Goal: Task Accomplishment & Management: Complete application form

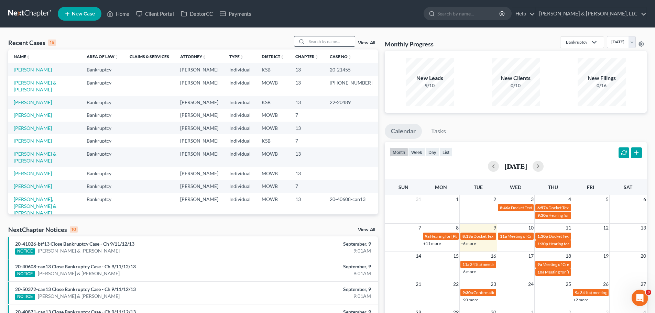
click at [345, 42] on input "search" at bounding box center [331, 41] width 48 height 10
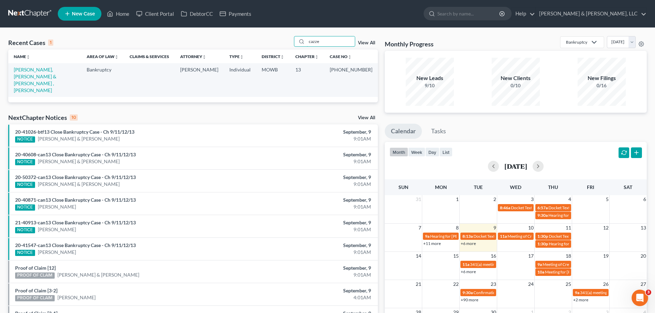
drag, startPoint x: 345, startPoint y: 42, endPoint x: 251, endPoint y: 42, distance: 93.2
click at [251, 42] on div "Recent Cases 1 cazze View All" at bounding box center [193, 42] width 370 height 13
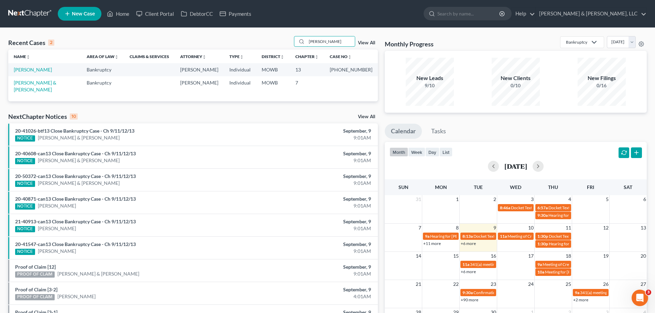
drag, startPoint x: 302, startPoint y: 42, endPoint x: 290, endPoint y: 42, distance: 12.0
click at [290, 42] on div "Recent Cases 2 koch View All" at bounding box center [193, 42] width 370 height 13
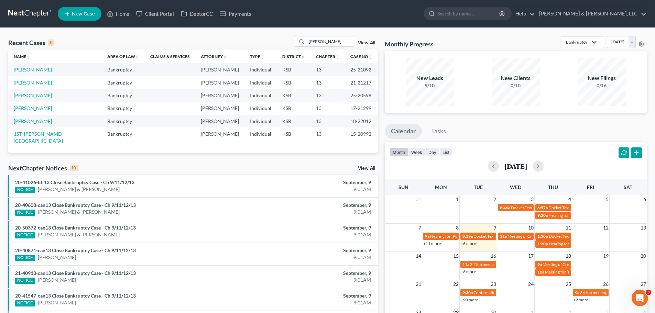
drag, startPoint x: 330, startPoint y: 41, endPoint x: 290, endPoint y: 39, distance: 39.9
click at [290, 39] on div "Recent Cases 6 manning View All" at bounding box center [193, 42] width 370 height 13
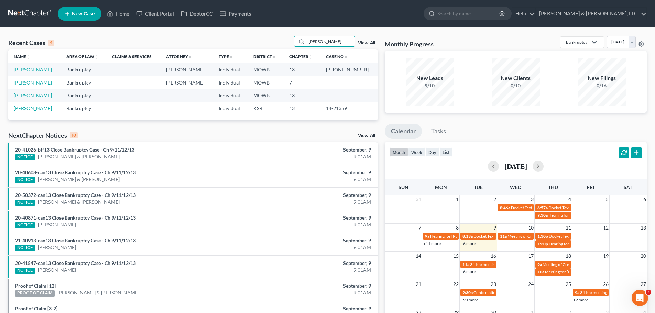
type input "irv"
click at [25, 69] on link "Irvin, Amber" at bounding box center [33, 70] width 38 height 6
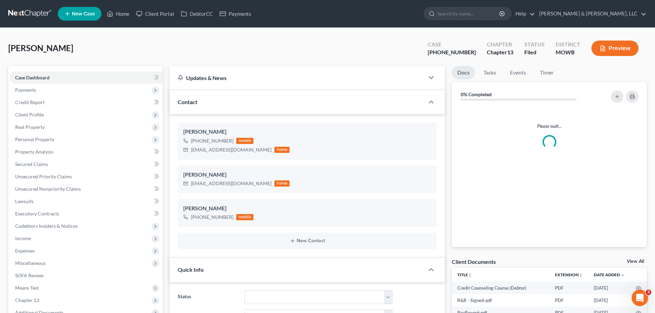
scroll to position [260, 0]
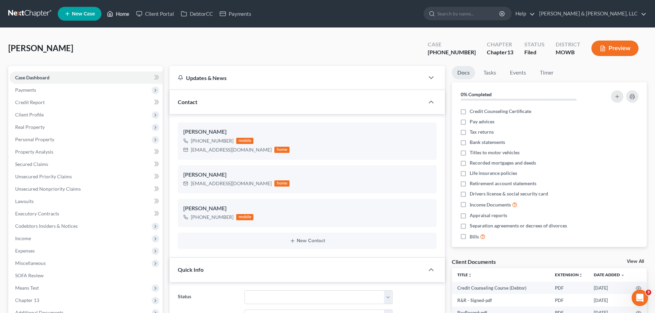
click at [120, 14] on link "Home" at bounding box center [118, 14] width 29 height 12
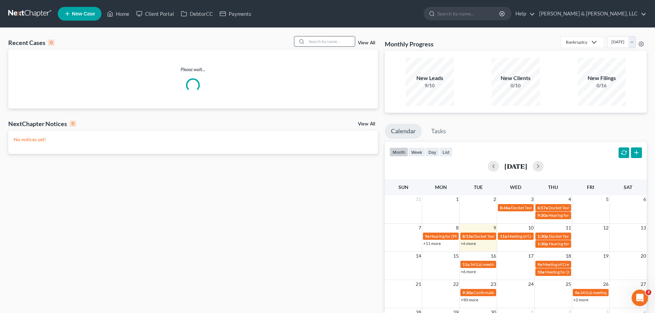
click at [341, 42] on input "search" at bounding box center [331, 41] width 48 height 10
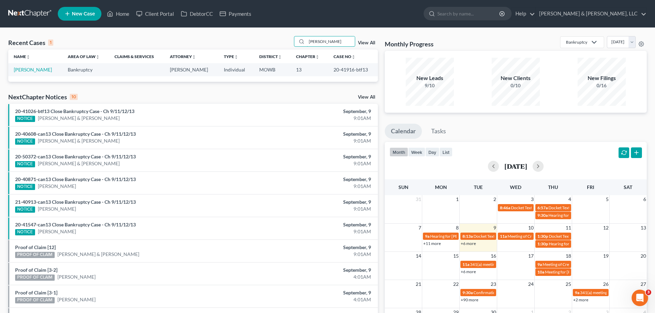
drag, startPoint x: 333, startPoint y: 38, endPoint x: 283, endPoint y: 44, distance: 50.2
click at [283, 43] on div "Recent Cases 1 bronston View All" at bounding box center [193, 42] width 370 height 13
type input "cole"
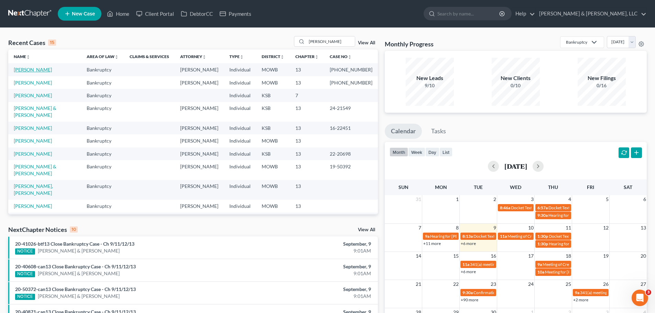
click at [30, 71] on link "Cole, Cathy" at bounding box center [33, 70] width 38 height 6
select select "6"
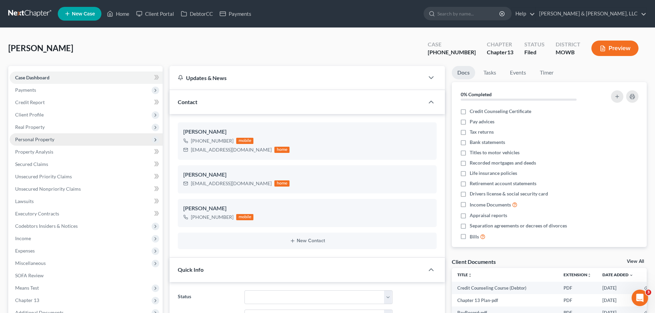
scroll to position [122, 0]
click at [87, 178] on link "Unsecured Priority Claims" at bounding box center [86, 177] width 153 height 12
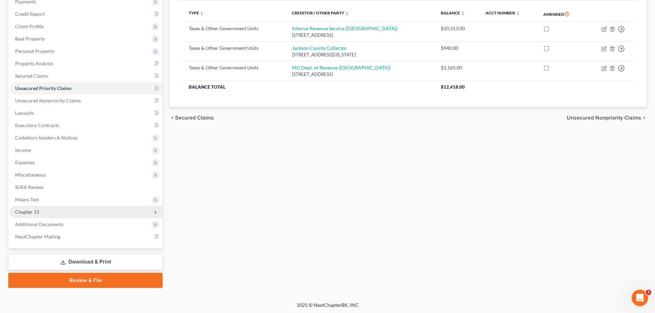
scroll to position [89, 0]
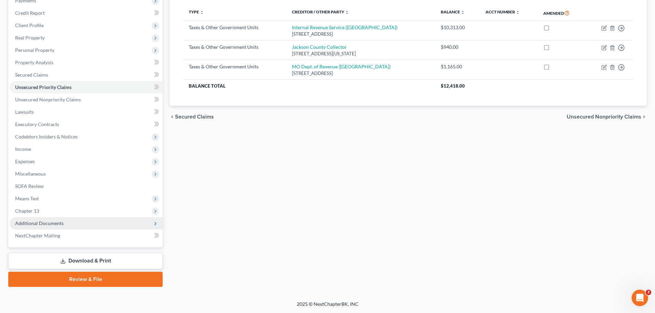
click at [62, 221] on span "Additional Documents" at bounding box center [39, 224] width 49 height 6
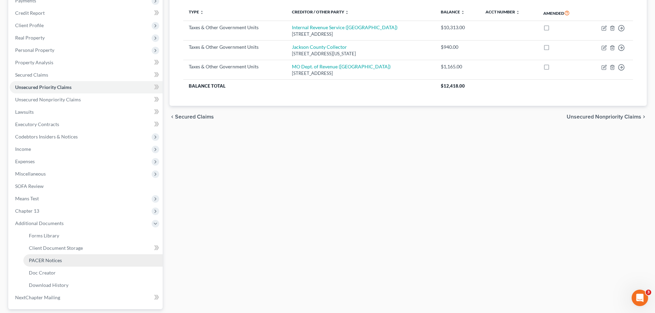
click at [70, 256] on link "PACER Notices" at bounding box center [92, 261] width 139 height 12
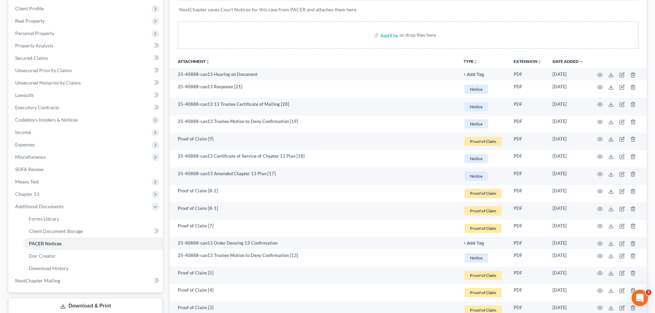
scroll to position [72, 0]
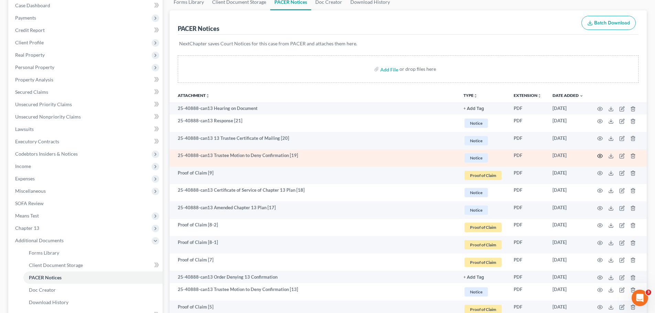
click at [600, 156] on circle "button" at bounding box center [600, 156] width 1 height 1
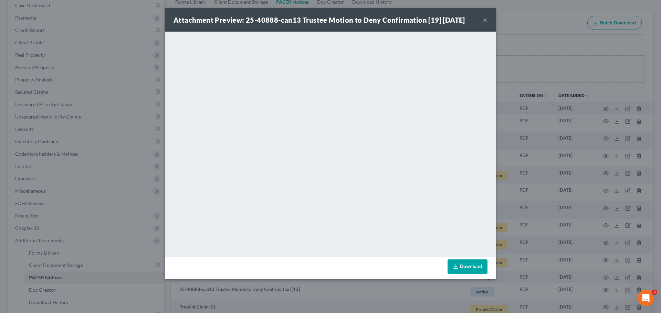
click at [486, 20] on button "×" at bounding box center [484, 20] width 5 height 8
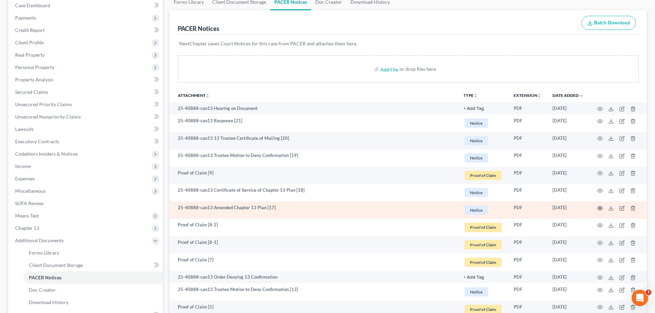
click at [599, 206] on icon "button" at bounding box center [601, 209] width 6 height 6
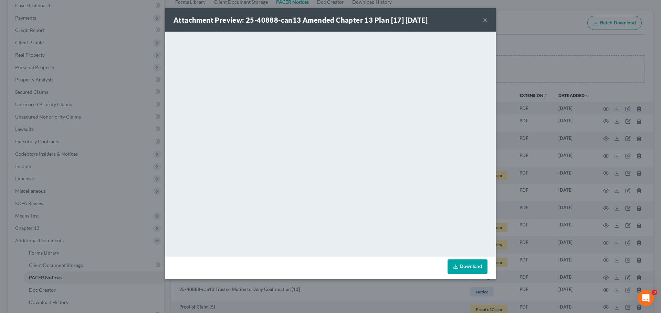
click at [486, 19] on button "×" at bounding box center [484, 20] width 5 height 8
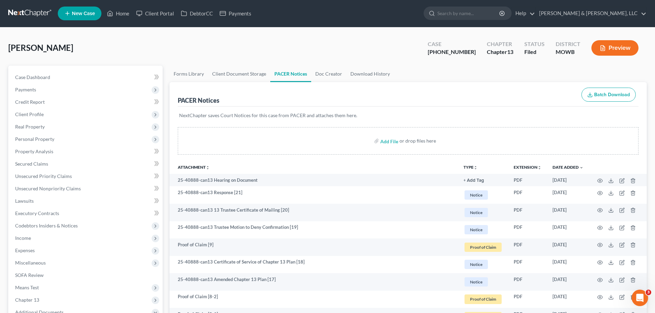
scroll to position [0, 0]
click at [127, 14] on link "Home" at bounding box center [118, 14] width 29 height 12
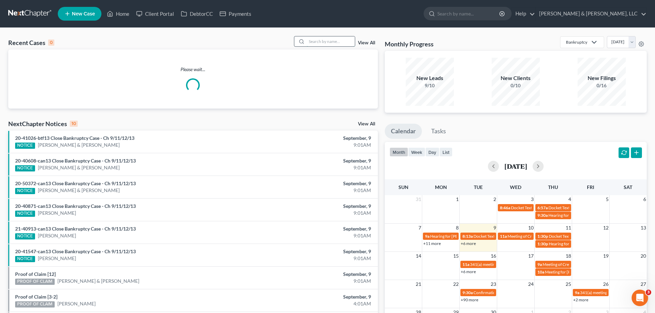
click at [322, 46] on input "search" at bounding box center [331, 41] width 48 height 10
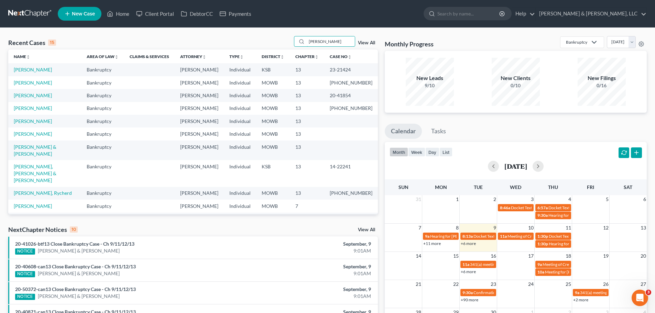
drag, startPoint x: 289, startPoint y: 42, endPoint x: 279, endPoint y: 43, distance: 10.1
click at [279, 43] on div "Recent Cases 15 jones View All" at bounding box center [193, 42] width 370 height 13
type input "tryon"
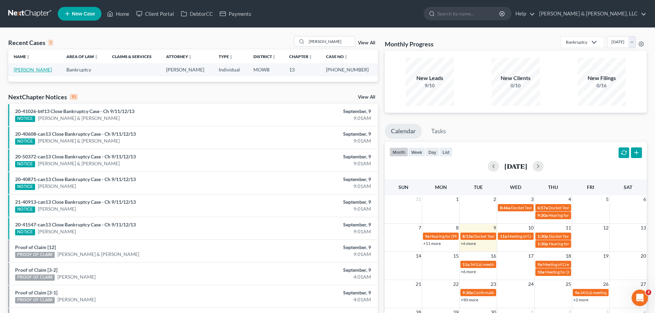
click at [39, 69] on link "[PERSON_NAME]" at bounding box center [33, 70] width 38 height 6
select select "2"
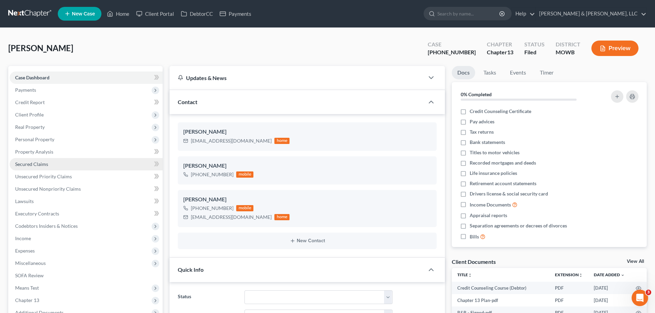
click at [57, 164] on link "Secured Claims" at bounding box center [86, 164] width 153 height 12
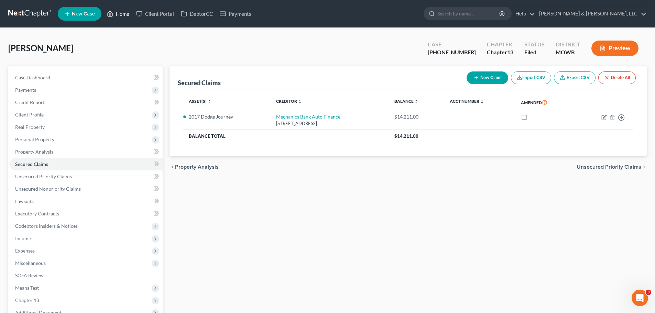
click at [127, 16] on link "Home" at bounding box center [118, 14] width 29 height 12
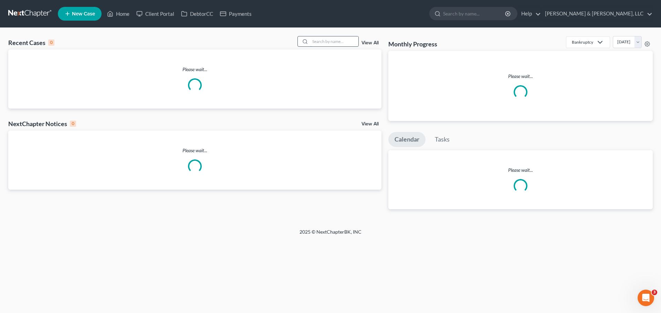
click at [339, 42] on input "search" at bounding box center [334, 41] width 48 height 10
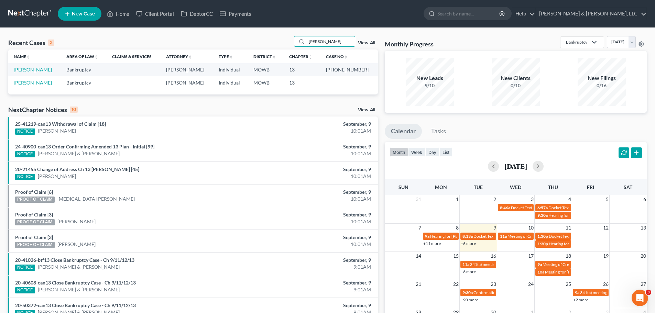
drag, startPoint x: 340, startPoint y: 39, endPoint x: 279, endPoint y: 44, distance: 61.1
click at [279, 44] on div "Recent Cases 2 stricklan View All" at bounding box center [193, 42] width 370 height 13
type input "knight"
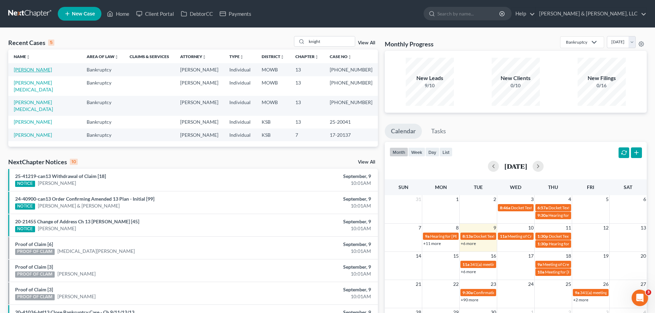
click at [39, 68] on link "[PERSON_NAME]" at bounding box center [33, 70] width 38 height 6
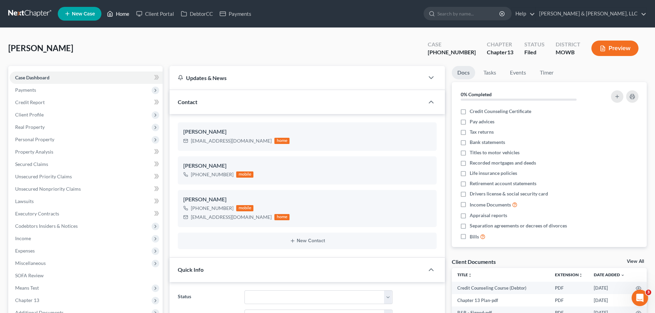
click at [119, 17] on link "Home" at bounding box center [118, 14] width 29 height 12
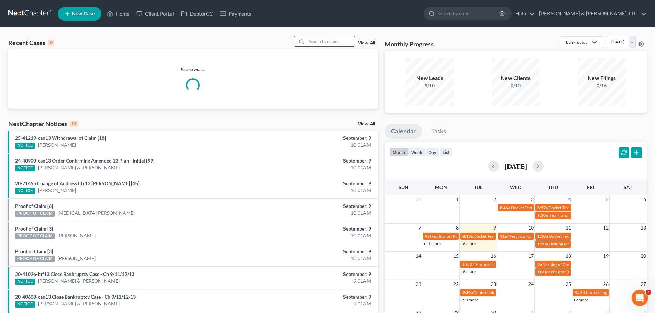
click at [320, 46] on div at bounding box center [324, 41] width 61 height 11
type input "blocker"
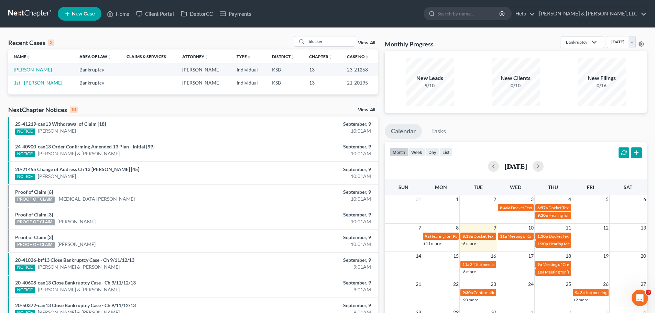
click at [42, 67] on link "[PERSON_NAME]" at bounding box center [33, 70] width 38 height 6
select select "6"
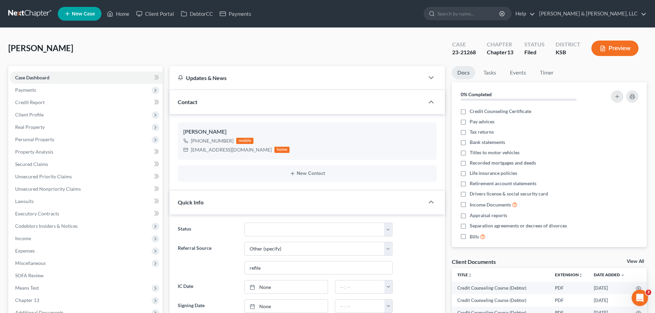
scroll to position [48, 0]
drag, startPoint x: 115, startPoint y: 17, endPoint x: 130, endPoint y: 22, distance: 15.6
click at [115, 17] on link "Home" at bounding box center [118, 14] width 29 height 12
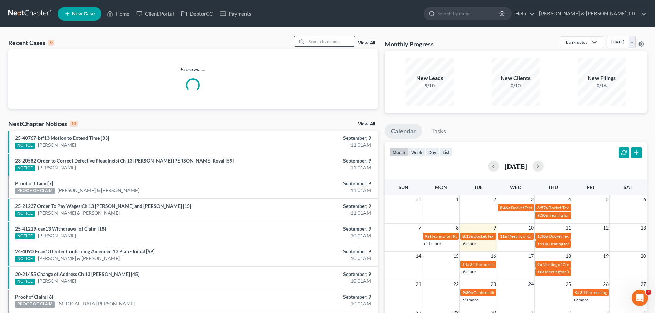
click at [345, 43] on input "search" at bounding box center [331, 41] width 48 height 10
type input "[PERSON_NAME]"
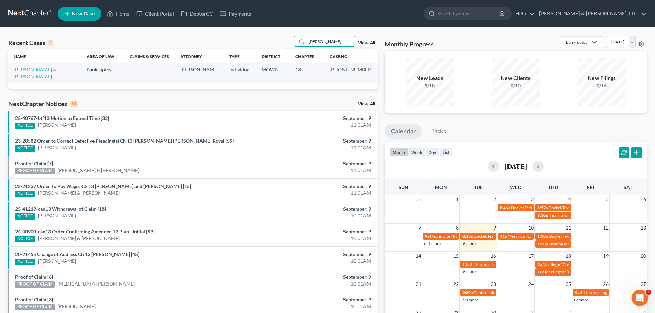
click at [43, 71] on link "[PERSON_NAME] & [PERSON_NAME]" at bounding box center [35, 73] width 43 height 13
select select "2"
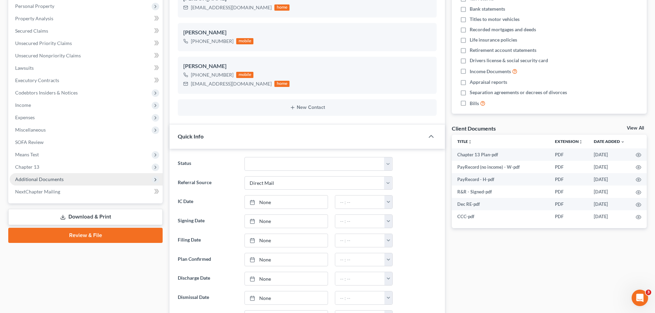
scroll to position [138, 0]
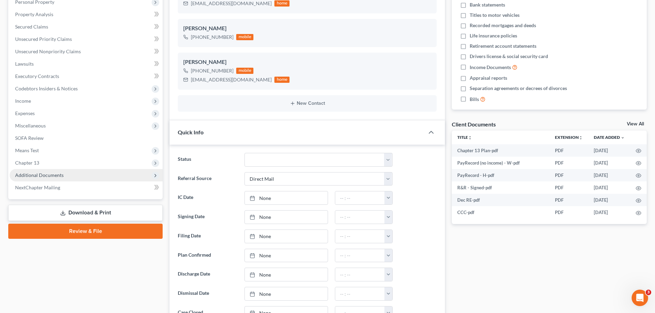
click at [81, 179] on span "Additional Documents" at bounding box center [86, 175] width 153 height 12
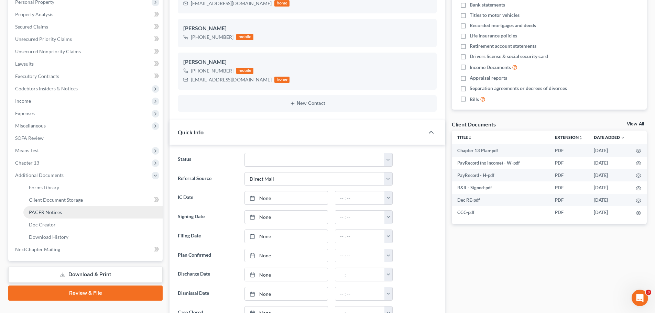
click at [72, 214] on link "PACER Notices" at bounding box center [92, 212] width 139 height 12
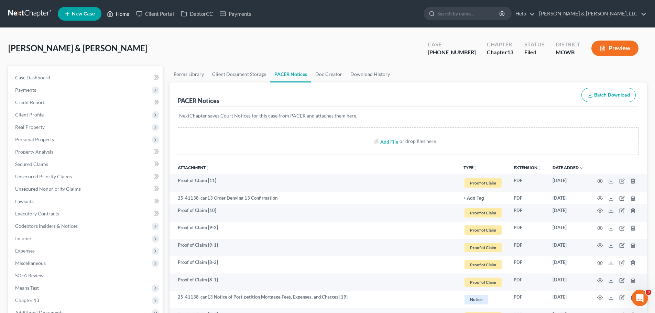
click at [117, 15] on link "Home" at bounding box center [118, 14] width 29 height 12
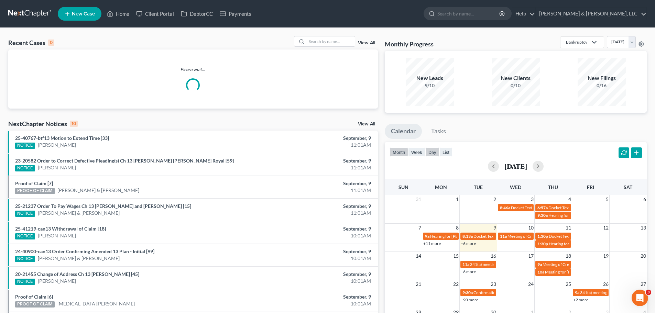
click at [435, 153] on button "day" at bounding box center [433, 152] width 14 height 9
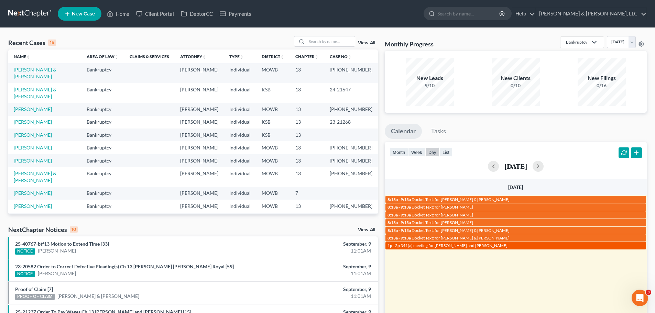
click at [451, 246] on span "341(a) meeting for [PERSON_NAME] and [PERSON_NAME]" at bounding box center [454, 245] width 107 height 5
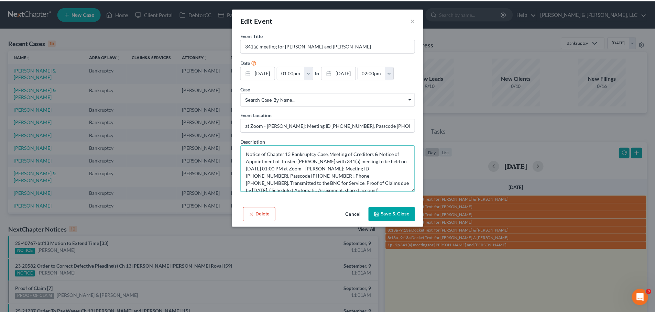
scroll to position [7, 0]
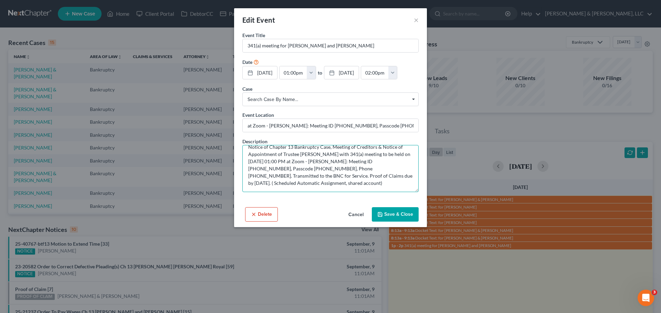
drag, startPoint x: 248, startPoint y: 153, endPoint x: 287, endPoint y: 182, distance: 48.3
click at [287, 190] on textarea "Notice of Chapter 13 Bankruptcy Case, Meeting of Creditors & Notice of Appointm…" at bounding box center [330, 168] width 176 height 47
click at [395, 218] on button "Save & Close" at bounding box center [395, 214] width 47 height 14
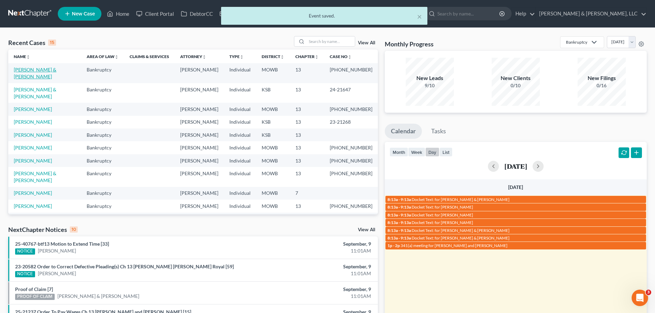
click at [49, 69] on link "[PERSON_NAME] & [PERSON_NAME]" at bounding box center [35, 73] width 43 height 13
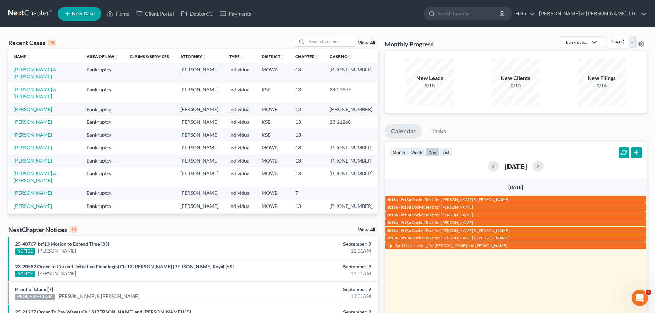
select select "6"
select select "2"
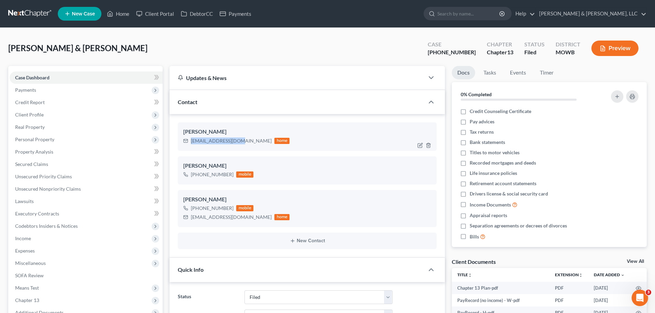
drag, startPoint x: 192, startPoint y: 142, endPoint x: 238, endPoint y: 142, distance: 46.8
click at [238, 142] on div "[EMAIL_ADDRESS][DOMAIN_NAME]" at bounding box center [231, 141] width 81 height 7
copy div "[EMAIL_ADDRESS][DOMAIN_NAME]"
click at [34, 118] on span "Client Profile" at bounding box center [86, 115] width 153 height 12
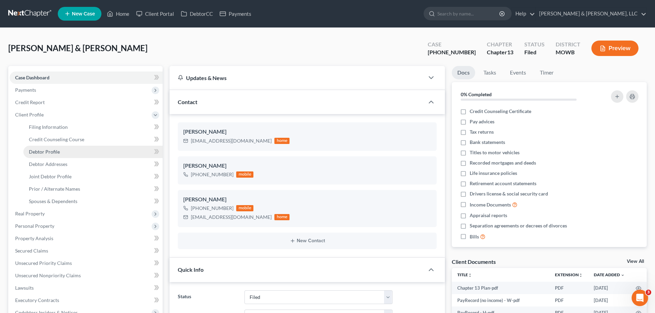
click at [42, 150] on span "Debtor Profile" at bounding box center [44, 152] width 31 height 6
select select "1"
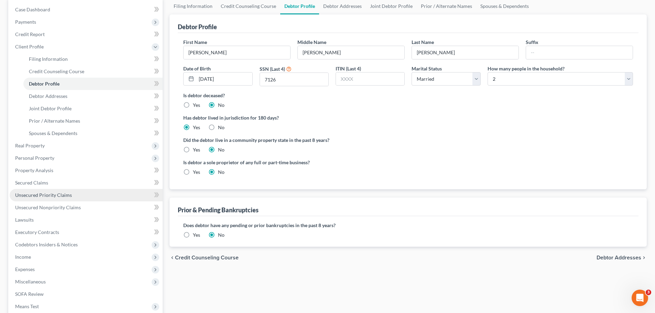
scroll to position [69, 0]
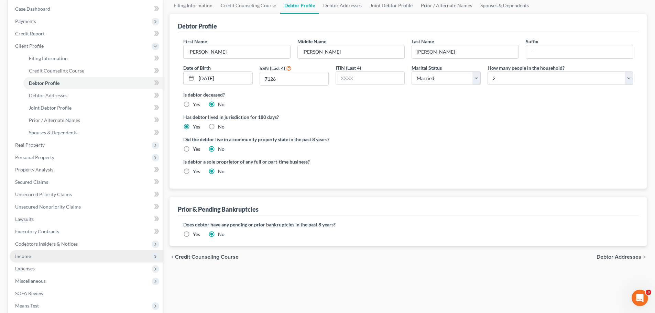
click at [47, 254] on span "Income" at bounding box center [86, 256] width 153 height 12
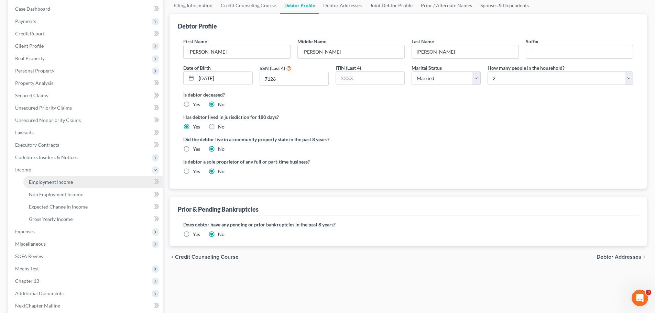
click at [52, 182] on span "Employment Income" at bounding box center [51, 182] width 44 height 6
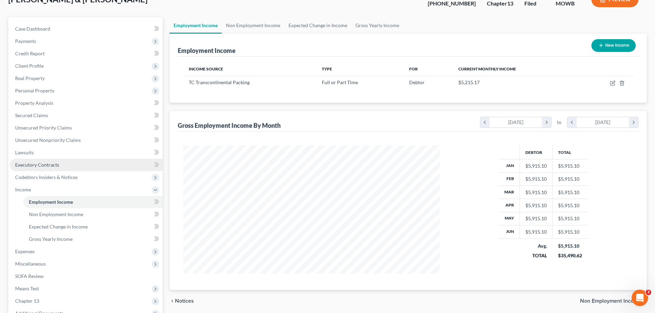
scroll to position [69, 0]
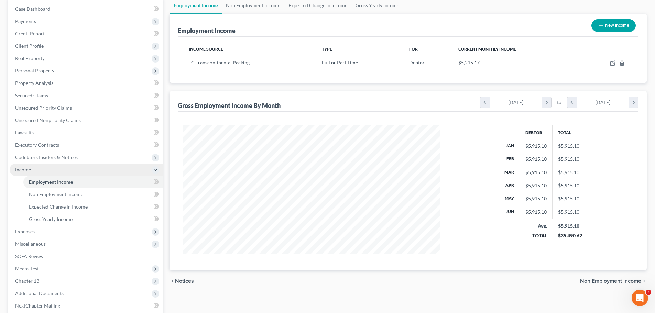
click at [20, 169] on span "Income" at bounding box center [23, 170] width 16 height 6
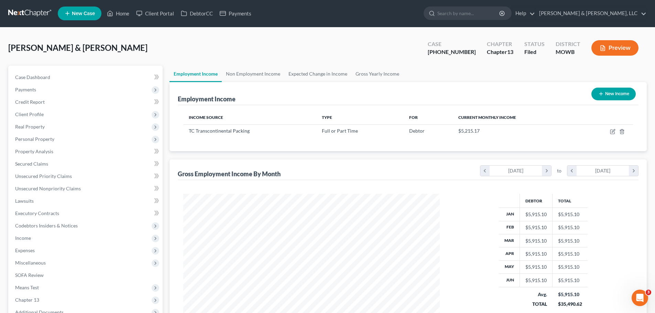
scroll to position [0, 0]
click at [119, 19] on link "Home" at bounding box center [118, 14] width 29 height 12
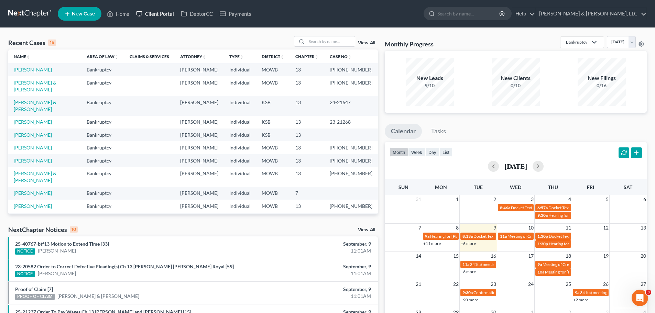
click at [143, 16] on link "Client Portal" at bounding box center [155, 14] width 45 height 12
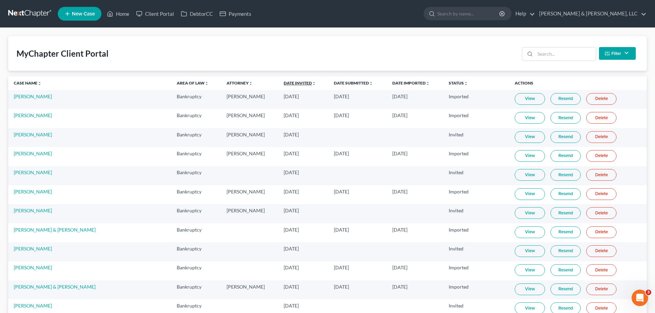
click at [284, 82] on link "Date Invited unfold_more expand_more expand_less" at bounding box center [300, 83] width 32 height 5
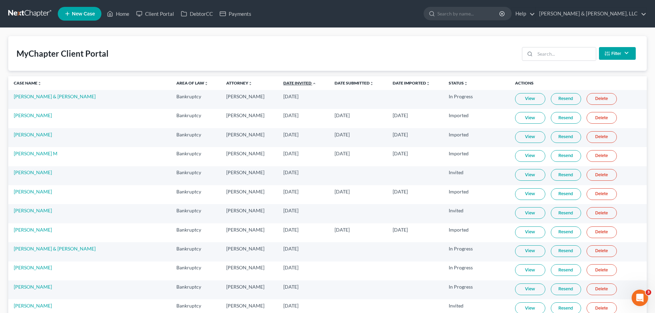
click at [283, 84] on link "Date Invited unfold_more expand_more expand_less" at bounding box center [299, 83] width 33 height 5
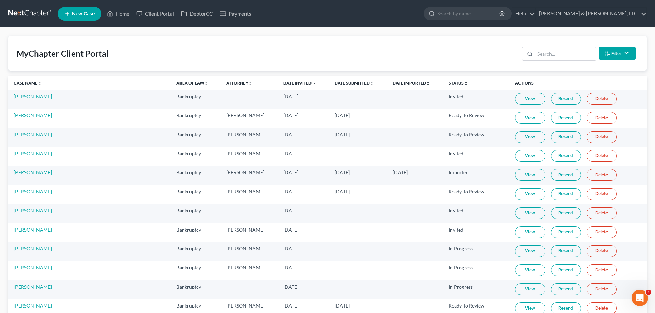
click at [283, 84] on link "Date Invited unfold_more expand_more expand_less" at bounding box center [299, 83] width 33 height 5
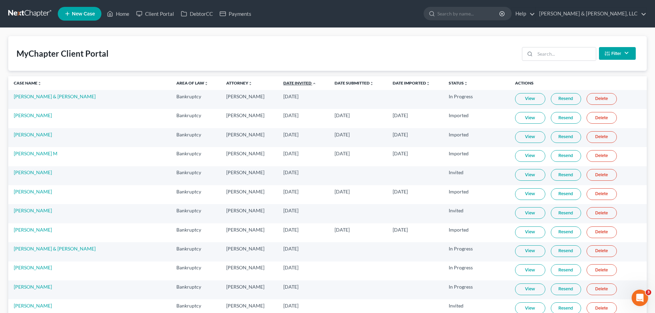
click at [283, 84] on link "Date Invited unfold_more expand_more expand_less" at bounding box center [299, 83] width 33 height 5
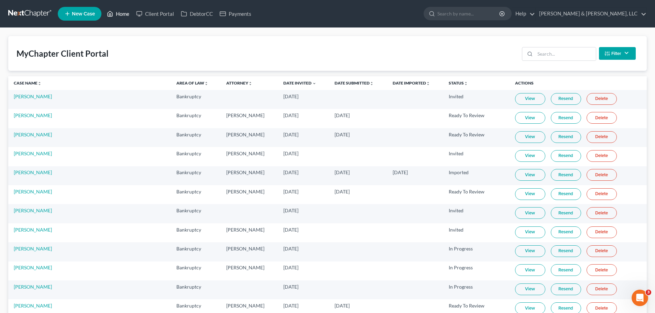
click at [116, 14] on link "Home" at bounding box center [118, 14] width 29 height 12
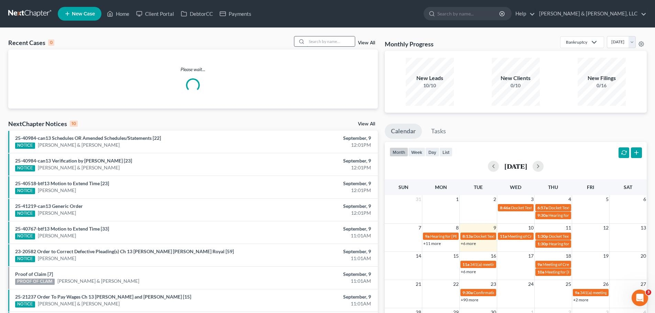
click at [326, 43] on input "search" at bounding box center [331, 41] width 48 height 10
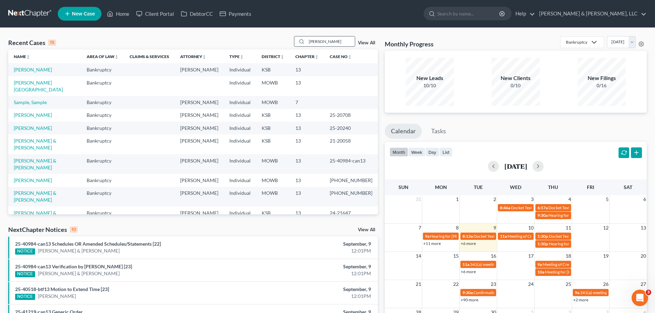
type input "[PERSON_NAME]"
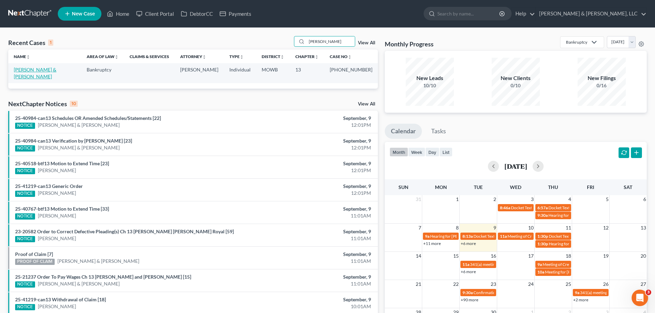
click at [34, 69] on link "[PERSON_NAME] & [PERSON_NAME]" at bounding box center [35, 73] width 43 height 13
select select "2"
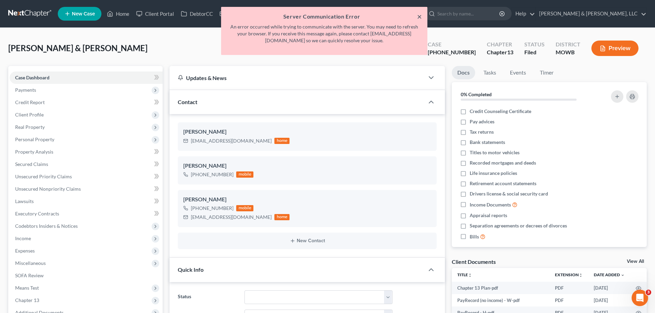
drag, startPoint x: 420, startPoint y: 17, endPoint x: 296, endPoint y: 46, distance: 127.5
click at [420, 17] on button "×" at bounding box center [419, 16] width 5 height 8
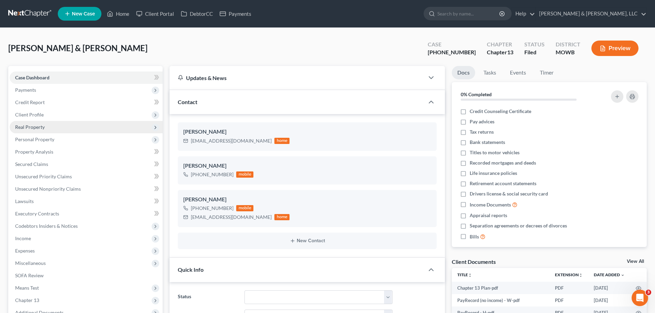
click at [54, 124] on span "Real Property" at bounding box center [86, 127] width 153 height 12
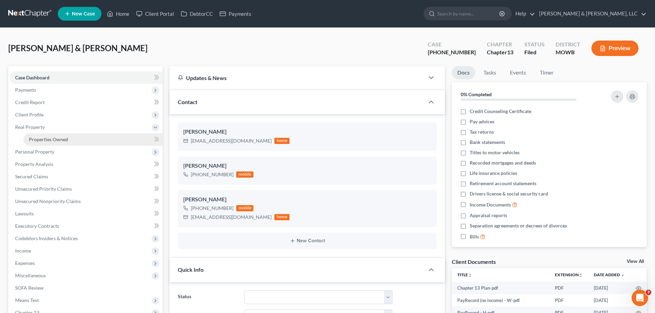
click at [57, 139] on span "Properties Owned" at bounding box center [48, 140] width 39 height 6
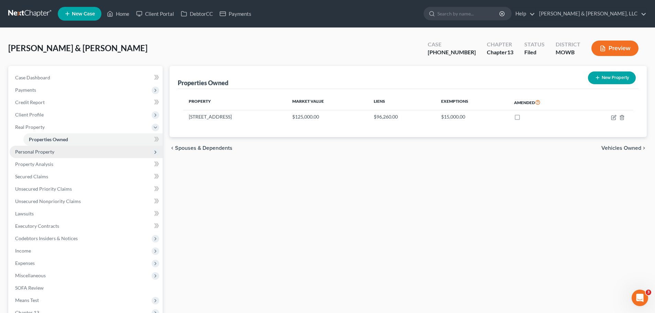
click at [43, 151] on span "Personal Property" at bounding box center [34, 152] width 39 height 6
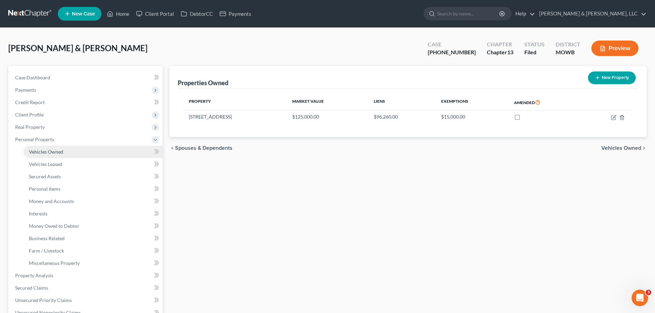
click at [45, 153] on span "Vehicles Owned" at bounding box center [46, 152] width 34 height 6
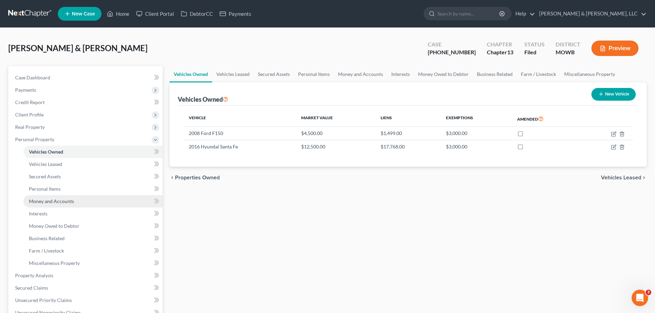
click at [59, 199] on span "Money and Accounts" at bounding box center [51, 202] width 45 height 6
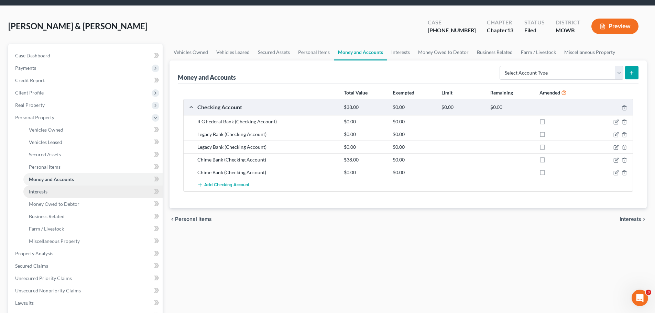
scroll to position [34, 0]
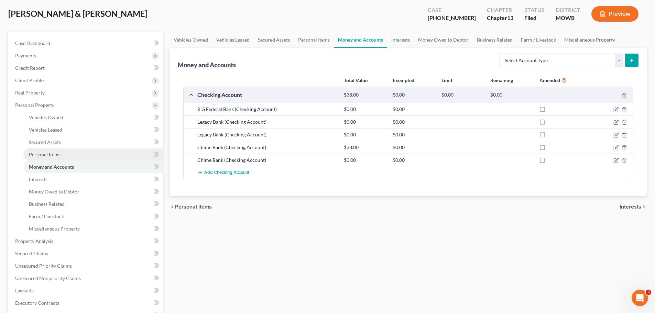
click at [66, 155] on link "Personal Items" at bounding box center [92, 155] width 139 height 12
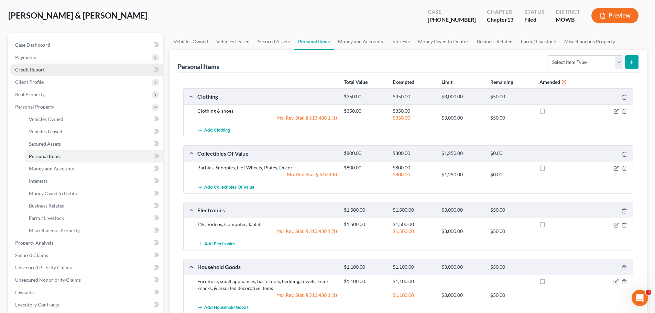
scroll to position [103, 0]
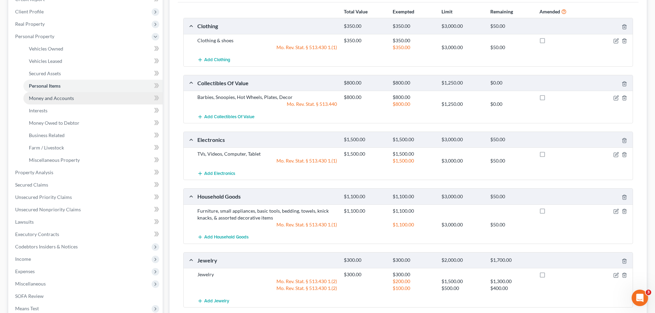
click at [62, 100] on span "Money and Accounts" at bounding box center [51, 98] width 45 height 6
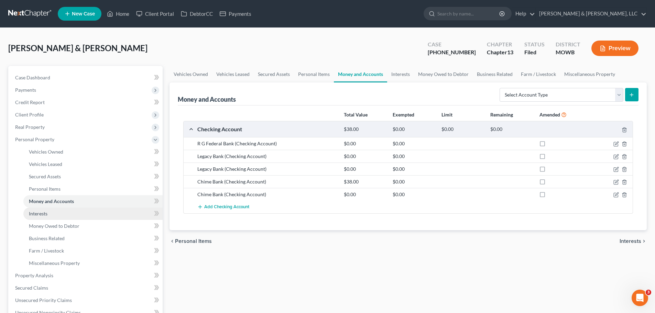
click at [55, 215] on link "Interests" at bounding box center [92, 214] width 139 height 12
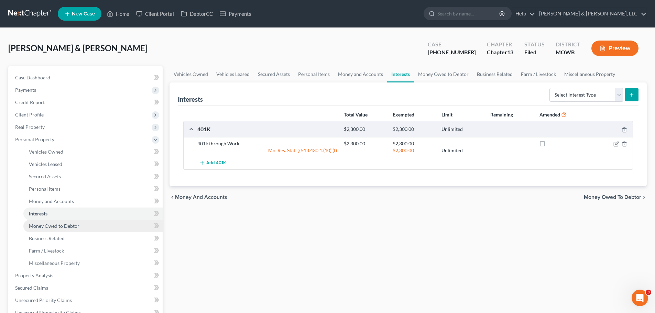
click at [51, 225] on span "Money Owed to Debtor" at bounding box center [54, 226] width 51 height 6
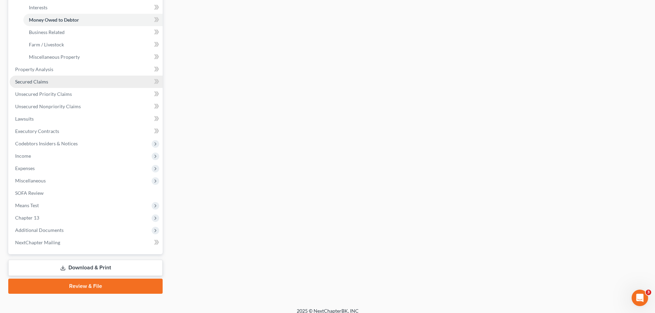
click at [42, 80] on span "Secured Claims" at bounding box center [31, 82] width 33 height 6
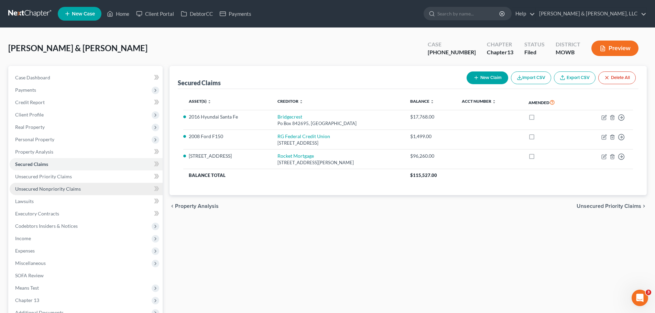
click at [48, 183] on link "Unsecured Nonpriority Claims" at bounding box center [86, 189] width 153 height 12
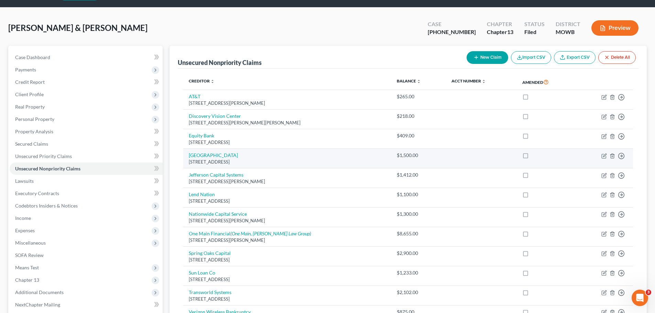
scroll to position [3, 0]
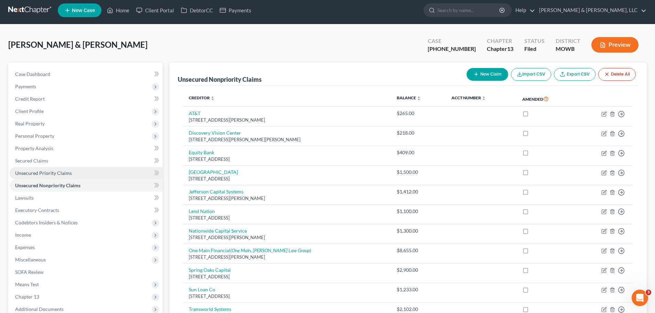
click at [58, 172] on span "Unsecured Priority Claims" at bounding box center [43, 173] width 57 height 6
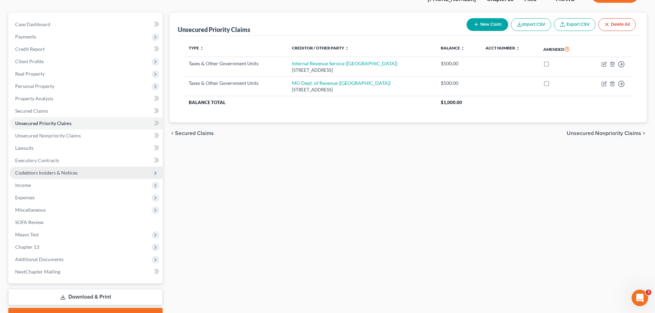
scroll to position [69, 0]
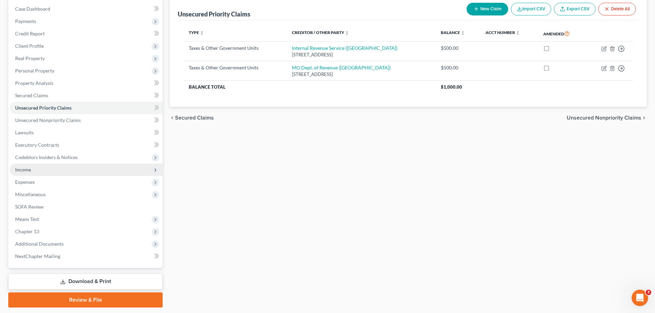
click at [46, 168] on span "Income" at bounding box center [86, 170] width 153 height 12
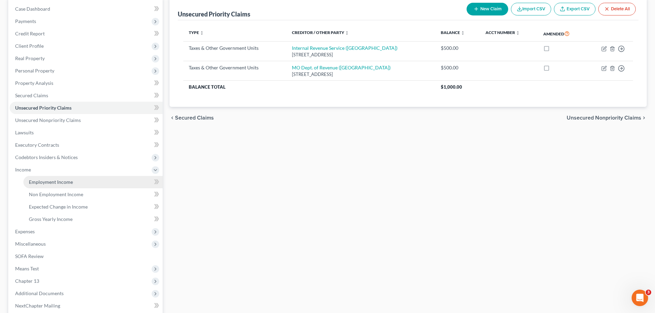
click at [52, 179] on span "Employment Income" at bounding box center [51, 182] width 44 height 6
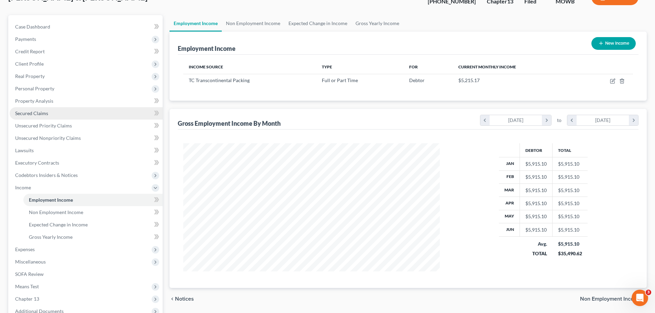
scroll to position [69, 0]
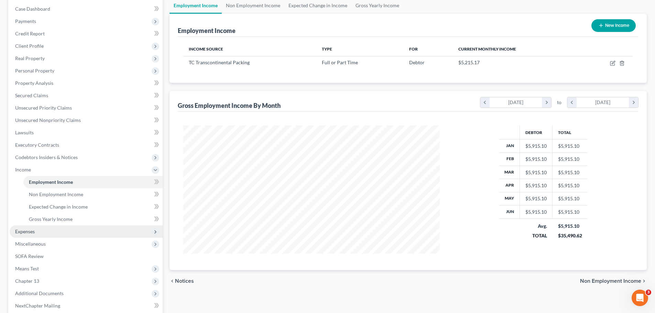
click at [34, 229] on span "Expenses" at bounding box center [25, 232] width 20 height 6
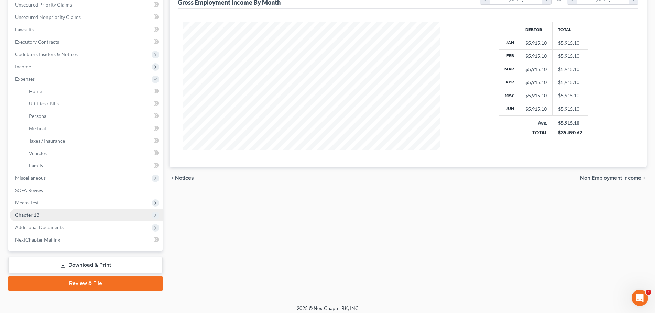
click at [39, 218] on span "Chapter 13" at bounding box center [27, 215] width 24 height 6
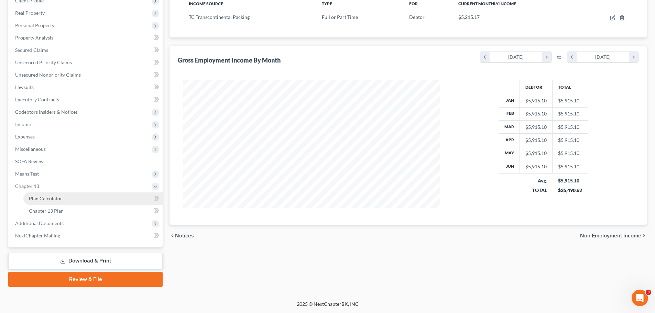
click at [47, 201] on span "Plan Calculator" at bounding box center [45, 199] width 33 height 6
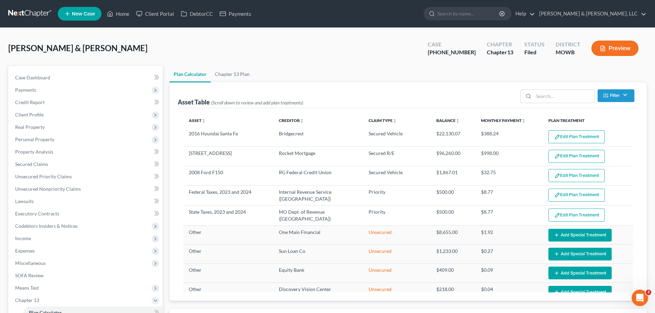
select select "56"
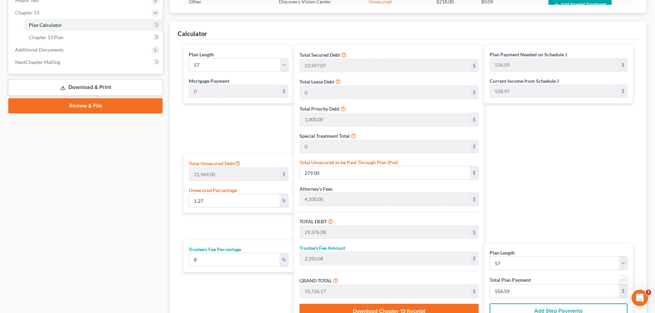
scroll to position [103, 0]
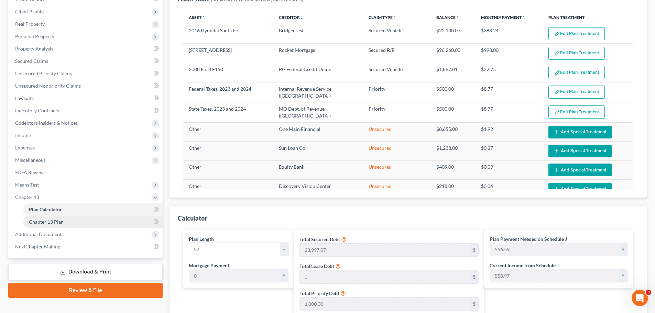
click at [51, 220] on span "Chapter 13 Plan" at bounding box center [46, 222] width 35 height 6
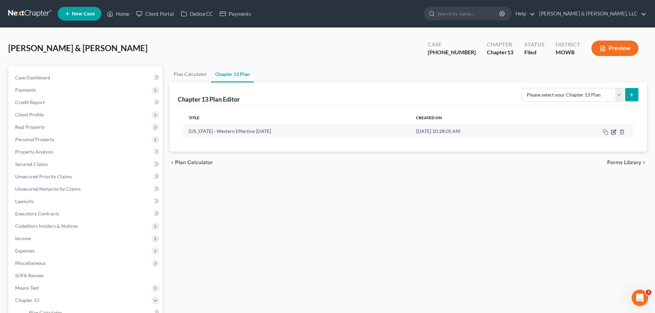
click at [616, 131] on icon "button" at bounding box center [614, 132] width 6 height 6
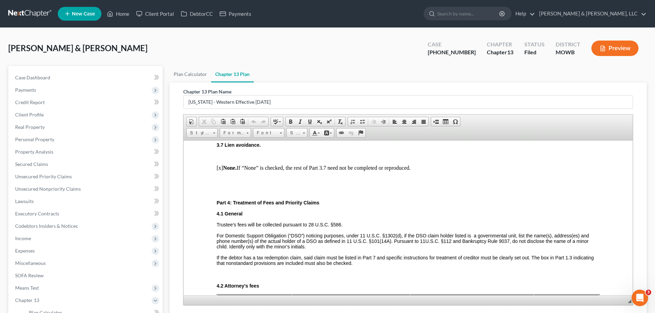
scroll to position [1032, 0]
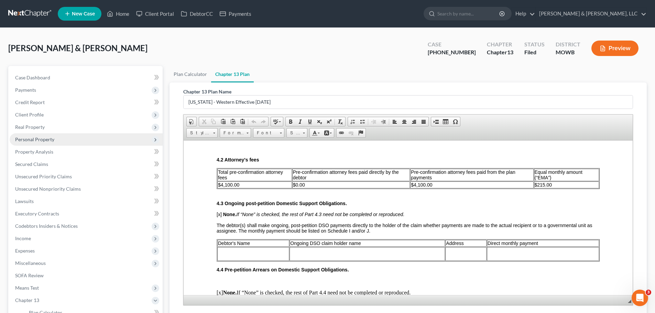
click at [41, 141] on span "Personal Property" at bounding box center [34, 140] width 39 height 6
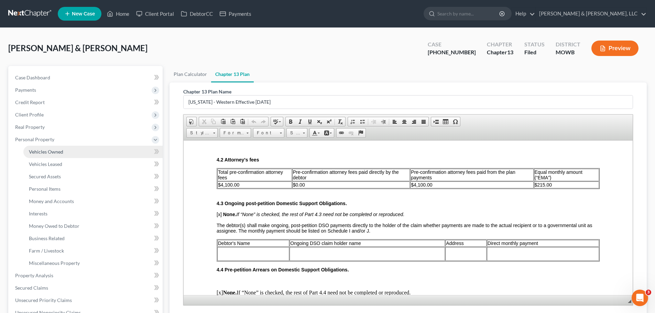
click at [46, 152] on span "Vehicles Owned" at bounding box center [46, 152] width 34 height 6
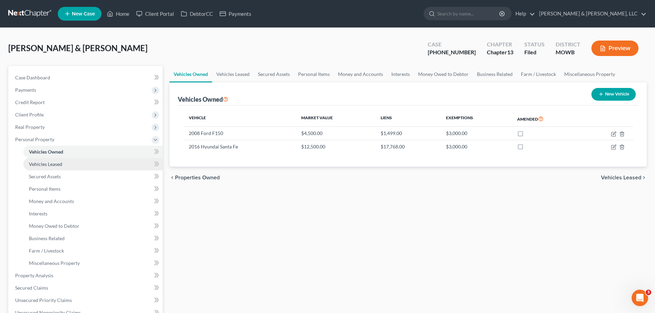
click at [51, 163] on span "Vehicles Leased" at bounding box center [45, 164] width 33 height 6
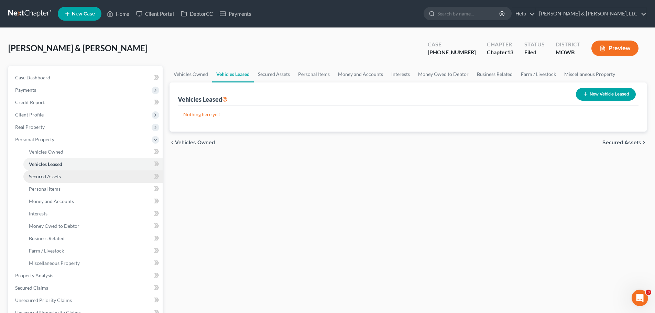
click at [54, 174] on span "Secured Assets" at bounding box center [45, 177] width 32 height 6
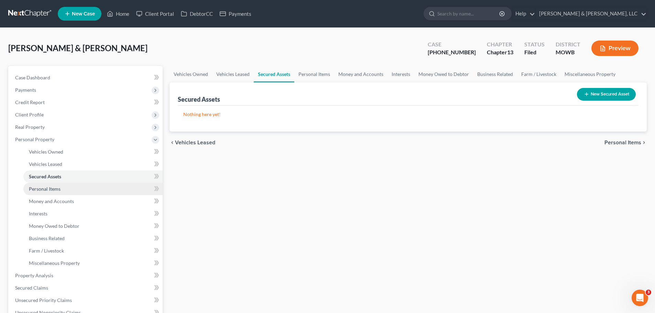
click at [57, 190] on span "Personal Items" at bounding box center [45, 189] width 32 height 6
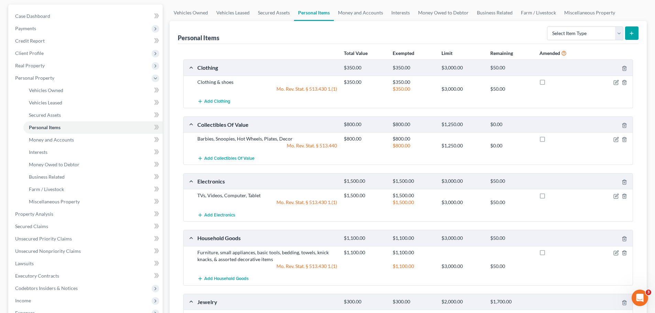
scroll to position [172, 0]
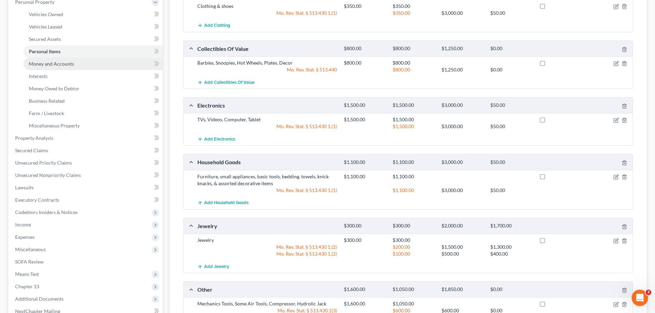
click at [51, 65] on span "Money and Accounts" at bounding box center [51, 64] width 45 height 6
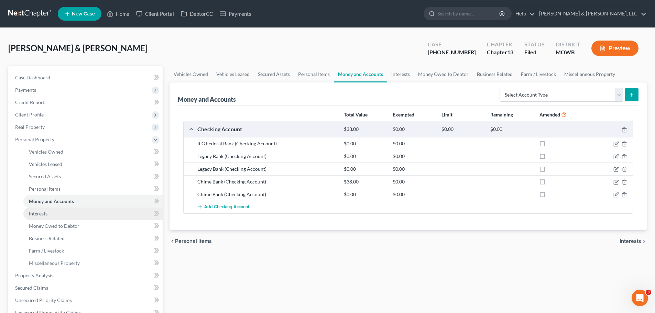
click at [52, 210] on link "Interests" at bounding box center [92, 214] width 139 height 12
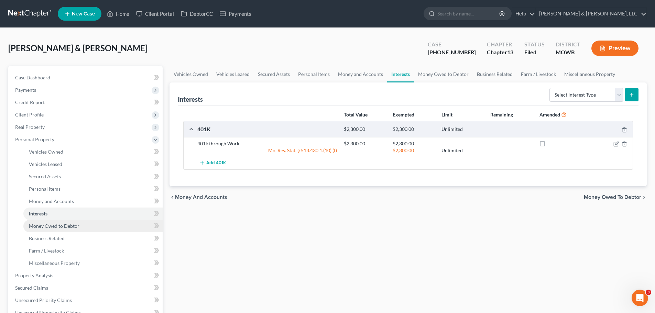
click at [76, 229] on link "Money Owed to Debtor" at bounding box center [92, 226] width 139 height 12
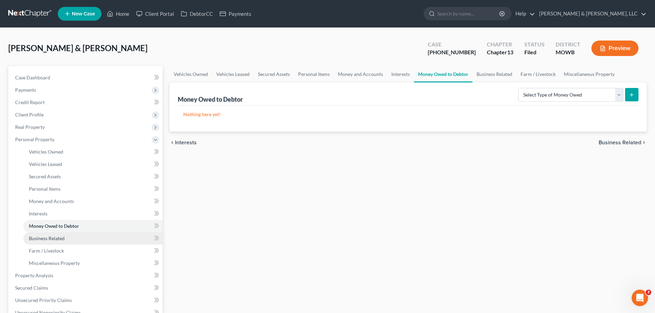
click at [75, 236] on link "Business Related" at bounding box center [92, 239] width 139 height 12
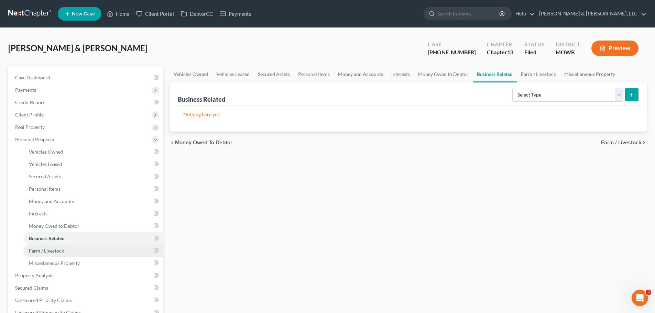
click at [72, 249] on link "Farm / Livestock" at bounding box center [92, 251] width 139 height 12
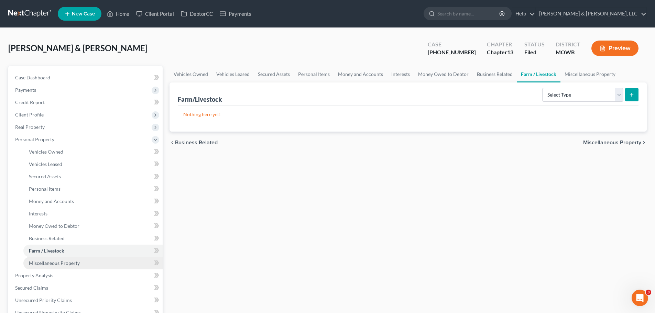
click at [76, 261] on span "Miscellaneous Property" at bounding box center [54, 263] width 51 height 6
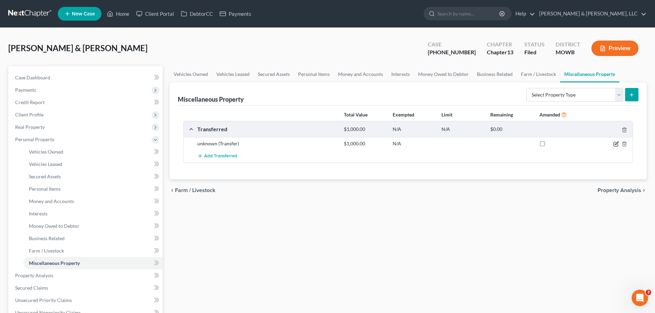
click at [617, 142] on icon "button" at bounding box center [617, 144] width 6 height 6
select select "Ordinary (within 2 years)"
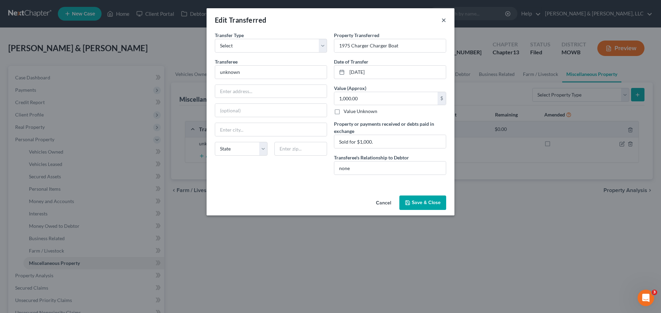
click at [442, 20] on button "×" at bounding box center [443, 20] width 5 height 8
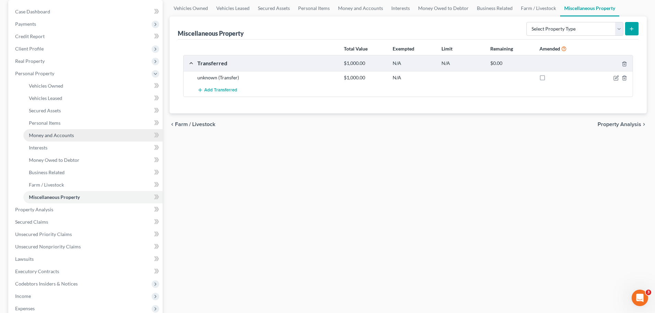
scroll to position [69, 0]
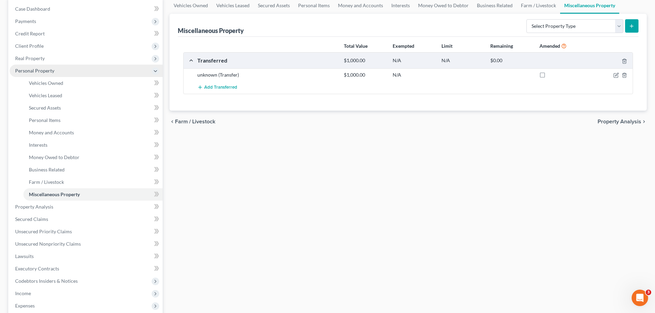
click at [45, 69] on span "Personal Property" at bounding box center [34, 71] width 39 height 6
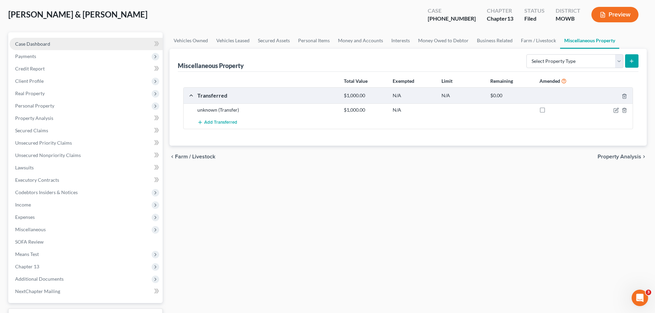
scroll to position [0, 0]
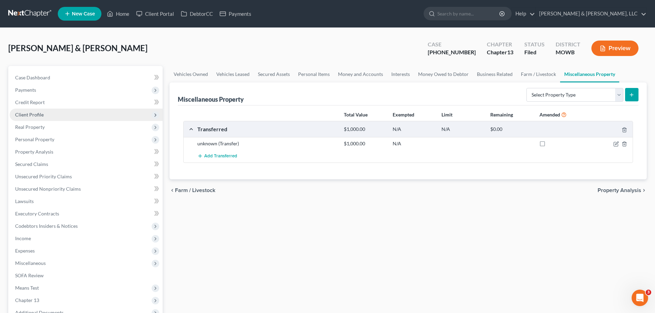
click at [46, 113] on span "Client Profile" at bounding box center [86, 115] width 153 height 12
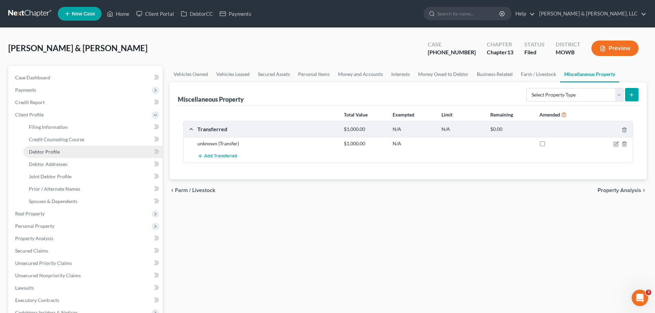
click at [56, 156] on link "Debtor Profile" at bounding box center [92, 152] width 139 height 12
select select "1"
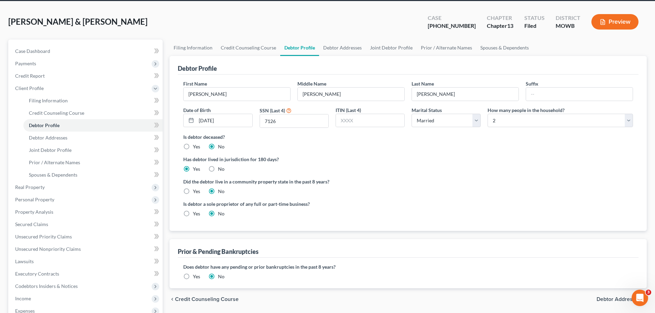
scroll to position [34, 0]
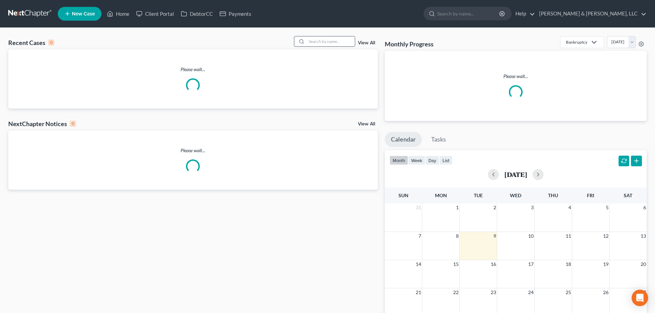
click at [346, 42] on input "search" at bounding box center [331, 41] width 48 height 10
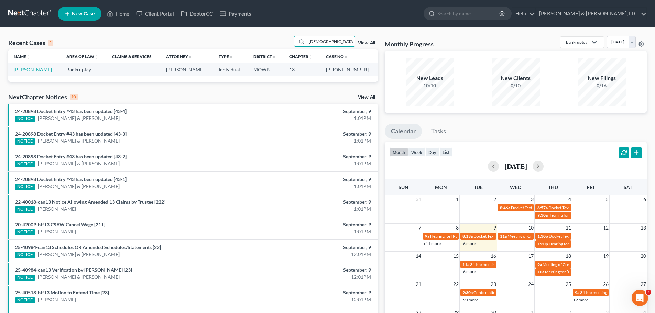
type input "shadd"
click at [45, 71] on link "Shadduck, Anna" at bounding box center [33, 70] width 38 height 6
select select "2"
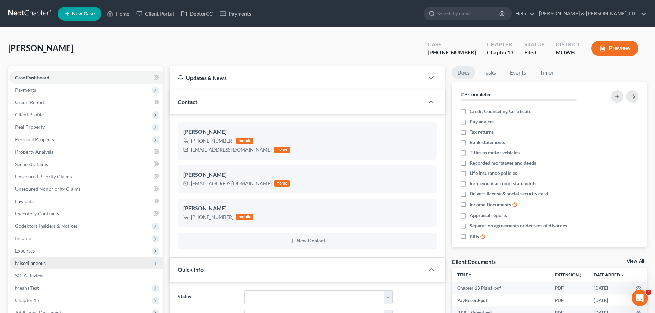
click at [37, 259] on span "Miscellaneous" at bounding box center [86, 263] width 153 height 12
click at [49, 274] on span "Attorney / Credit Counseling Fees" at bounding box center [65, 276] width 73 height 6
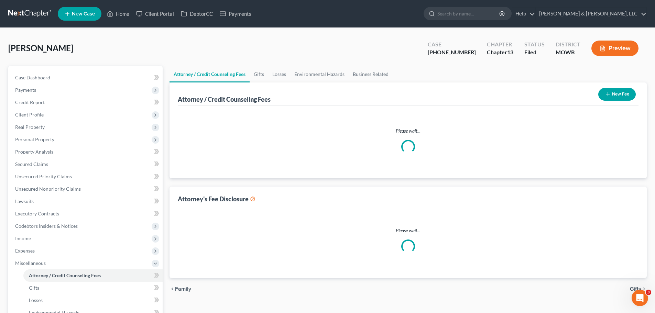
select select "0"
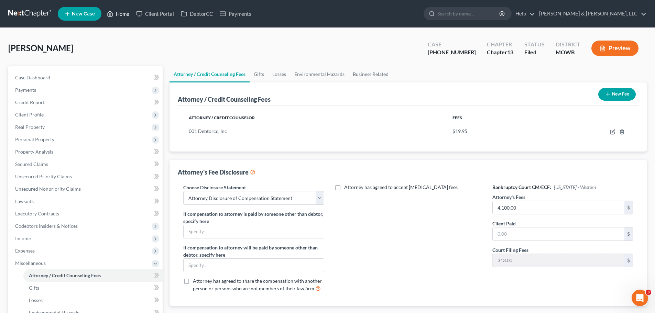
click at [128, 12] on link "Home" at bounding box center [118, 14] width 29 height 12
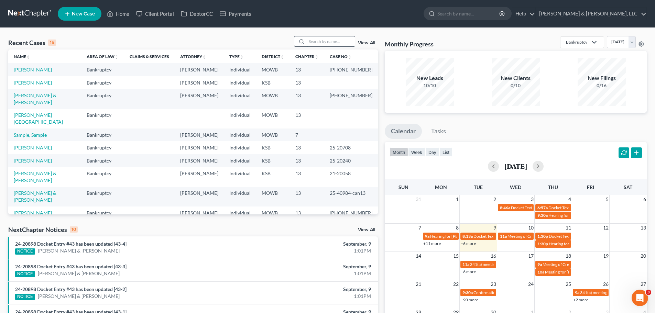
click at [331, 42] on input "search" at bounding box center [331, 41] width 48 height 10
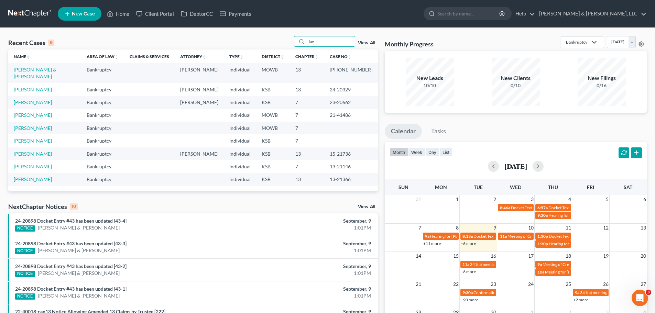
type input "lav"
click at [46, 69] on link "LaVelle, Troy & Alyssa" at bounding box center [35, 73] width 43 height 13
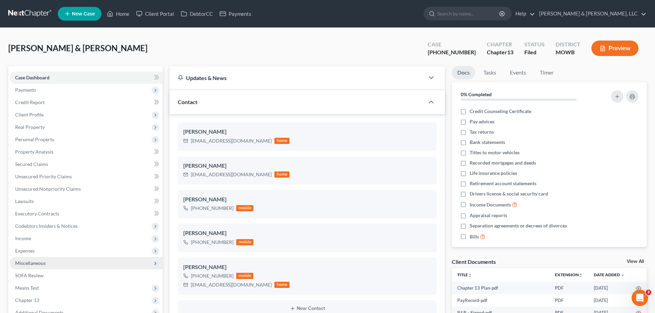
click at [35, 264] on span "Miscellaneous" at bounding box center [30, 263] width 31 height 6
click at [52, 275] on span "Attorney / Credit Counseling Fees" at bounding box center [65, 276] width 73 height 6
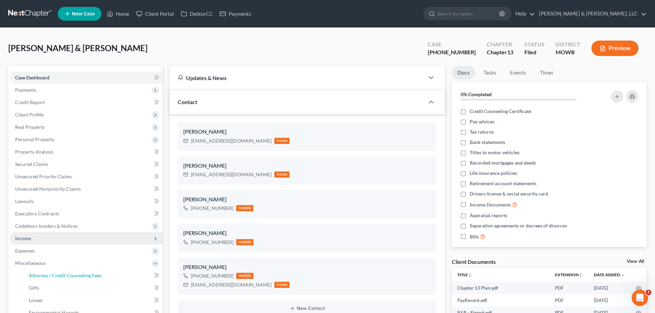
select select "0"
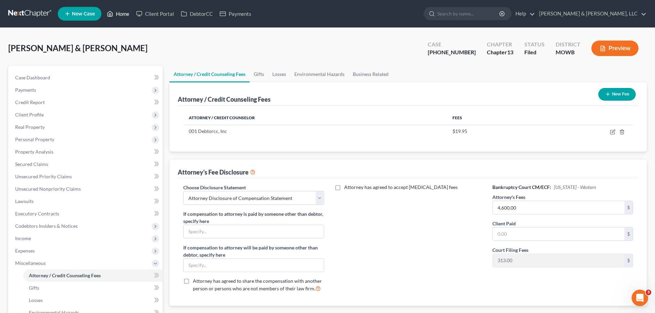
click at [122, 14] on link "Home" at bounding box center [118, 14] width 29 height 12
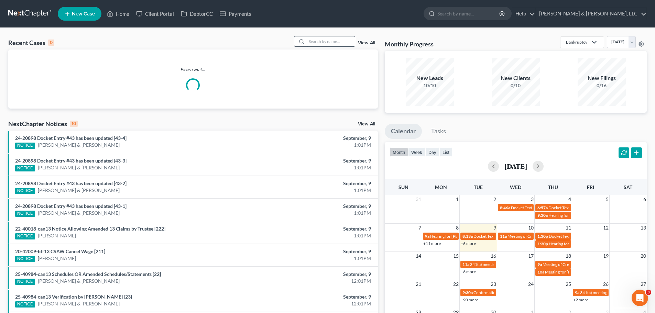
click at [319, 45] on input "search" at bounding box center [331, 41] width 48 height 10
type input "jardine"
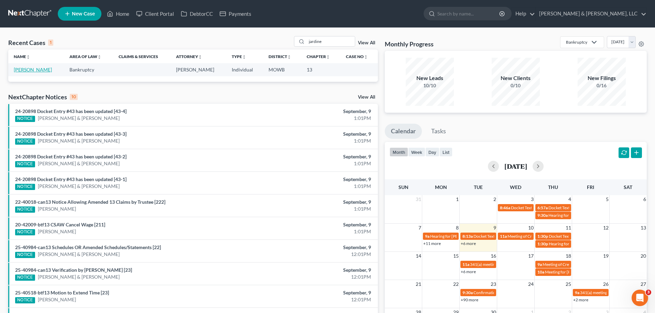
click at [29, 72] on link "Jardine, Mario" at bounding box center [33, 70] width 38 height 6
select select "6"
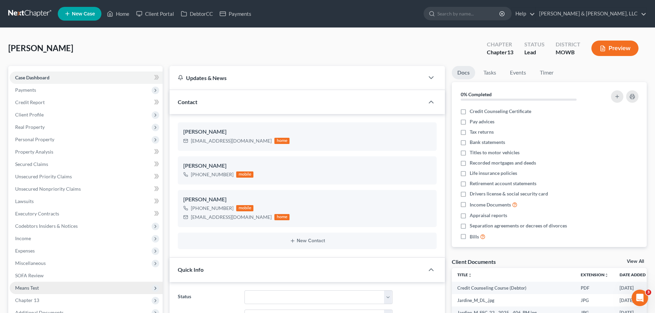
scroll to position [103, 0]
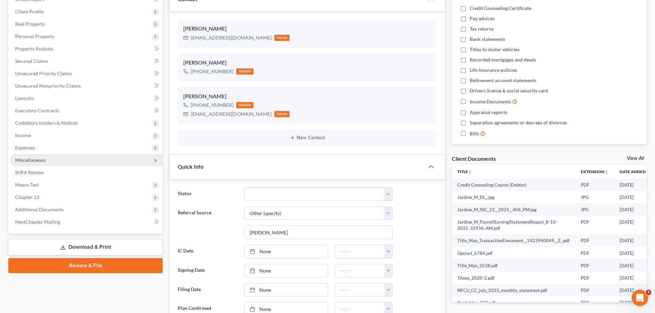
click at [43, 164] on span "Miscellaneous" at bounding box center [86, 160] width 153 height 12
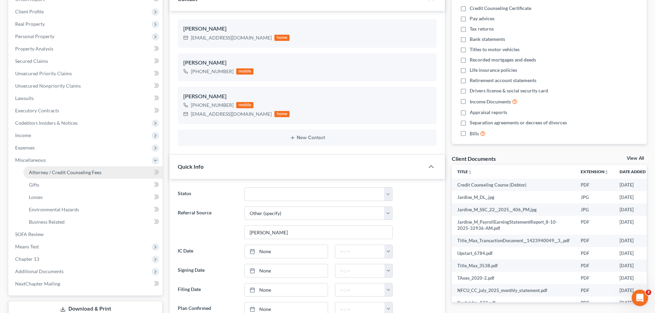
click at [48, 169] on link "Attorney / Credit Counseling Fees" at bounding box center [92, 173] width 139 height 12
select select "0"
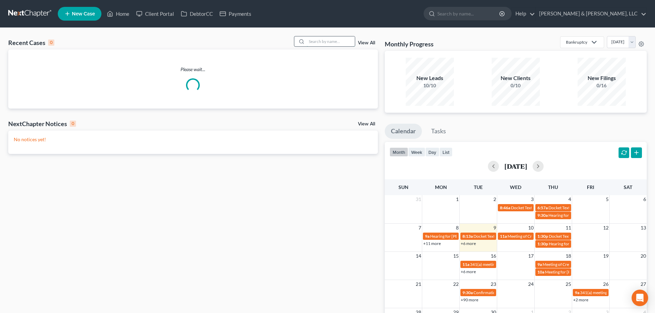
click at [323, 44] on input "search" at bounding box center [331, 41] width 48 height 10
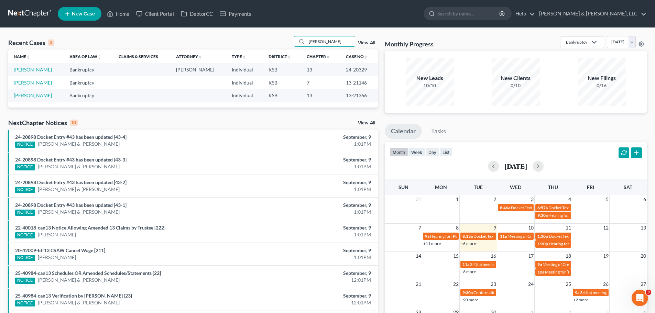
type input "slaven"
click at [38, 68] on link "[PERSON_NAME]" at bounding box center [33, 70] width 38 height 6
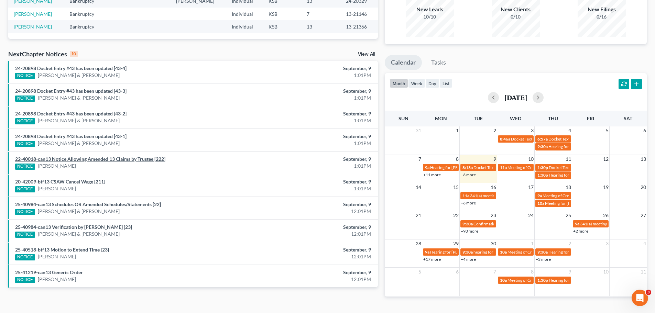
select select "2"
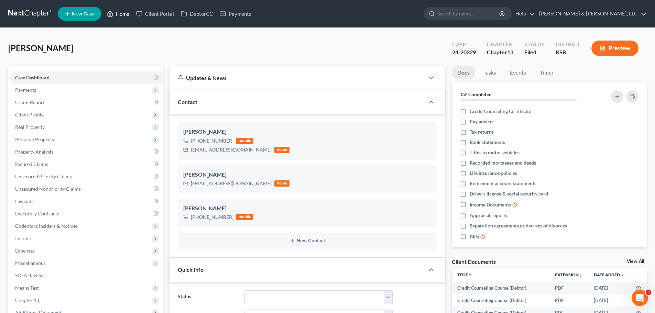
click at [118, 12] on link "Home" at bounding box center [118, 14] width 29 height 12
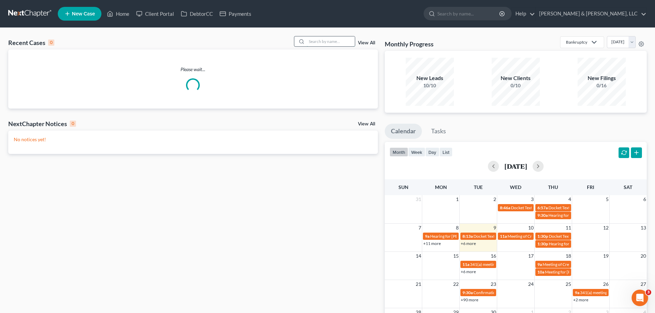
click at [324, 40] on input "search" at bounding box center [331, 41] width 48 height 10
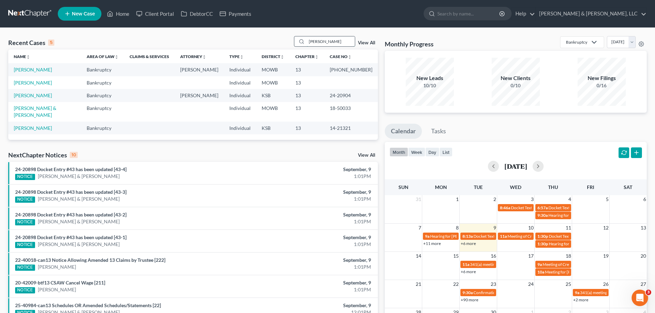
type input "ballinger"
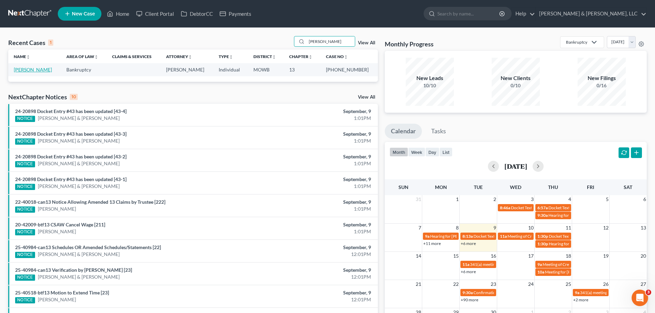
click at [48, 67] on link "Ballinger, Chandelle" at bounding box center [33, 70] width 38 height 6
select select "6"
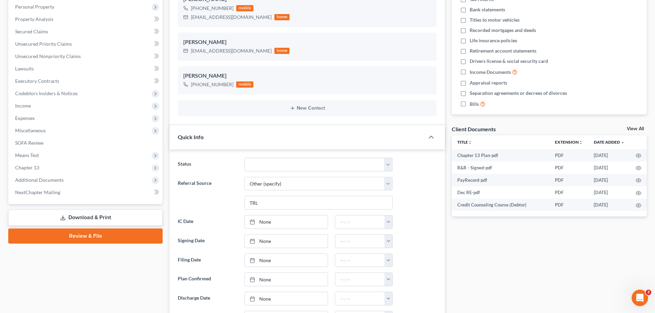
scroll to position [138, 0]
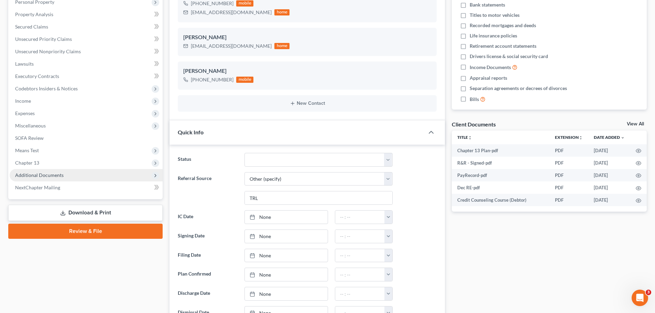
click at [62, 178] on span "Additional Documents" at bounding box center [39, 175] width 49 height 6
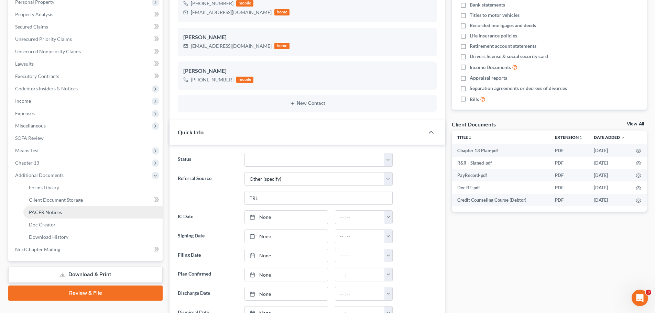
click at [65, 208] on link "PACER Notices" at bounding box center [92, 212] width 139 height 12
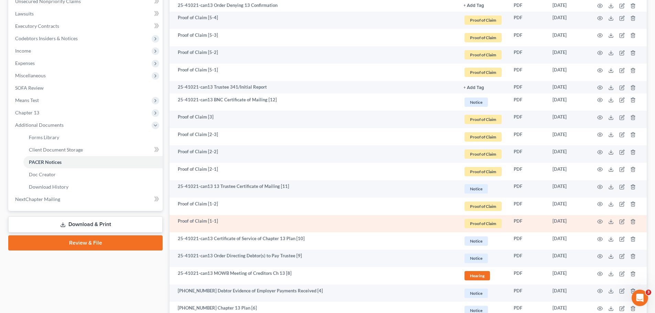
scroll to position [172, 0]
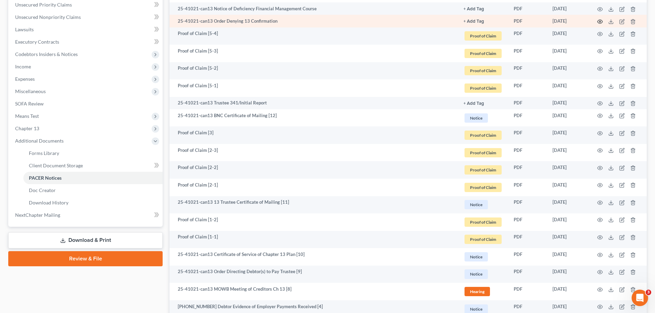
click at [599, 21] on icon "button" at bounding box center [601, 22] width 6 height 6
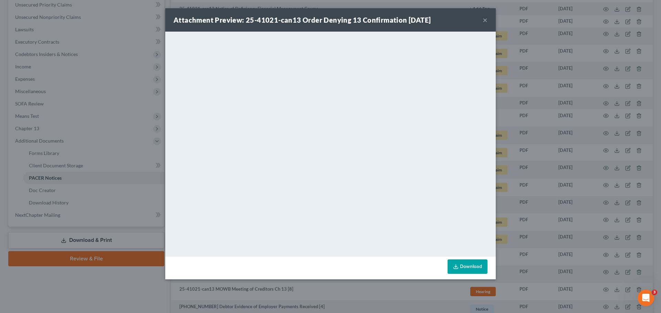
click at [485, 21] on button "×" at bounding box center [484, 20] width 5 height 8
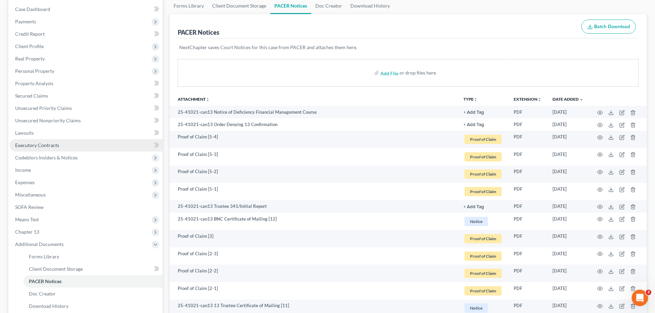
scroll to position [69, 0]
click at [50, 144] on span "Executory Contracts" at bounding box center [37, 145] width 44 height 6
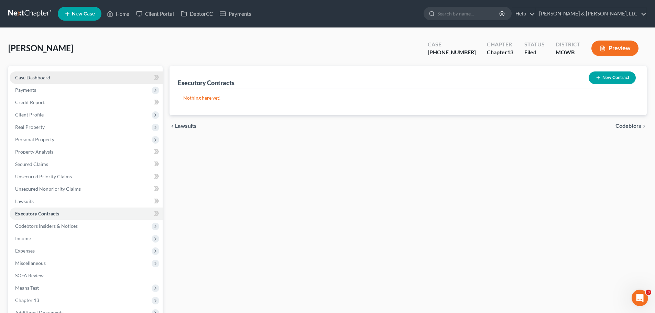
click at [94, 78] on link "Case Dashboard" at bounding box center [86, 78] width 153 height 12
select select "6"
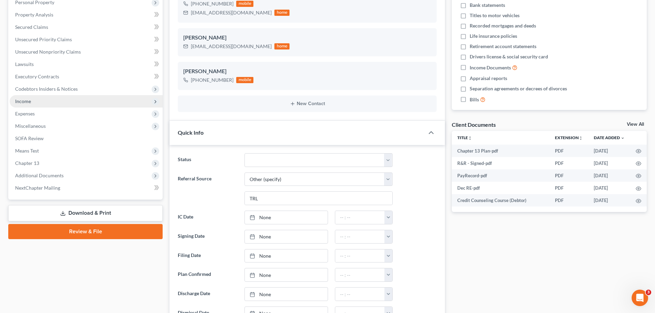
scroll to position [138, 0]
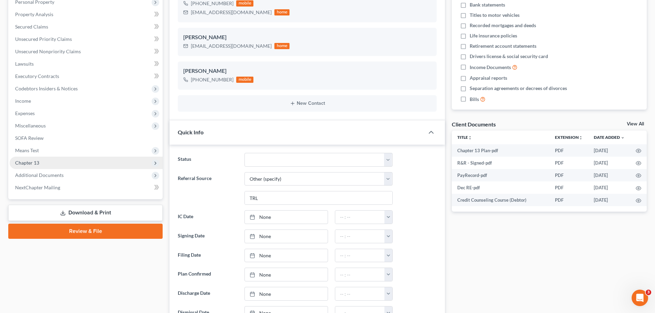
click at [50, 167] on span "Chapter 13" at bounding box center [86, 163] width 153 height 12
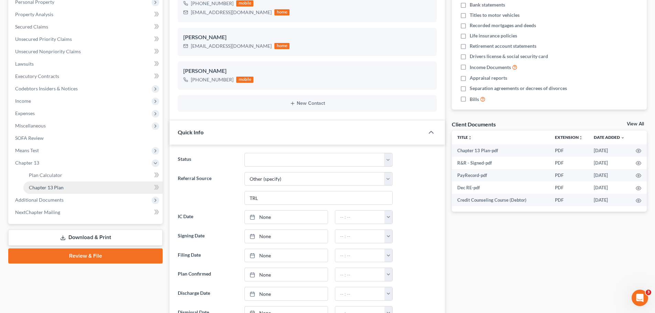
click at [55, 188] on span "Chapter 13 Plan" at bounding box center [46, 188] width 35 height 6
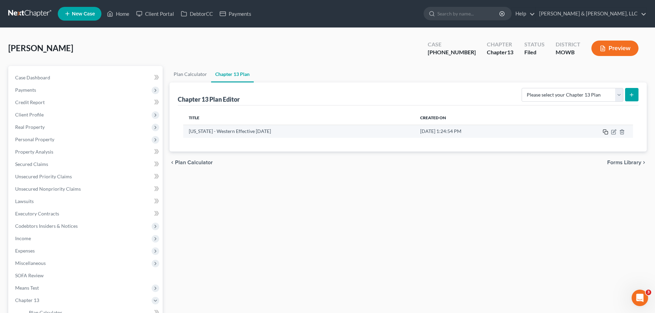
click at [604, 132] on icon "button" at bounding box center [606, 132] width 6 height 6
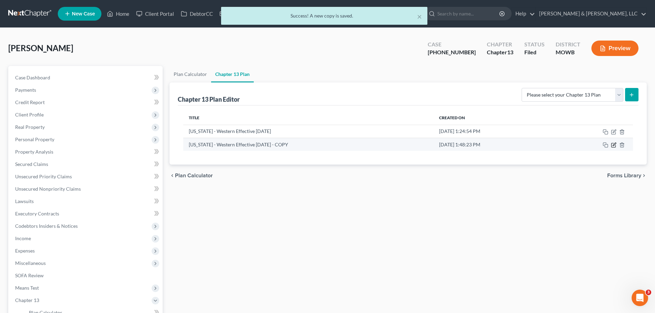
click at [613, 147] on icon "button" at bounding box center [614, 145] width 6 height 6
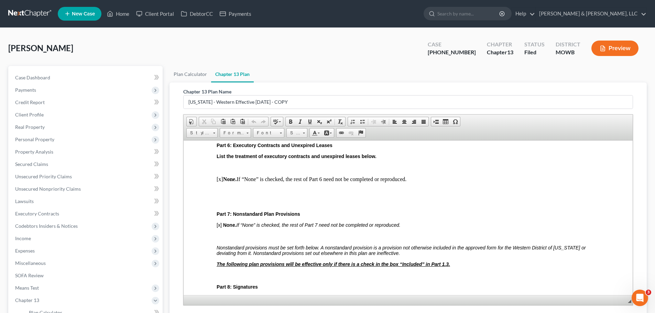
scroll to position [1514, 0]
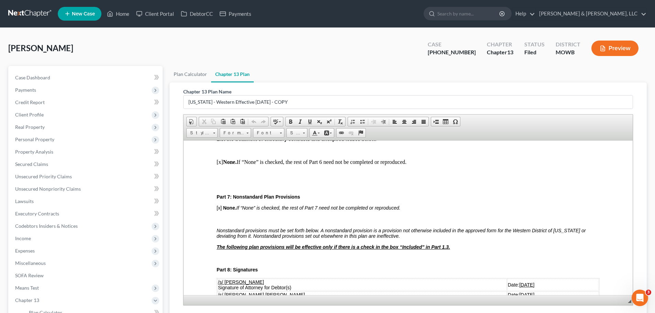
click at [228, 189] on div at bounding box center [408, 185] width 383 height 6
click at [223, 177] on p at bounding box center [408, 174] width 383 height 6
click at [232, 183] on span "Paste" at bounding box center [249, 184] width 36 height 9
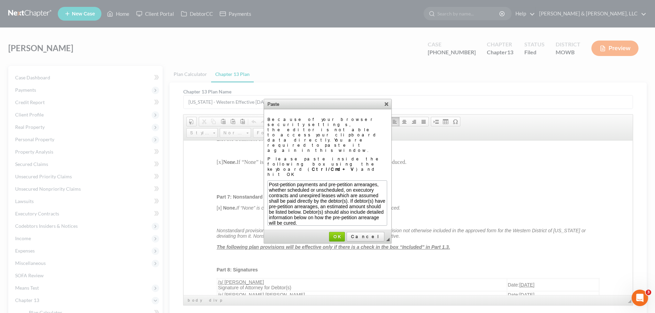
scroll to position [89, 0]
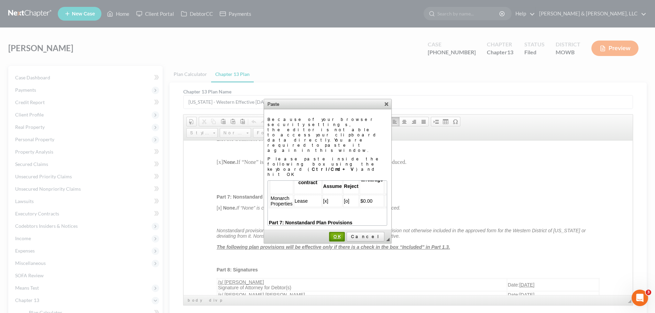
click at [344, 234] on span "OK" at bounding box center [337, 236] width 14 height 5
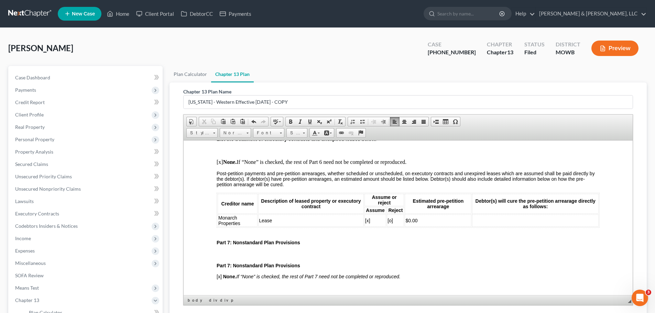
drag, startPoint x: 306, startPoint y: 247, endPoint x: 216, endPoint y: 246, distance: 89.5
click at [216, 246] on html "Debtor: Chandelle Rhea Ballinger Case Number: United States Bankruptcy Court fo…" at bounding box center [408, 104] width 449 height 2955
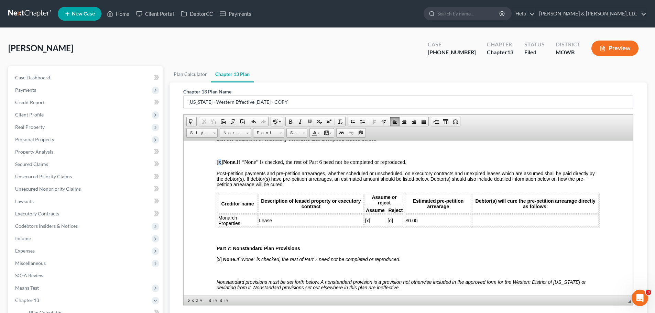
click at [218, 165] on p "[x] None. If “None” is checked, the rest of Part 6 need not be completed or rep…" at bounding box center [408, 162] width 383 height 6
click at [472, 262] on p "[x] None. If “None” is checked, the rest of Part 7 need not be completed or rep…" at bounding box center [408, 260] width 383 height 6
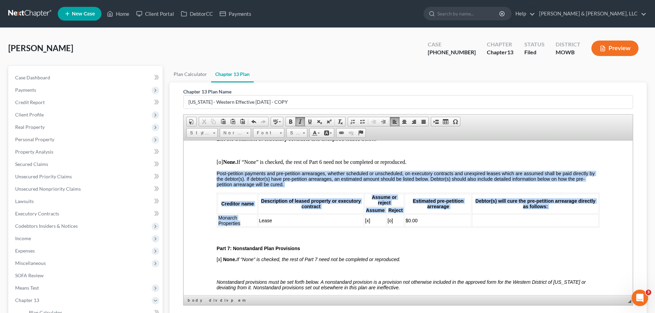
drag, startPoint x: 242, startPoint y: 228, endPoint x: 214, endPoint y: 226, distance: 28.3
click at [214, 226] on html "Debtor: Chandelle Rhea Ballinger Case Number: United States Bankruptcy Court fo…" at bounding box center [408, 96] width 449 height 2938
click at [237, 223] on span "Monarch Properties" at bounding box center [229, 220] width 22 height 11
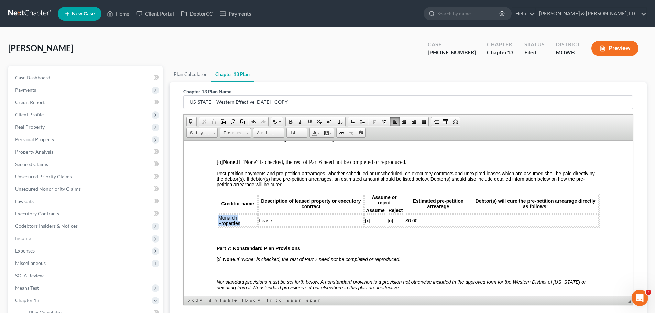
drag, startPoint x: 219, startPoint y: 223, endPoint x: 240, endPoint y: 226, distance: 21.3
click at [240, 226] on span "Monarch Properties" at bounding box center [229, 220] width 22 height 11
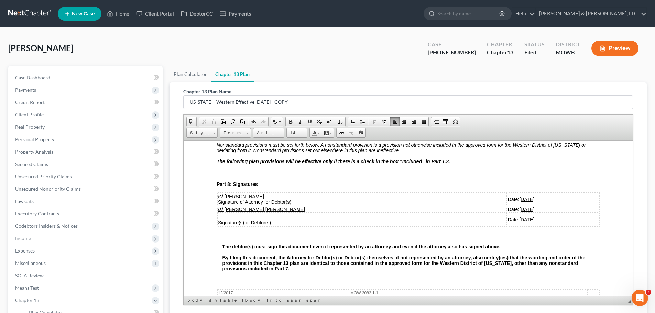
scroll to position [1651, 0]
click at [520, 202] on u "07/02/2025" at bounding box center [527, 199] width 15 height 6
click at [520, 212] on u "07/02/2025" at bounding box center [527, 209] width 15 height 6
click at [520, 212] on u "09/02/2025" at bounding box center [527, 209] width 15 height 6
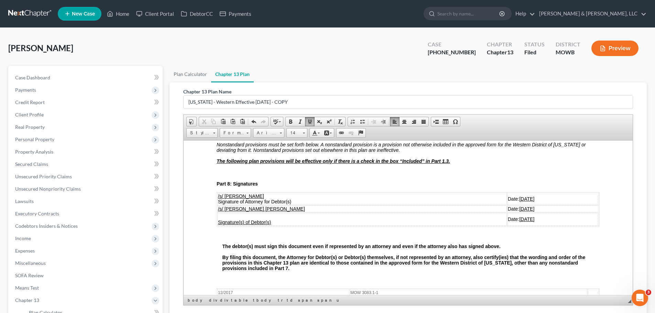
drag, startPoint x: 489, startPoint y: 225, endPoint x: 493, endPoint y: 228, distance: 5.0
click at [520, 222] on u "07/02/2025" at bounding box center [527, 219] width 15 height 6
click at [520, 222] on u "07/09/2025" at bounding box center [527, 219] width 15 height 6
click at [34, 261] on span "Miscellaneous" at bounding box center [30, 263] width 31 height 6
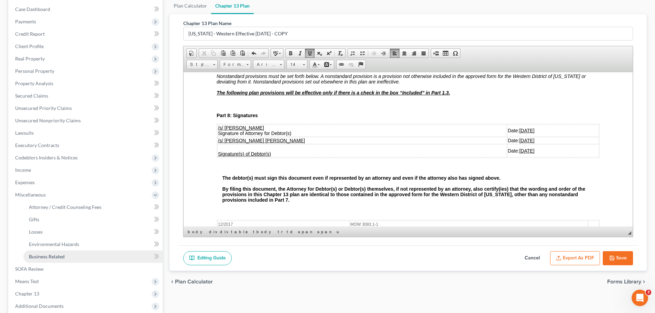
scroll to position [69, 0]
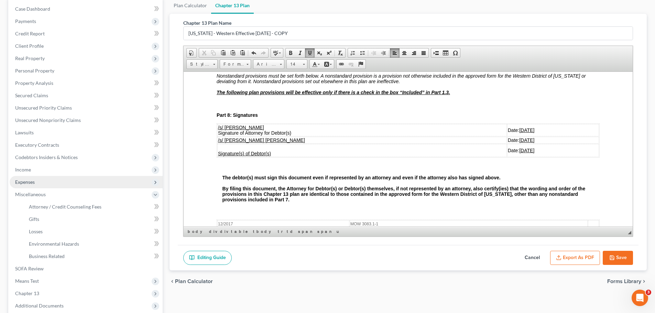
click at [30, 182] on span "Expenses" at bounding box center [25, 182] width 20 height 6
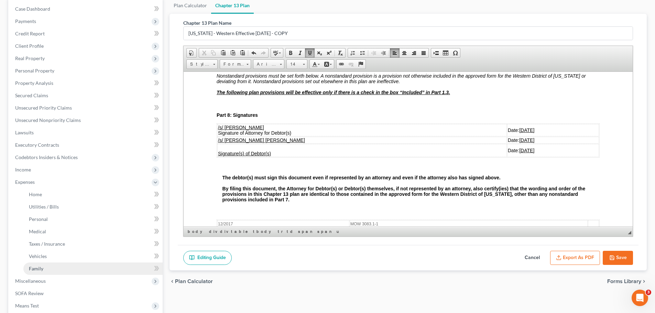
click at [41, 267] on span "Family" at bounding box center [36, 269] width 14 height 6
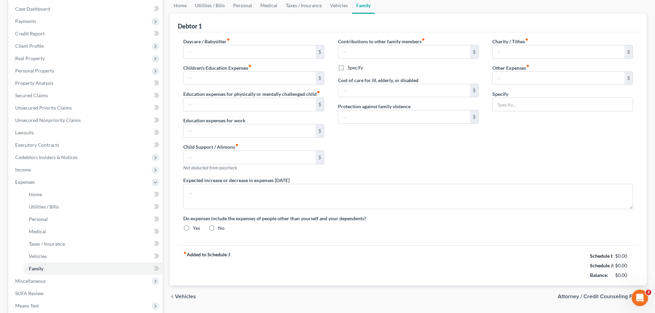
scroll to position [14, 0]
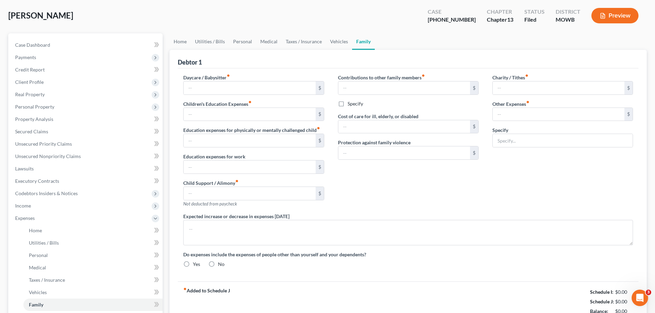
type input "85.00"
type input "20.00"
type input "105.00"
type input "Miscellaneous expenses, gifts, parking, postage, etc."
type textarea "Debtor is on a month to month lease."
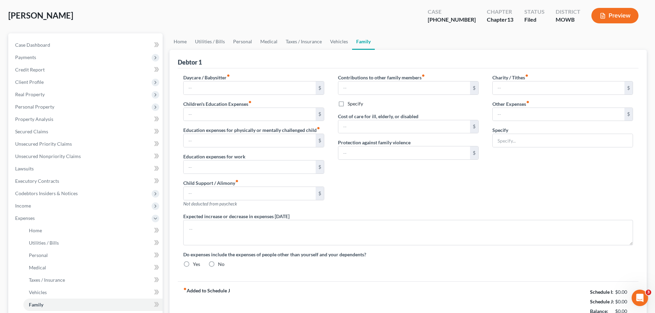
radio input "true"
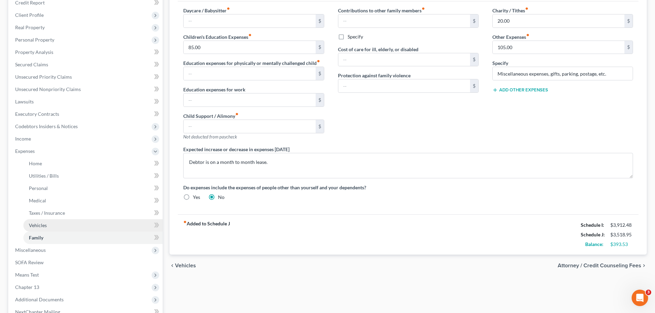
scroll to position [103, 0]
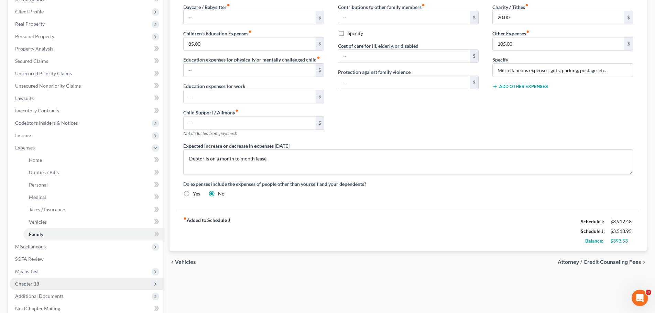
click at [36, 284] on span "Chapter 13" at bounding box center [27, 284] width 24 height 6
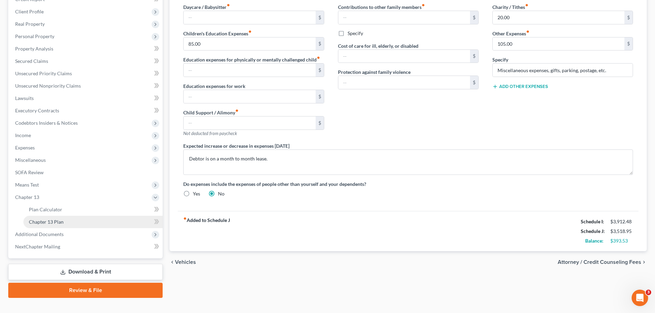
click at [51, 224] on span "Chapter 13 Plan" at bounding box center [46, 222] width 35 height 6
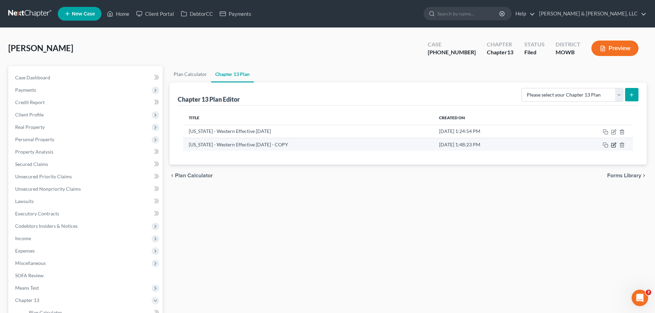
click at [615, 144] on icon "button" at bounding box center [614, 144] width 3 height 3
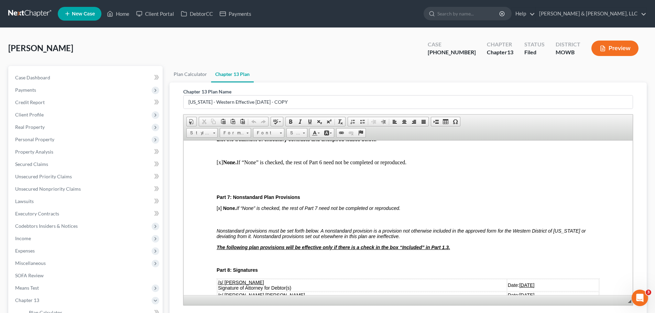
scroll to position [1514, 0]
click at [224, 177] on p at bounding box center [408, 174] width 383 height 6
click at [236, 188] on span "Paste" at bounding box center [251, 186] width 36 height 9
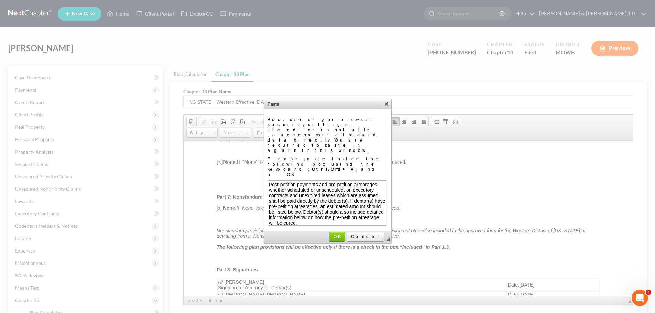
scroll to position [89, 0]
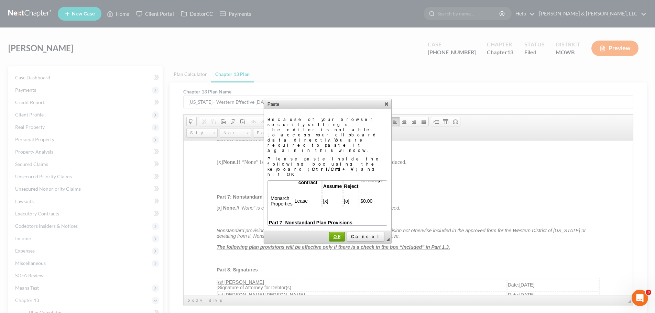
click at [345, 234] on span "OK" at bounding box center [337, 236] width 15 height 5
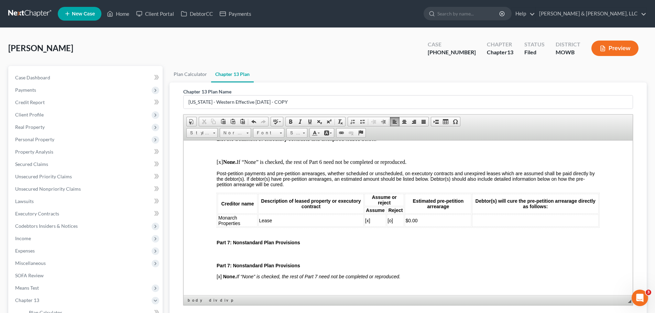
drag, startPoint x: 307, startPoint y: 246, endPoint x: 218, endPoint y: 246, distance: 88.1
click at [218, 246] on p "Part 7: Nonstandard Plan Provisions ​" at bounding box center [408, 242] width 383 height 6
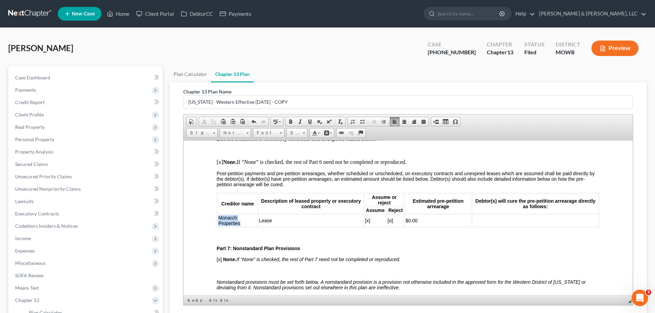
drag, startPoint x: 242, startPoint y: 228, endPoint x: 218, endPoint y: 223, distance: 24.1
click at [218, 223] on td "Monarch Properties" at bounding box center [238, 220] width 40 height 12
click at [219, 165] on p "[x] None. If “None” is checked, the rest of Part 6 need not be completed or rep…" at bounding box center [408, 162] width 383 height 6
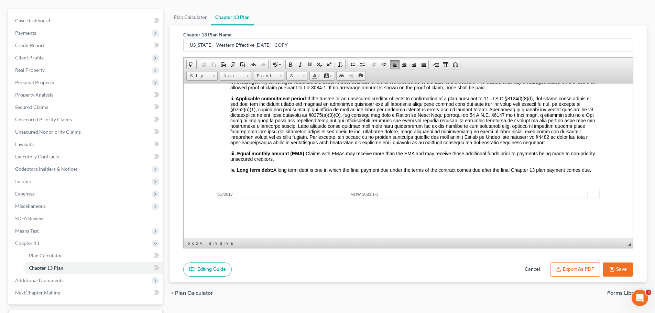
scroll to position [114, 0]
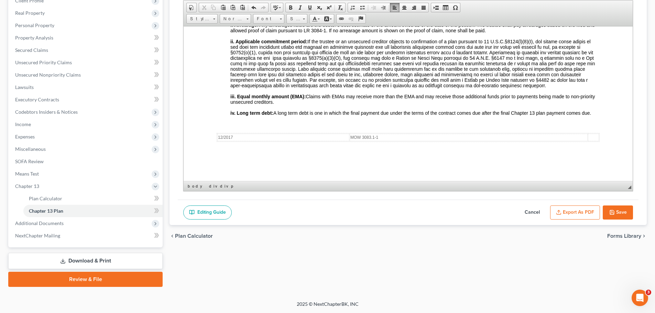
click at [628, 211] on button "Save" at bounding box center [618, 213] width 30 height 14
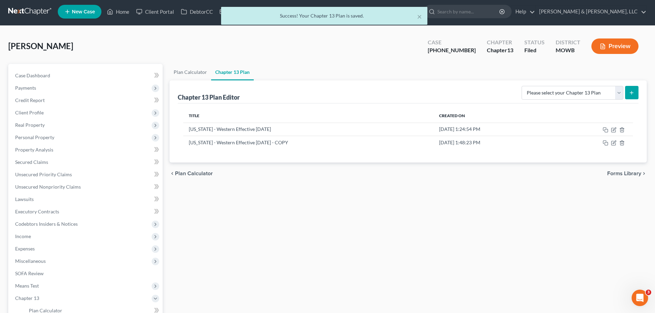
scroll to position [0, 0]
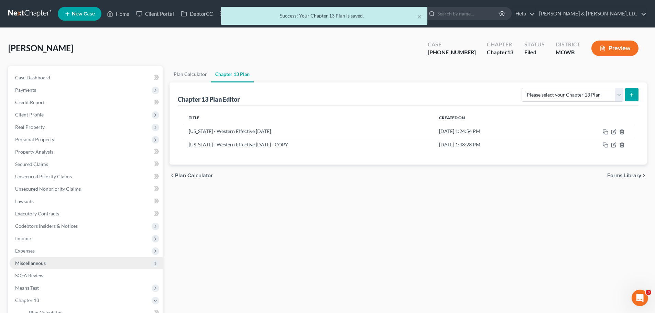
click at [32, 264] on span "Miscellaneous" at bounding box center [30, 263] width 31 height 6
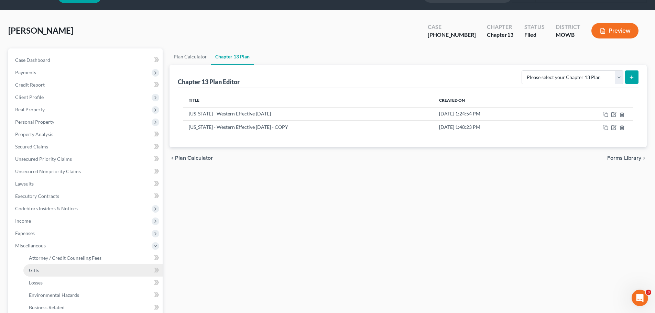
scroll to position [34, 0]
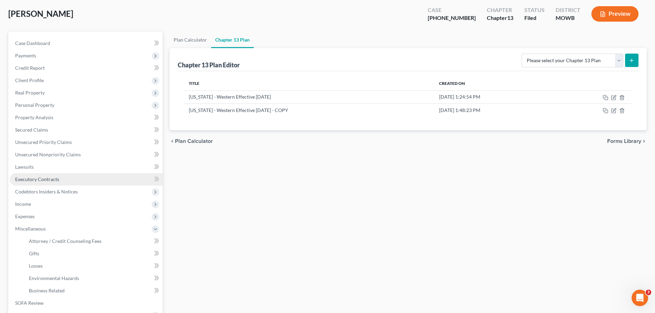
click at [41, 178] on span "Executory Contracts" at bounding box center [37, 179] width 44 height 6
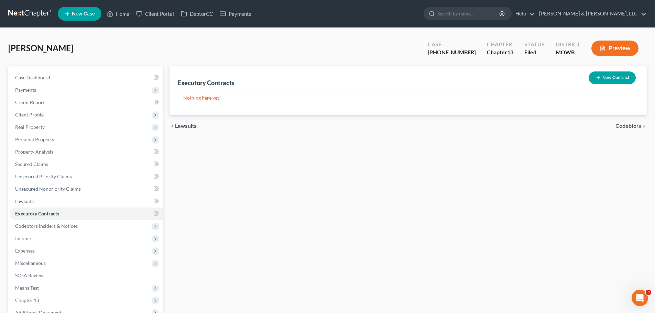
click at [614, 78] on button "New Contract" at bounding box center [612, 78] width 47 height 13
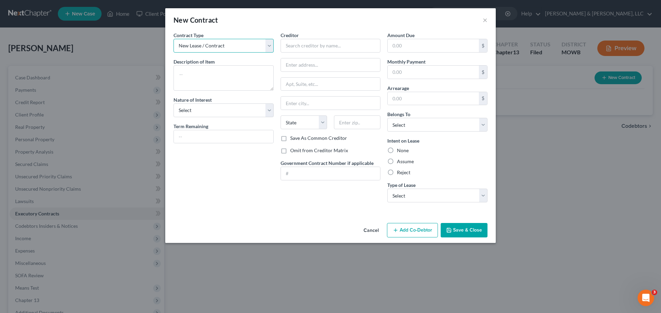
click at [247, 49] on select "New Lease / Contract New Timeshare" at bounding box center [223, 46] width 100 height 14
click at [246, 49] on select "New Lease / Contract New Timeshare" at bounding box center [223, 46] width 100 height 14
click at [231, 66] on textarea at bounding box center [223, 77] width 100 height 25
type textarea "Lease Storage Unit"
click at [240, 108] on select "Select Purchaser Agent Lessor Lessee" at bounding box center [223, 111] width 100 height 14
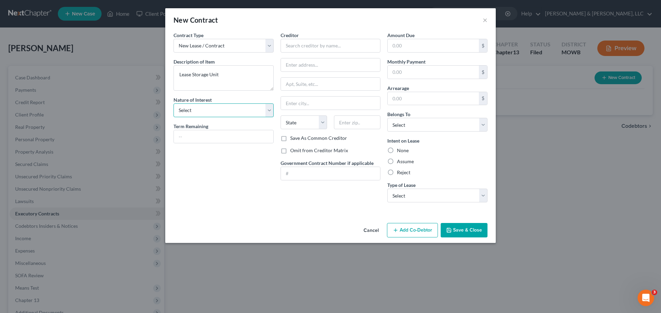
select select "3"
click at [173, 104] on select "Select Purchaser Agent Lessor Lessee" at bounding box center [223, 111] width 100 height 14
click at [315, 45] on input "text" at bounding box center [330, 46] width 100 height 14
type input "A1 Self Storage"
click at [420, 125] on select "Select Debtor 1 Only Debtor 2 Only Debtor 1 And Debtor 2 Only At Least One Of T…" at bounding box center [437, 125] width 100 height 14
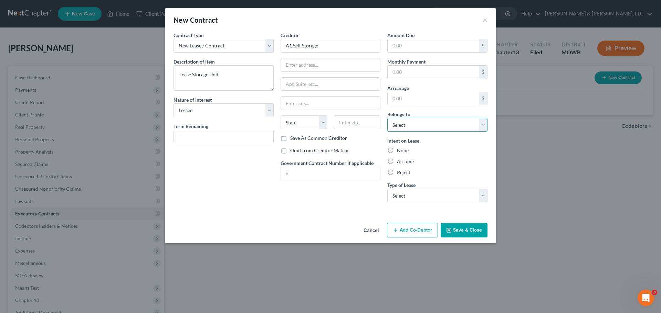
select select "0"
click at [387, 118] on select "Select Debtor 1 Only Debtor 2 Only Debtor 1 And Debtor 2 Only At Least One Of T…" at bounding box center [437, 125] width 100 height 14
click at [397, 161] on label "Assume" at bounding box center [405, 161] width 17 height 7
click at [399, 161] on input "Assume" at bounding box center [401, 160] width 4 height 4
radio input "true"
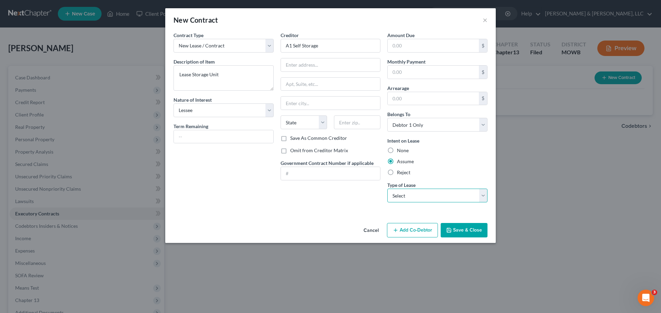
click at [412, 196] on select "Select Real Estate Car Other" at bounding box center [437, 196] width 100 height 14
select select "2"
click at [387, 189] on select "Select Real Estate Car Other" at bounding box center [437, 196] width 100 height 14
drag, startPoint x: 319, startPoint y: 48, endPoint x: 276, endPoint y: 49, distance: 42.7
click at [276, 49] on div "Contract Type New Lease / Contract New Timeshare Description of non-residential…" at bounding box center [330, 120] width 321 height 176
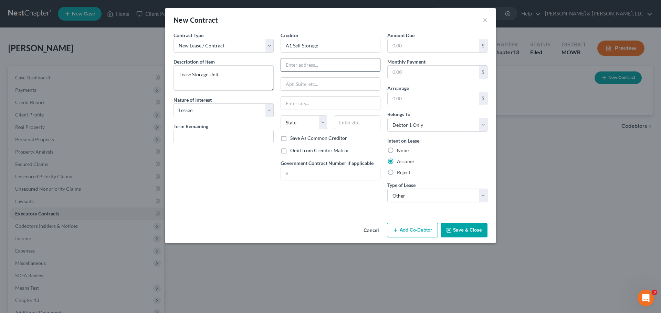
click at [329, 68] on input "text" at bounding box center [330, 64] width 99 height 13
type input "605 Walnut"
type input "64429"
type input "Cameron"
select select "26"
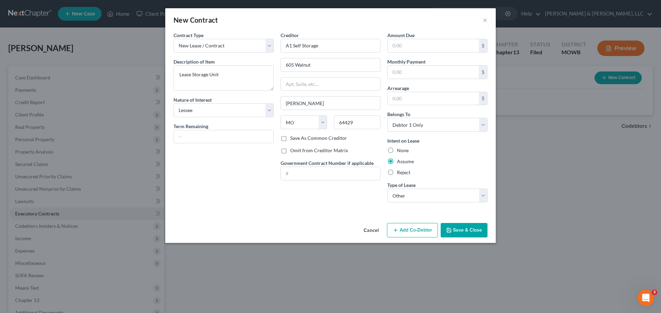
click at [474, 226] on button "Save & Close" at bounding box center [463, 230] width 47 height 14
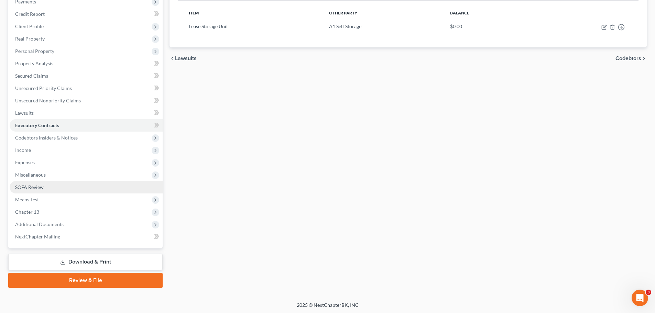
scroll to position [89, 0]
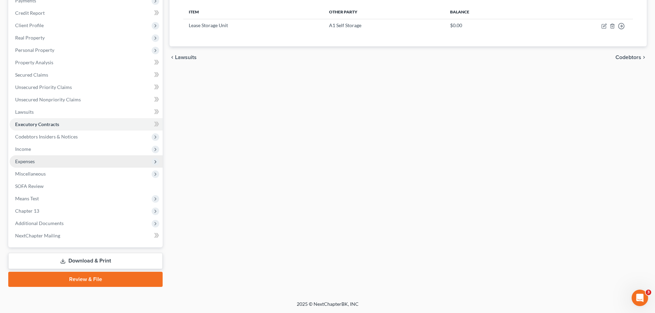
click at [28, 163] on span "Expenses" at bounding box center [25, 162] width 20 height 6
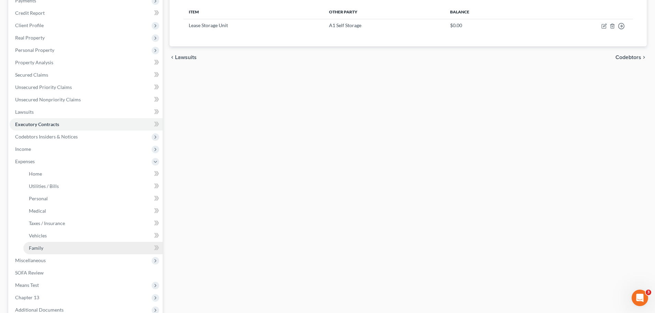
click at [50, 247] on link "Family" at bounding box center [92, 248] width 139 height 12
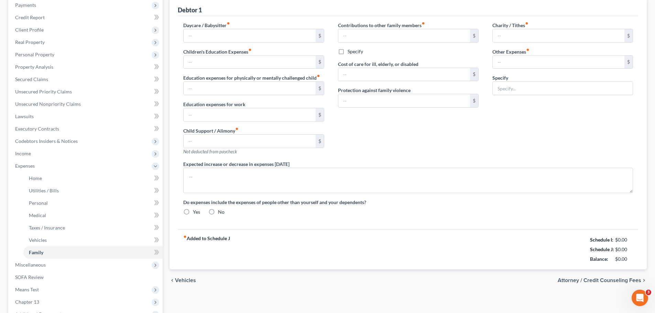
type input "85.00"
type input "20.00"
type input "105.00"
type input "Miscellaneous expenses, gifts, parking, postage, etc."
type textarea "Debtor is on a month to month lease."
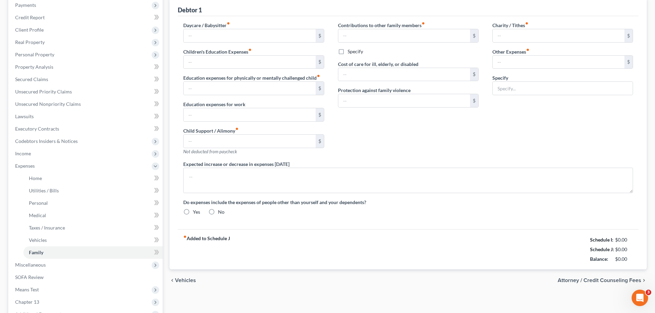
radio input "true"
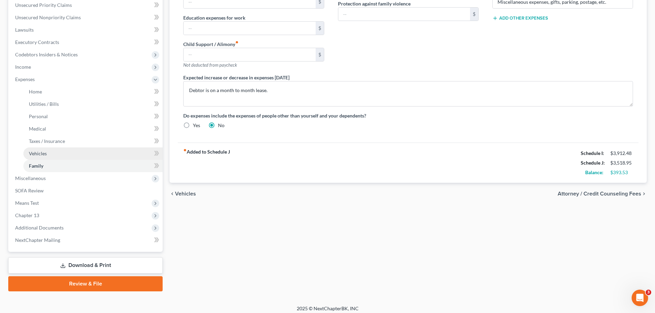
scroll to position [172, 0]
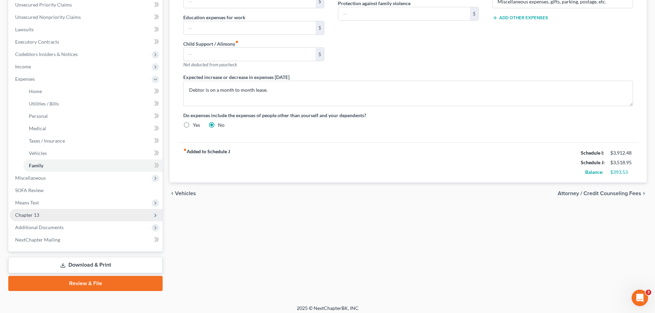
click at [47, 211] on span "Chapter 13" at bounding box center [86, 215] width 153 height 12
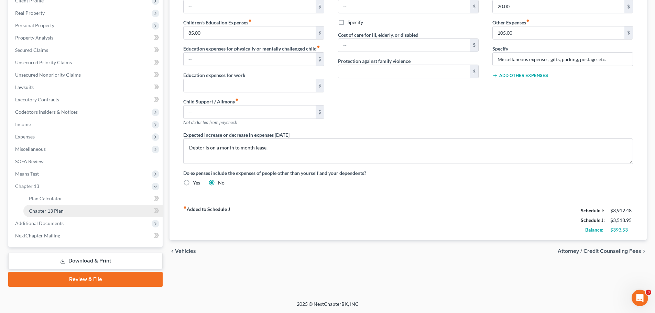
click at [48, 211] on span "Chapter 13 Plan" at bounding box center [46, 211] width 35 height 6
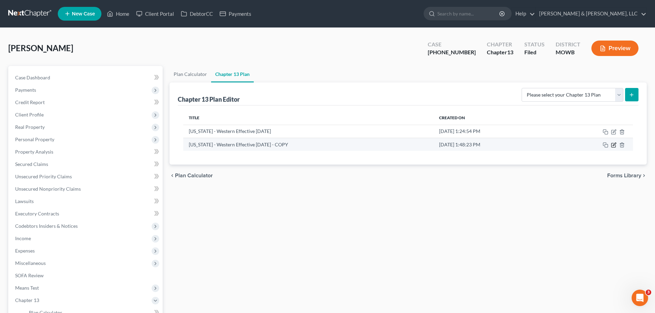
click at [613, 144] on icon "button" at bounding box center [614, 145] width 6 height 6
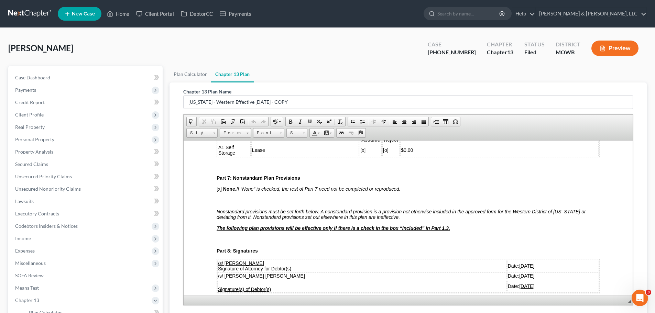
scroll to position [1617, 0]
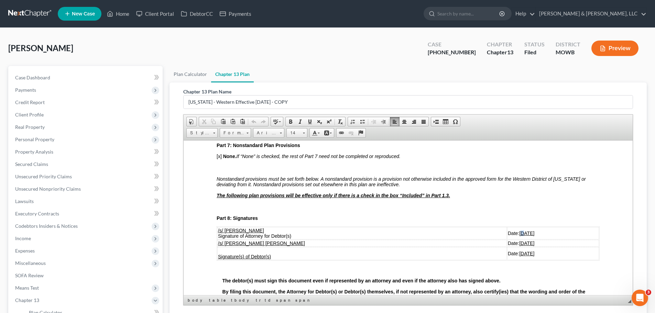
click at [520, 236] on u "07/02/2025" at bounding box center [527, 234] width 15 height 6
click at [520, 246] on u "07/02/2025" at bounding box center [527, 243] width 15 height 6
click at [520, 256] on u "07/02/2025" at bounding box center [527, 254] width 15 height 6
click at [520, 256] on u "09/02/2025" at bounding box center [527, 254] width 15 height 6
click at [520, 246] on u "09/02/2025" at bounding box center [527, 243] width 15 height 6
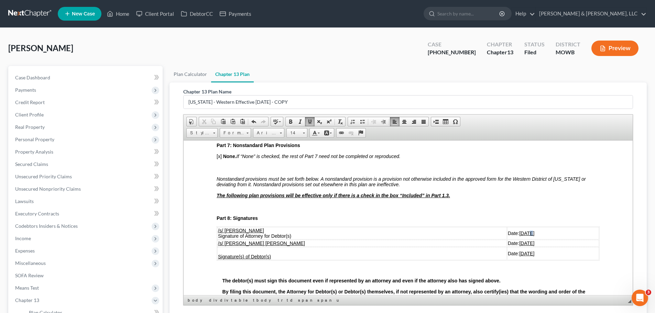
click at [520, 236] on u "09/02/2025" at bounding box center [527, 234] width 15 height 6
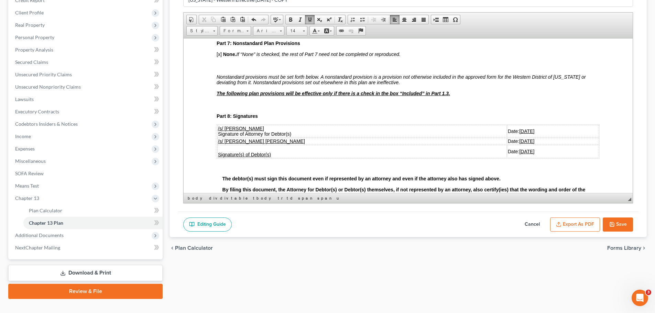
scroll to position [103, 0]
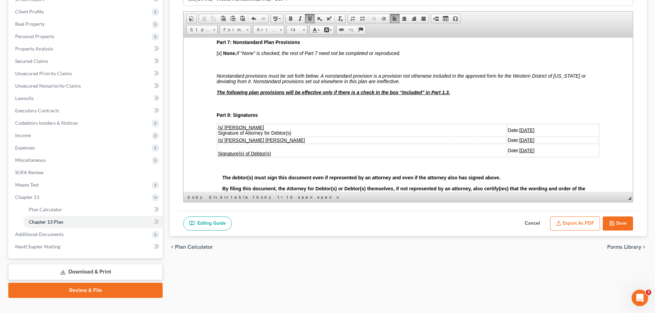
click at [625, 219] on button "Save" at bounding box center [618, 224] width 30 height 14
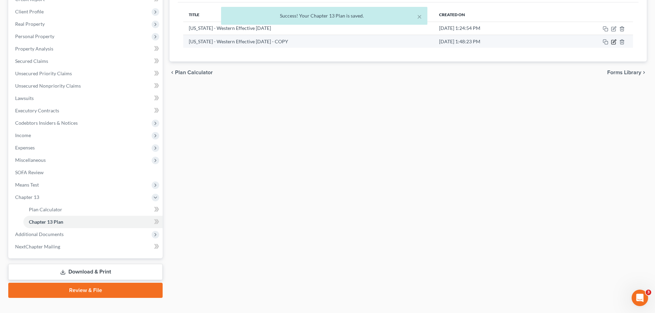
click at [614, 40] on icon "button" at bounding box center [614, 42] width 6 height 6
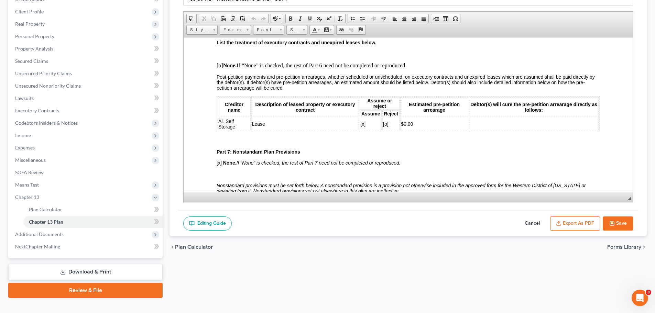
scroll to position [1514, 0]
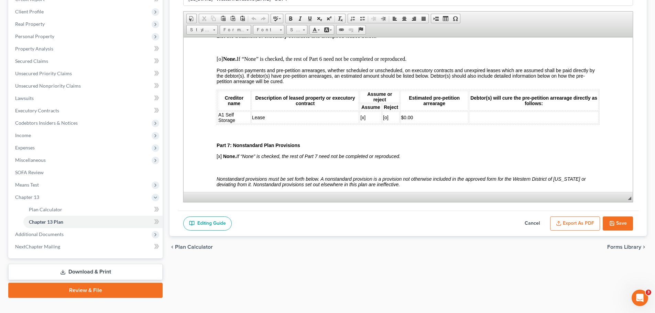
click at [271, 122] on td "Lease" at bounding box center [305, 117] width 108 height 12
click at [621, 224] on button "Save" at bounding box center [618, 224] width 30 height 14
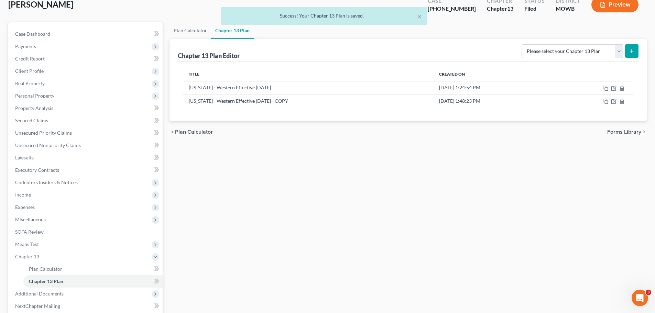
scroll to position [34, 0]
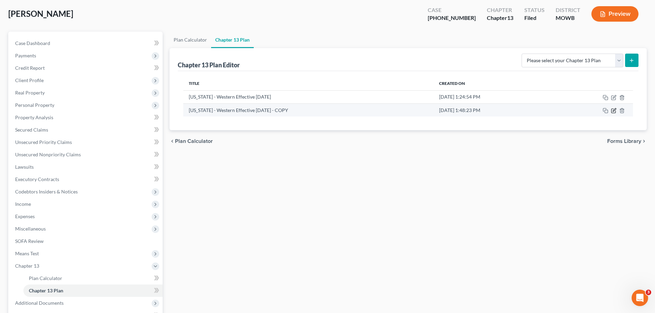
click at [614, 113] on icon "button" at bounding box center [614, 111] width 6 height 6
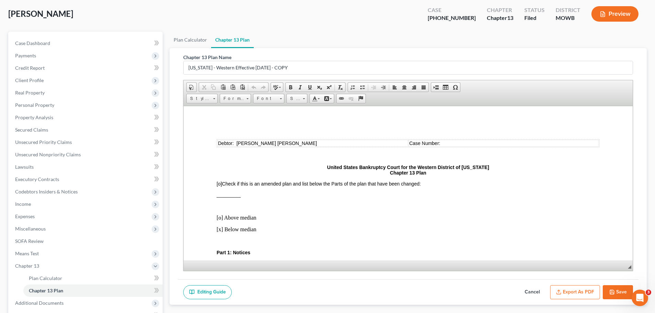
scroll to position [0, 0]
click at [572, 294] on button "Export as PDF" at bounding box center [575, 293] width 50 height 14
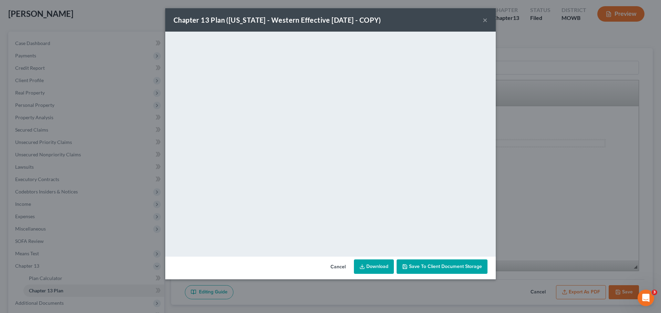
drag, startPoint x: 486, startPoint y: 18, endPoint x: 483, endPoint y: 24, distance: 7.1
click at [486, 18] on button "×" at bounding box center [484, 20] width 5 height 8
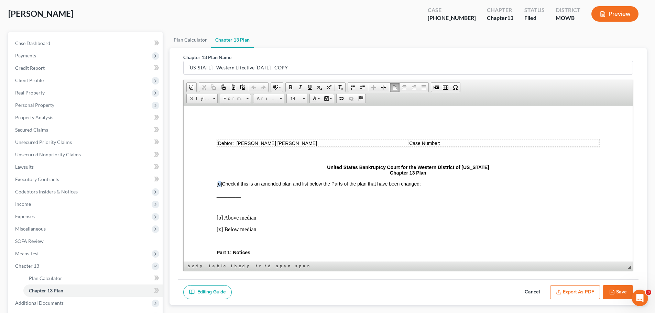
click at [221, 185] on span "[o]" at bounding box center [220, 184] width 6 height 6
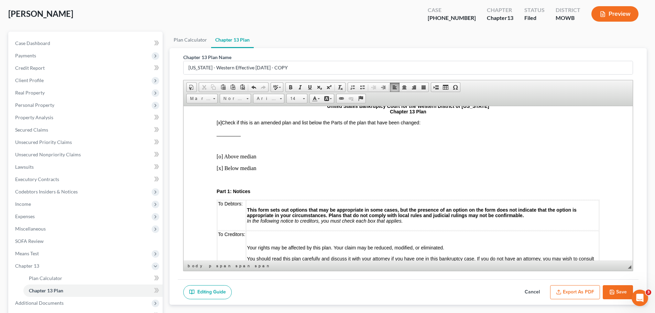
scroll to position [47, 0]
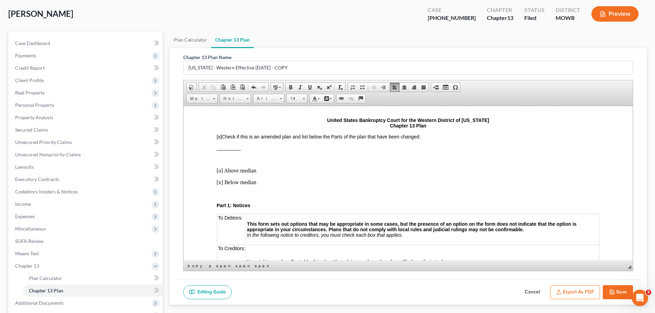
click at [227, 145] on span "_________" at bounding box center [229, 148] width 24 height 6
click at [222, 148] on span "_________" at bounding box center [229, 148] width 24 height 6
click at [306, 88] on link "Underline" at bounding box center [310, 87] width 10 height 9
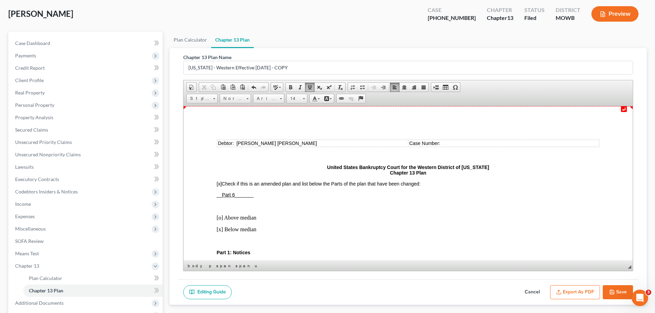
scroll to position [0, 0]
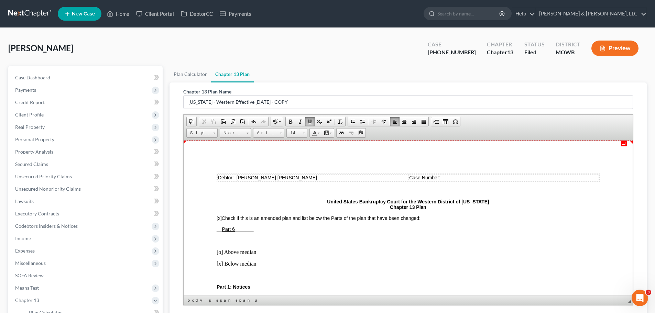
click at [456, 180] on td "Case Number:" at bounding box center [504, 177] width 191 height 7
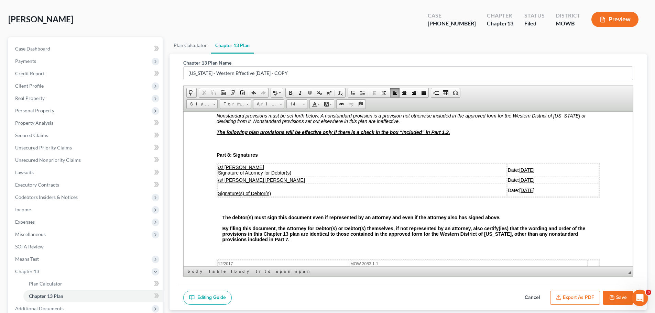
scroll to position [69, 0]
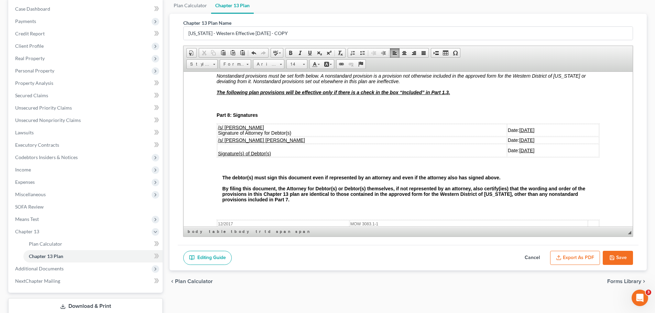
click at [625, 253] on button "Save" at bounding box center [618, 258] width 30 height 14
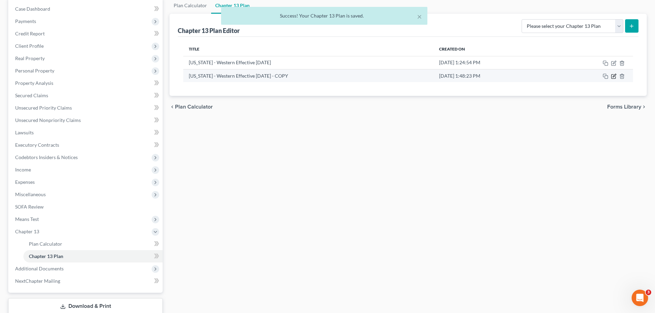
click at [614, 77] on icon "button" at bounding box center [614, 75] width 3 height 3
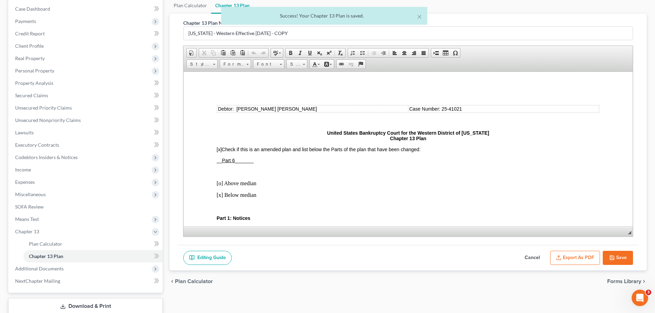
scroll to position [0, 0]
click at [587, 256] on button "Export as PDF" at bounding box center [575, 258] width 50 height 14
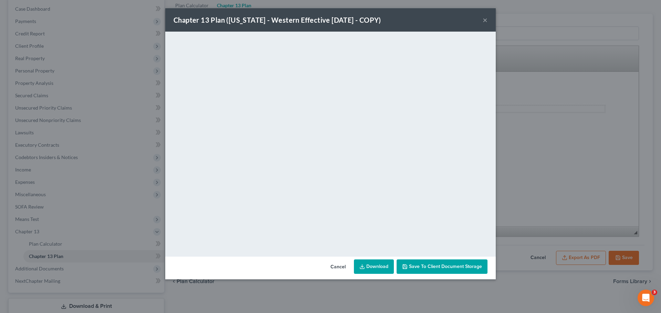
click at [482, 20] on button "×" at bounding box center [484, 20] width 5 height 8
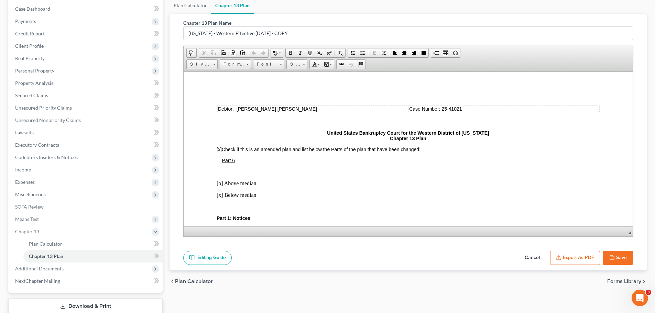
click at [611, 254] on button "Save" at bounding box center [618, 258] width 30 height 14
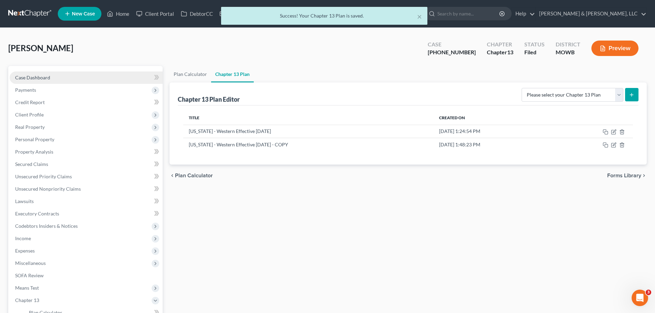
click at [45, 76] on span "Case Dashboard" at bounding box center [32, 78] width 35 height 6
select select "6"
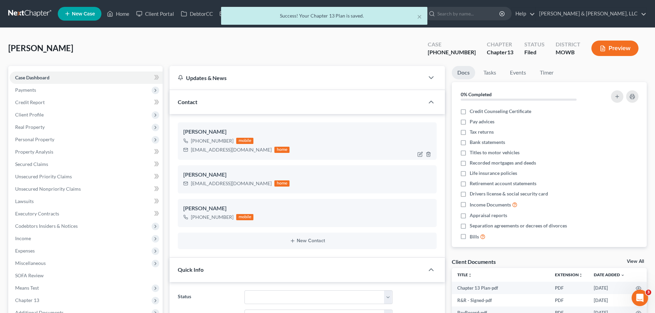
scroll to position [203, 0]
drag, startPoint x: 191, startPoint y: 149, endPoint x: 238, endPoint y: 151, distance: 46.5
click at [238, 151] on div "delle2990@gmail.com home" at bounding box center [236, 150] width 106 height 9
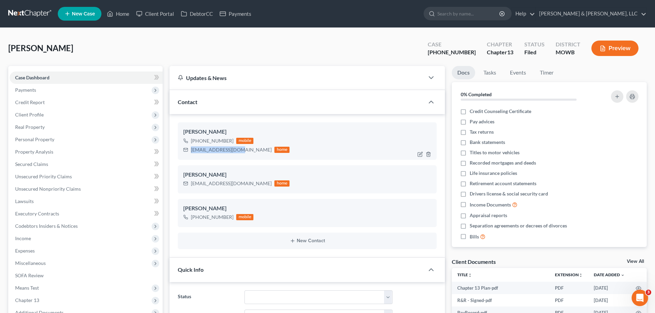
copy div "delle2990@gmail.com"
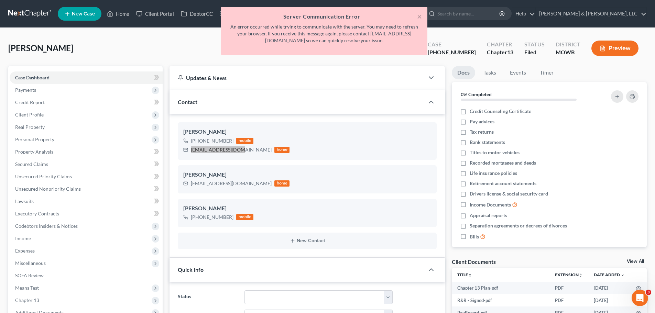
scroll to position [202, 0]
drag, startPoint x: 419, startPoint y: 17, endPoint x: 325, endPoint y: 3, distance: 94.6
click at [419, 17] on button "×" at bounding box center [419, 16] width 5 height 8
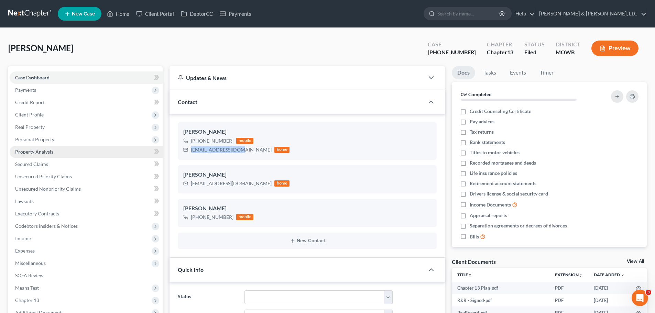
scroll to position [138, 0]
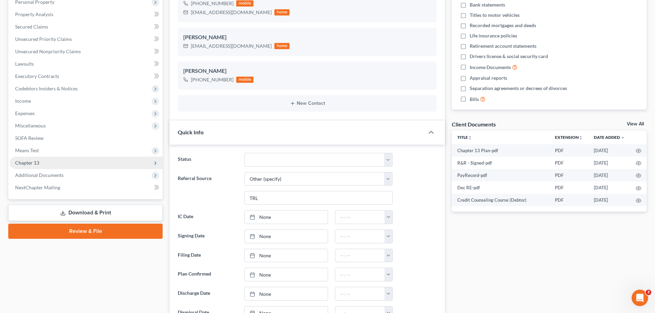
click at [52, 166] on span "Chapter 13" at bounding box center [86, 163] width 153 height 12
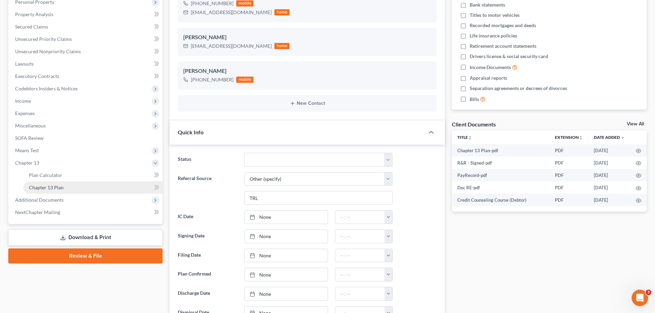
click at [51, 184] on link "Chapter 13 Plan" at bounding box center [92, 188] width 139 height 12
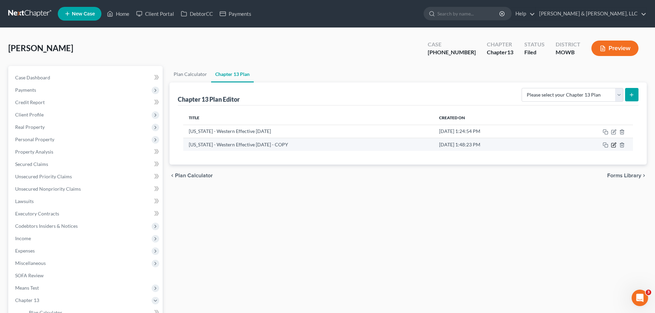
click at [615, 145] on icon "button" at bounding box center [614, 144] width 3 height 3
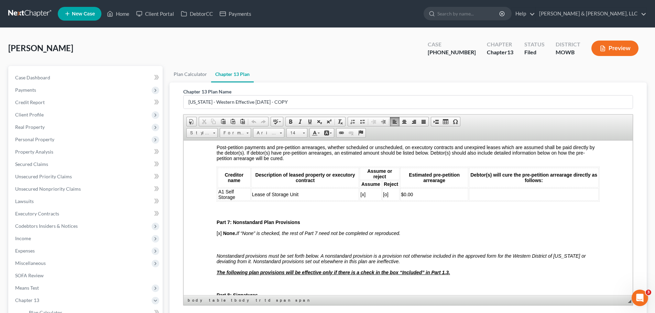
scroll to position [1487, 0]
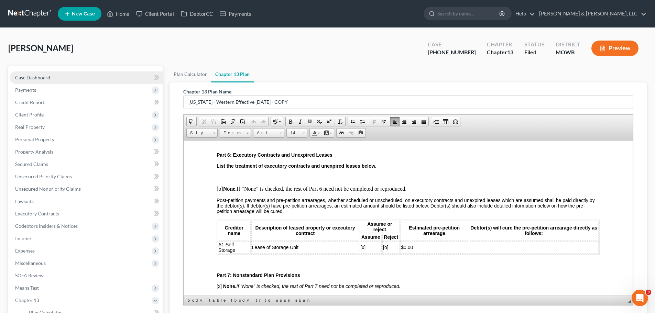
click at [43, 77] on span "Case Dashboard" at bounding box center [32, 78] width 35 height 6
select select "6"
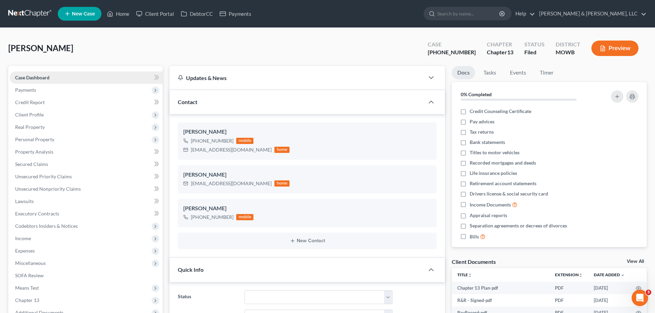
scroll to position [203, 0]
click at [127, 17] on link "Home" at bounding box center [118, 14] width 29 height 12
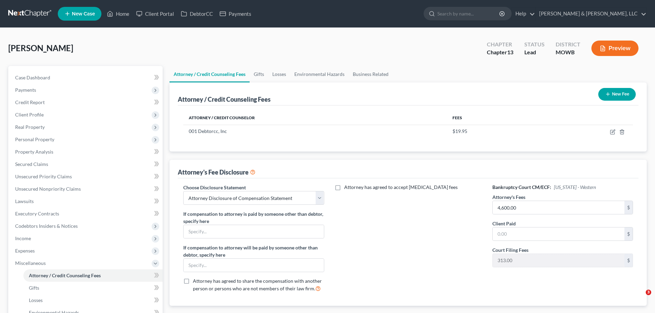
select select "0"
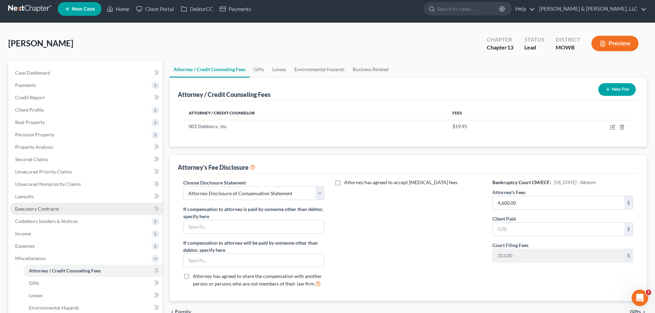
scroll to position [103, 0]
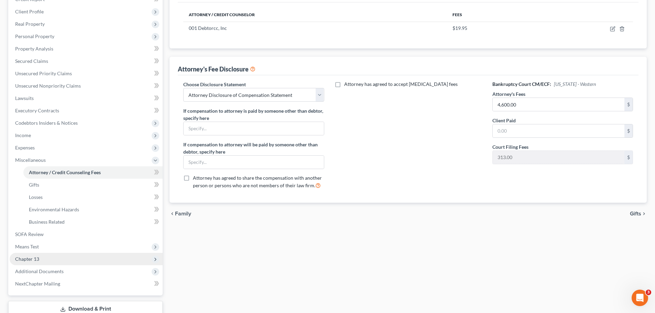
click at [46, 256] on span "Chapter 13" at bounding box center [86, 259] width 153 height 12
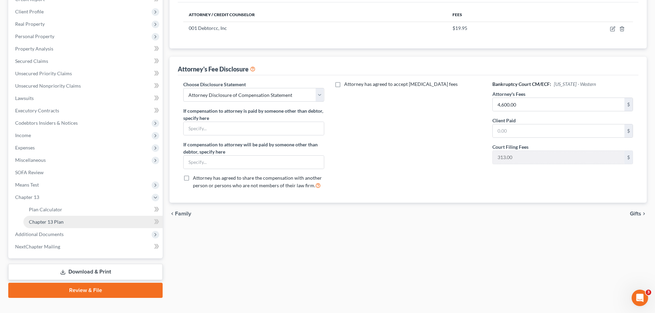
click at [49, 225] on link "Chapter 13 Plan" at bounding box center [92, 222] width 139 height 12
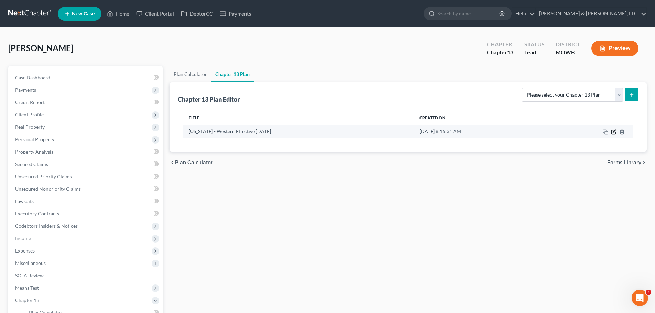
click at [612, 134] on icon "button" at bounding box center [614, 132] width 6 height 6
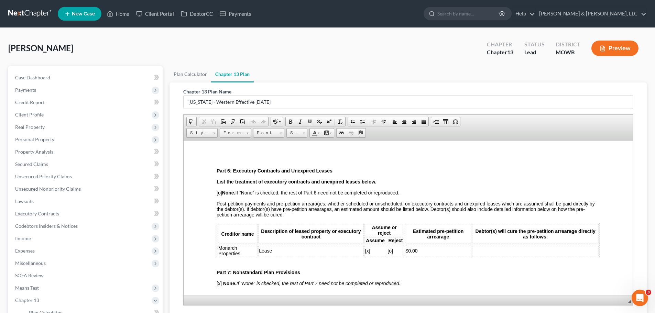
scroll to position [1479, 0]
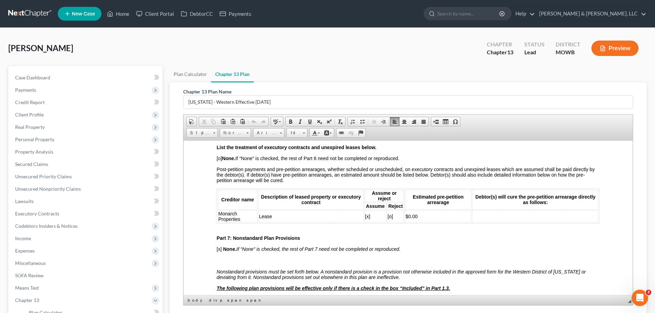
drag, startPoint x: 216, startPoint y: 169, endPoint x: 597, endPoint y: 232, distance: 386.0
click at [597, 232] on html "Debtor: [PERSON_NAME] [PERSON_NAME] Case Number: United States Bankruptcy Court…" at bounding box center [408, 107] width 449 height 2893
click at [535, 218] on span "Copy" at bounding box center [544, 220] width 36 height 9
copy div "Post-petition payments and pre-petition arrearages, whether scheduled or unsche…"
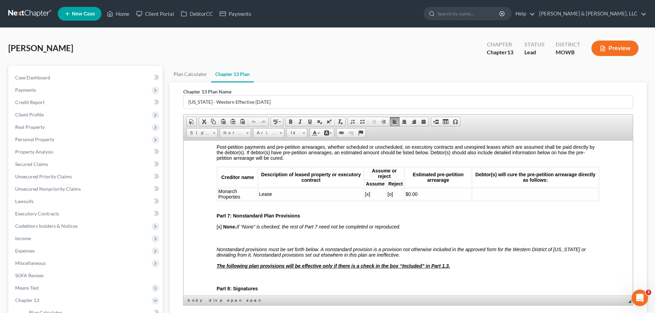
scroll to position [1514, 0]
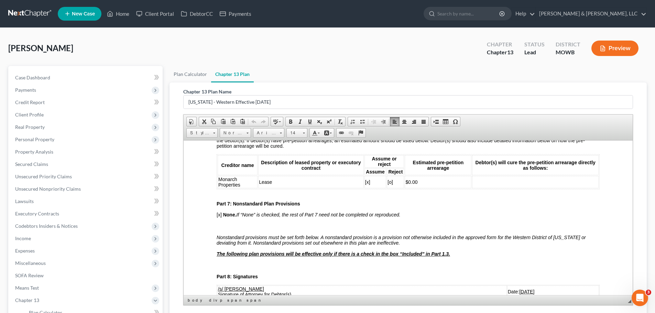
click at [191, 251] on html "Debtor: [PERSON_NAME] [PERSON_NAME] Case Number: United States Bankruptcy Court…" at bounding box center [408, 73] width 449 height 2893
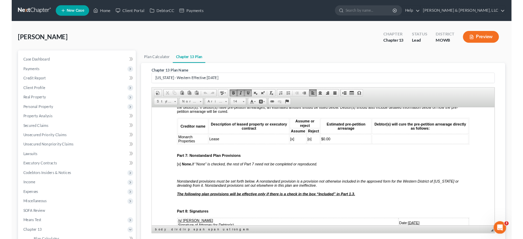
scroll to position [1566, 0]
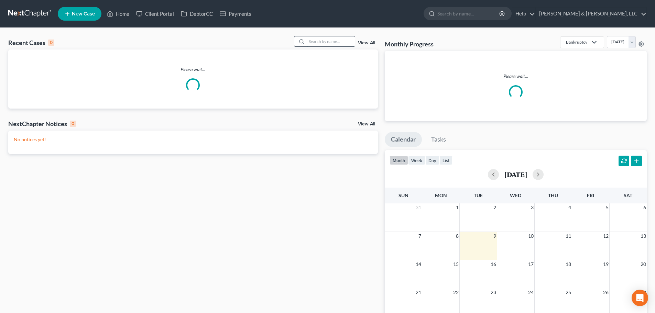
click at [332, 42] on input "search" at bounding box center [331, 41] width 48 height 10
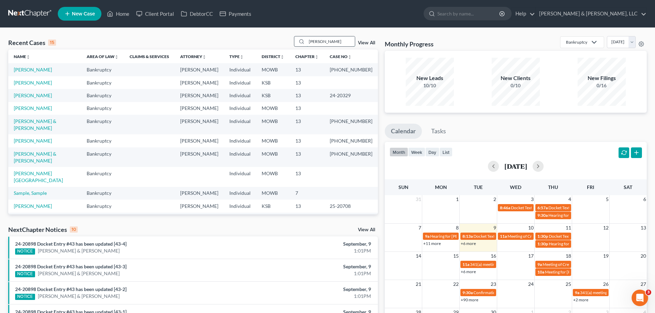
type input "[PERSON_NAME]"
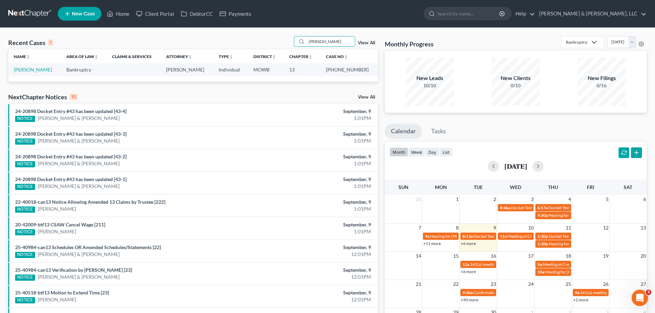
click at [46, 66] on td "[PERSON_NAME]" at bounding box center [34, 69] width 53 height 13
click at [49, 69] on link "[PERSON_NAME]" at bounding box center [33, 70] width 38 height 6
select select "6"
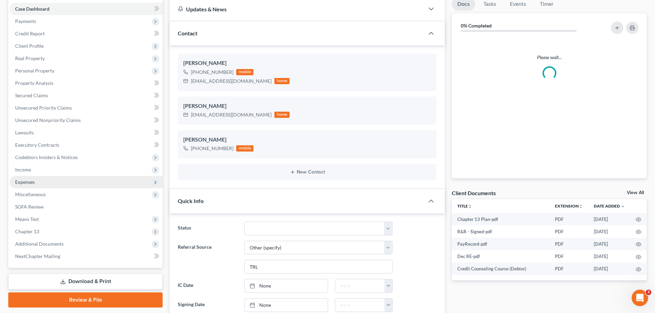
scroll to position [203, 0]
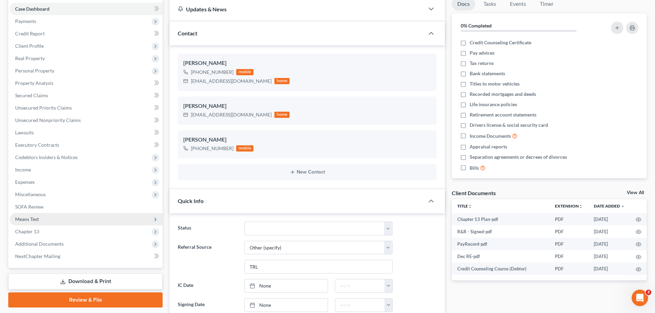
click at [38, 225] on span "Means Test" at bounding box center [86, 219] width 153 height 12
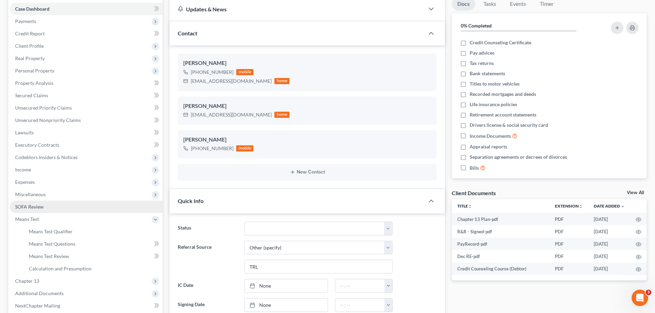
click at [39, 204] on span "SOFA Review" at bounding box center [29, 207] width 29 height 6
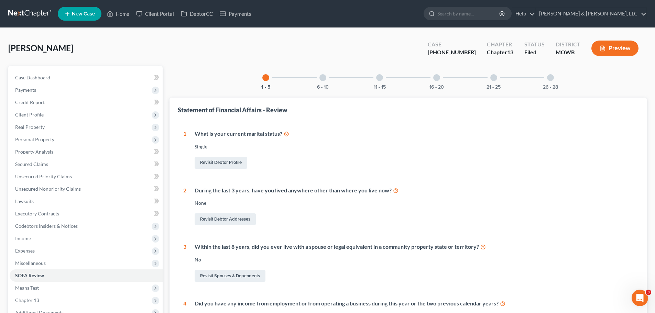
click at [434, 82] on div "16 - 20" at bounding box center [436, 77] width 23 height 23
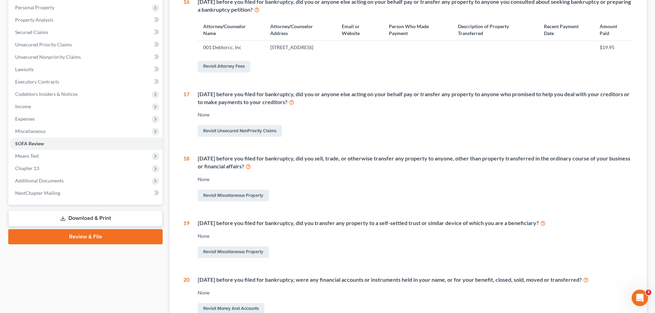
scroll to position [43, 0]
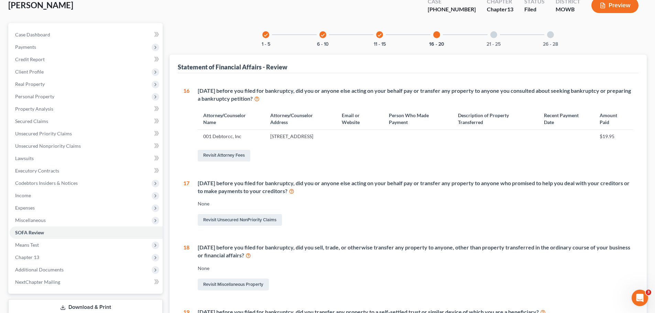
click at [494, 33] on div at bounding box center [494, 34] width 7 height 7
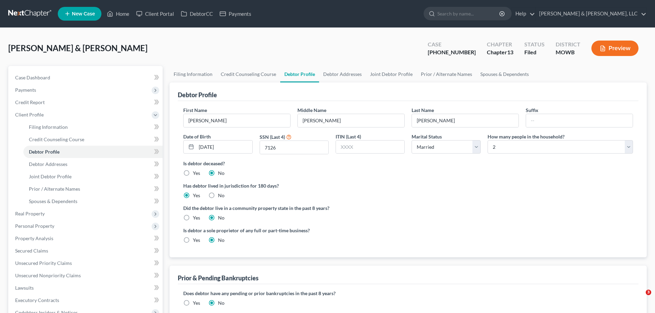
select select "1"
click at [116, 15] on link "Home" at bounding box center [118, 14] width 29 height 12
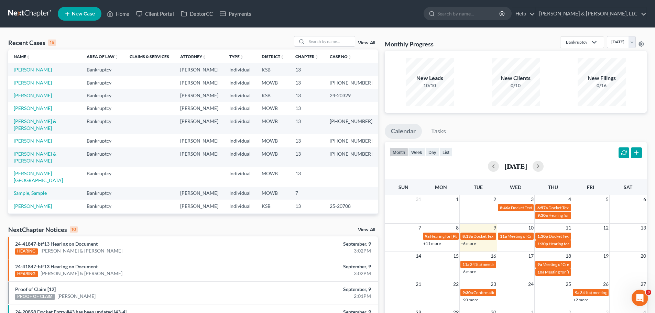
click at [93, 15] on span "New Case" at bounding box center [83, 13] width 23 height 5
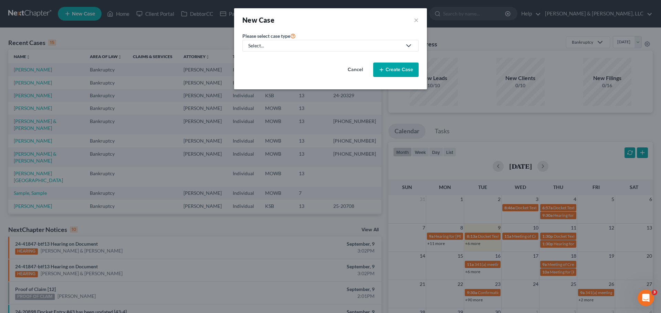
click at [269, 40] on link "Select..." at bounding box center [330, 46] width 176 height 12
click at [270, 57] on div "Bankruptcy" at bounding box center [281, 59] width 65 height 7
select select "46"
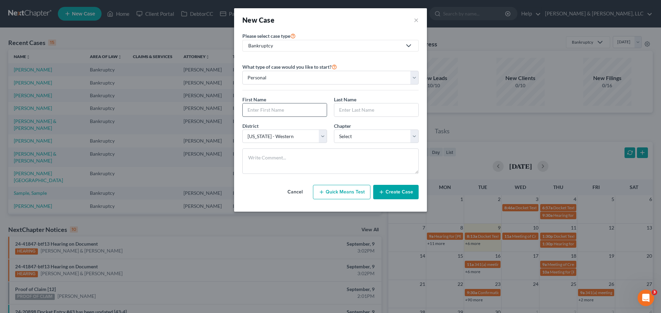
click at [271, 111] on input "text" at bounding box center [285, 110] width 84 height 13
type input "Cherish"
type input "[PERSON_NAME]"
select select "3"
click at [392, 193] on button "Create Case" at bounding box center [395, 192] width 45 height 14
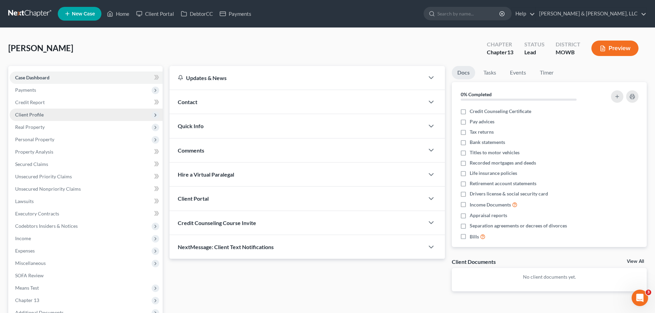
click at [38, 113] on span "Client Profile" at bounding box center [29, 115] width 29 height 6
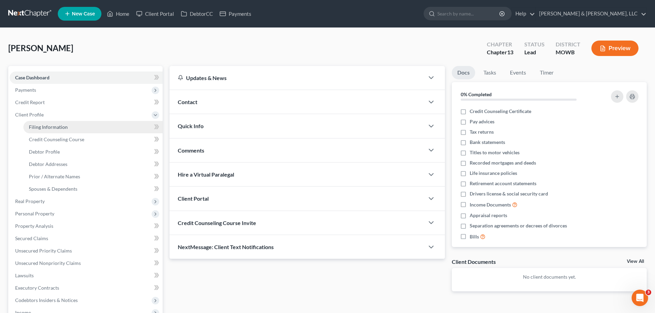
click at [47, 129] on span "Filing Information" at bounding box center [48, 127] width 39 height 6
select select "1"
select select "0"
select select "3"
select select "46"
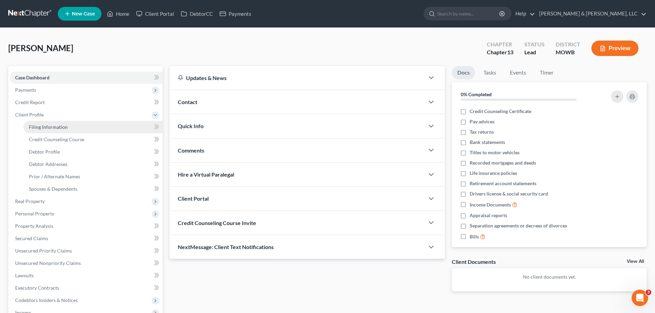
select select "26"
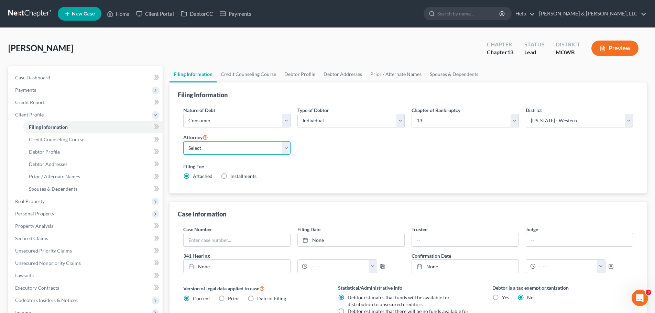
click at [234, 150] on select "Select [PERSON_NAME] - KSB [PERSON_NAME] - MOWB [PERSON_NAME] - KSB [PERSON_NAM…" at bounding box center [236, 148] width 107 height 14
select select "1"
click at [183, 141] on select "Select [PERSON_NAME] - KSB [PERSON_NAME] - MOWB [PERSON_NAME] - KSB [PERSON_NAM…" at bounding box center [236, 148] width 107 height 14
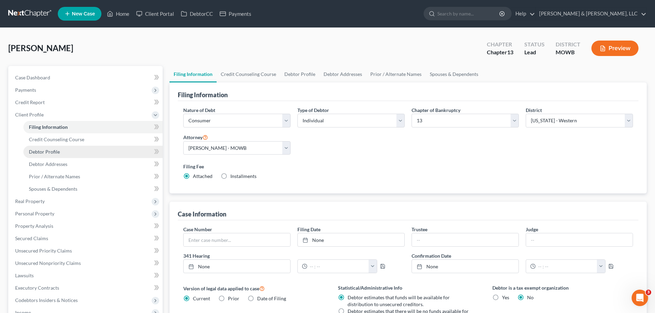
click at [51, 150] on span "Debtor Profile" at bounding box center [44, 152] width 31 height 6
select select "0"
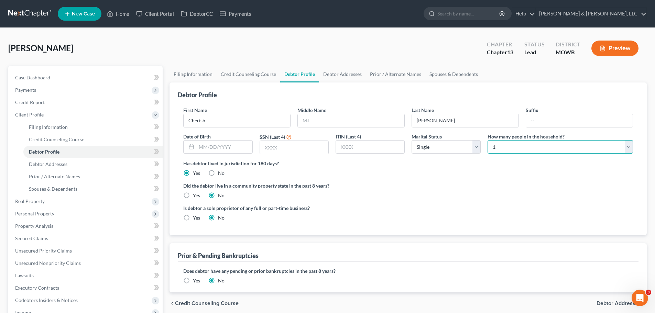
click at [500, 147] on select "Select 1 2 3 4 5 6 7 8 9 10 11 12 13 14 15 16 17 18 19 20" at bounding box center [561, 147] width 146 height 14
select select "2"
click at [488, 140] on select "Select 1 2 3 4 5 6 7 8 9 10 11 12 13 14 15 16 17 18 19 20" at bounding box center [561, 147] width 146 height 14
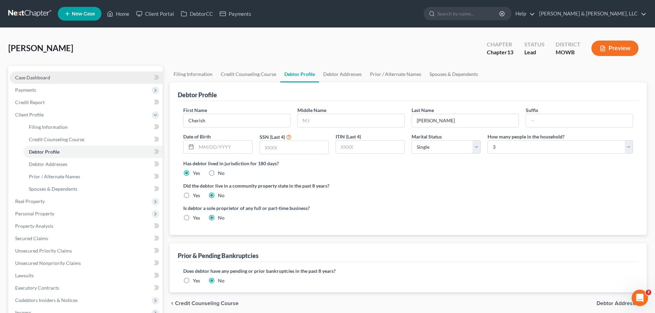
click at [41, 79] on span "Case Dashboard" at bounding box center [32, 78] width 35 height 6
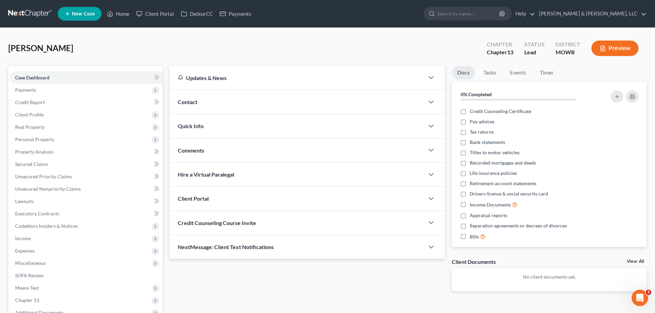
drag, startPoint x: 200, startPoint y: 107, endPoint x: 231, endPoint y: 126, distance: 35.9
click at [200, 107] on div "Contact" at bounding box center [297, 102] width 255 height 24
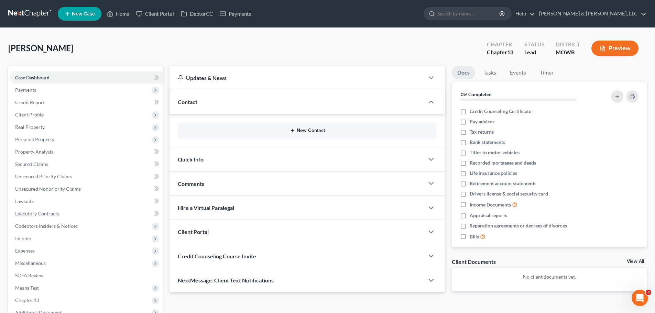
click at [308, 130] on button "New Contact" at bounding box center [307, 131] width 248 height 6
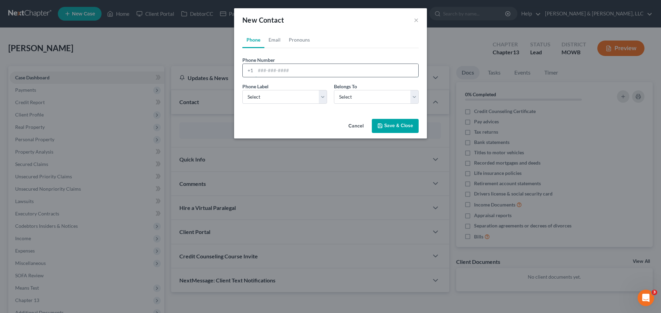
click at [284, 74] on input "tel" at bounding box center [336, 70] width 163 height 13
type input "[PHONE_NUMBER]"
click at [305, 93] on select "Select Mobile Home Work Other" at bounding box center [284, 97] width 85 height 14
select select "0"
click at [242, 90] on select "Select Mobile Home Work Other" at bounding box center [284, 97] width 85 height 14
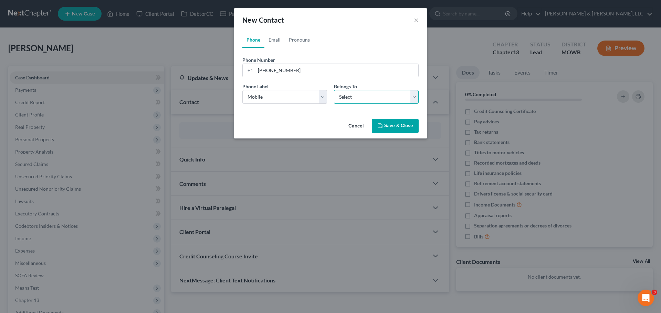
drag, startPoint x: 372, startPoint y: 98, endPoint x: 365, endPoint y: 104, distance: 8.6
click at [372, 98] on select "Select Client Other" at bounding box center [376, 97] width 85 height 14
select select "0"
click at [334, 90] on select "Select Client Other" at bounding box center [376, 97] width 85 height 14
click at [272, 42] on link "Email" at bounding box center [274, 40] width 20 height 17
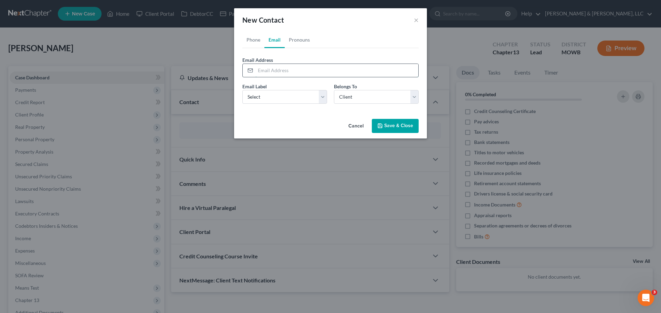
click at [301, 69] on input "email" at bounding box center [336, 70] width 163 height 13
type input "[EMAIL_ADDRESS][DOMAIN_NAME]"
drag, startPoint x: 291, startPoint y: 95, endPoint x: 287, endPoint y: 103, distance: 9.0
click at [291, 95] on select "Select Home Work Other" at bounding box center [284, 97] width 85 height 14
select select "0"
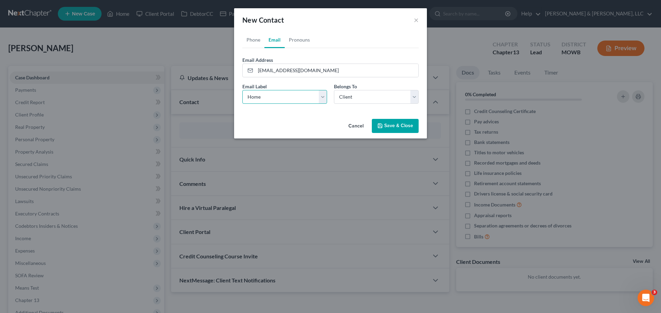
click at [242, 90] on select "Select Home Work Other" at bounding box center [284, 97] width 85 height 14
drag, startPoint x: 291, startPoint y: 71, endPoint x: 252, endPoint y: 71, distance: 38.9
click at [252, 71] on div "[EMAIL_ADDRESS][DOMAIN_NAME]" at bounding box center [330, 71] width 176 height 14
click at [390, 125] on button "Save & Close" at bounding box center [395, 126] width 47 height 14
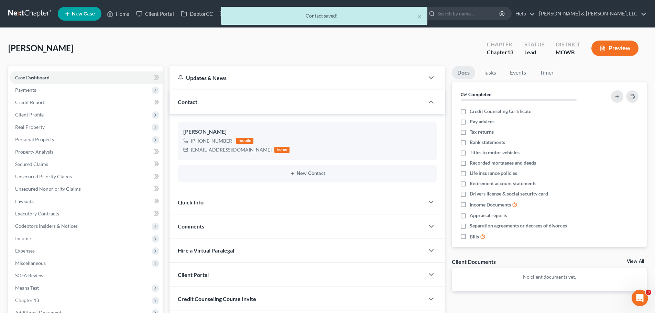
click at [199, 203] on span "Quick Info" at bounding box center [191, 202] width 26 height 7
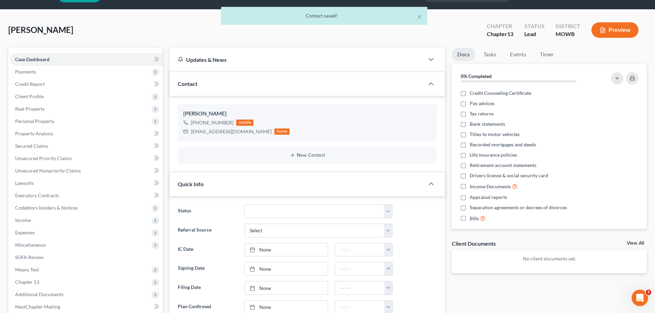
scroll to position [69, 0]
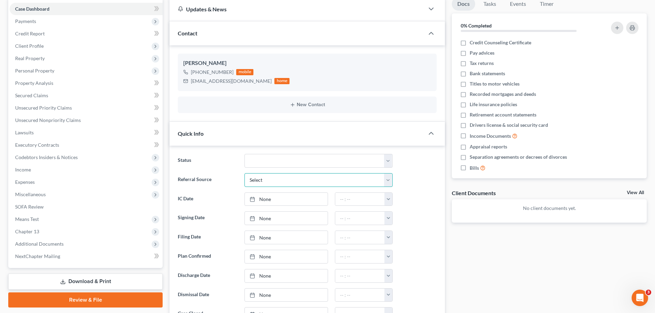
click at [272, 183] on select "Select Word Of Mouth Previous Clients Direct Mail Website Google Search Modern …" at bounding box center [319, 180] width 148 height 14
select select "2"
click at [245, 173] on select "Select Word Of Mouth Previous Clients Direct Mail Website Google Search Modern …" at bounding box center [319, 180] width 148 height 14
type input "[DATE]"
click at [263, 201] on link "[DATE]" at bounding box center [286, 199] width 83 height 13
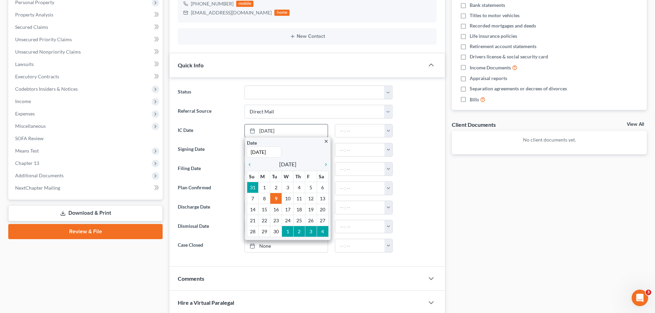
scroll to position [138, 0]
click at [224, 244] on label "Case Closed" at bounding box center [207, 246] width 66 height 14
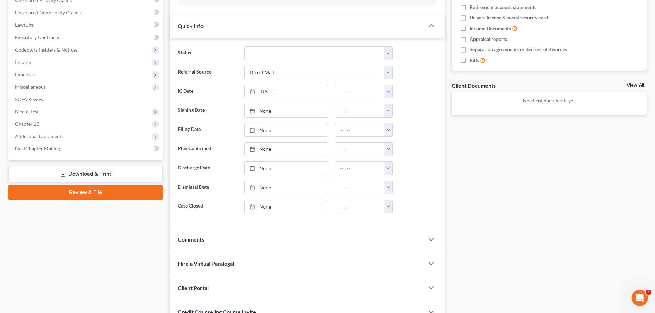
scroll to position [238, 0]
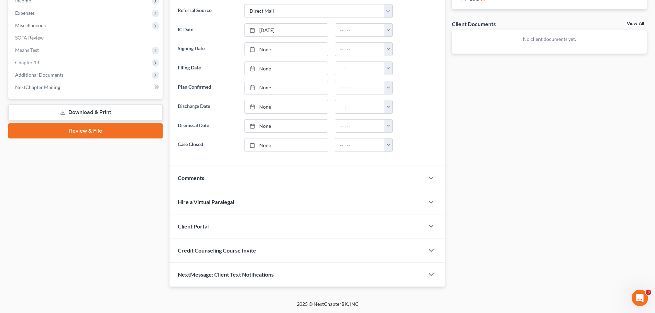
click at [214, 226] on div "Client Portal" at bounding box center [297, 227] width 255 height 24
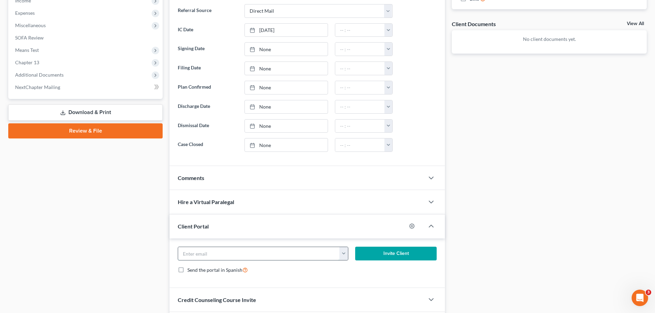
paste input "[EMAIL_ADDRESS][DOMAIN_NAME]"
type input "[EMAIL_ADDRESS][DOMAIN_NAME]"
click at [396, 249] on button "Invite Client" at bounding box center [396, 254] width 82 height 14
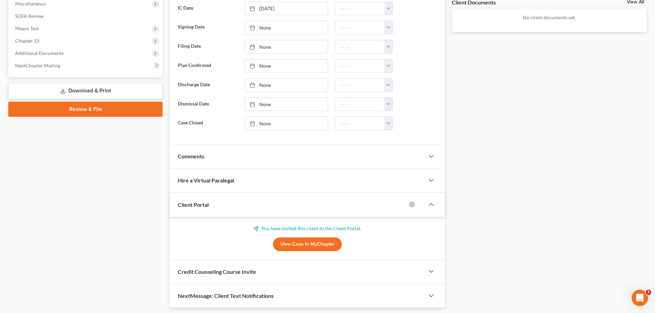
scroll to position [281, 0]
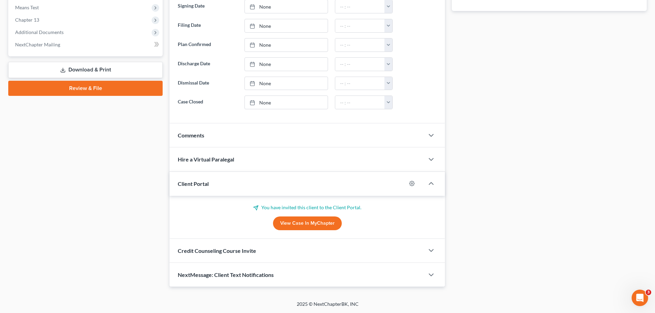
click at [238, 254] on span "Credit Counseling Course Invite" at bounding box center [217, 251] width 78 height 7
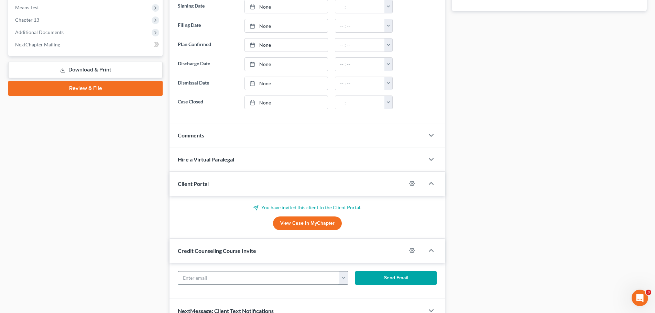
paste input "[EMAIL_ADDRESS][DOMAIN_NAME]"
type input "[EMAIL_ADDRESS][DOMAIN_NAME]"
click at [389, 279] on button "Send Email" at bounding box center [396, 278] width 82 height 14
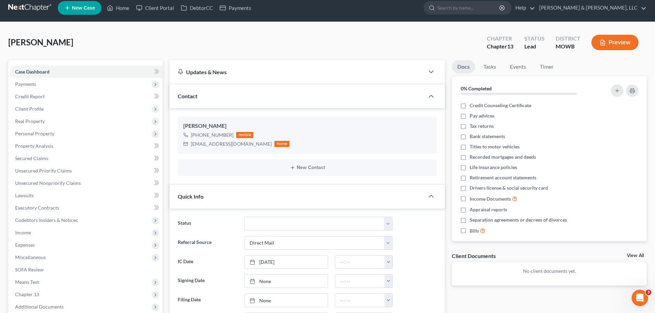
scroll to position [0, 0]
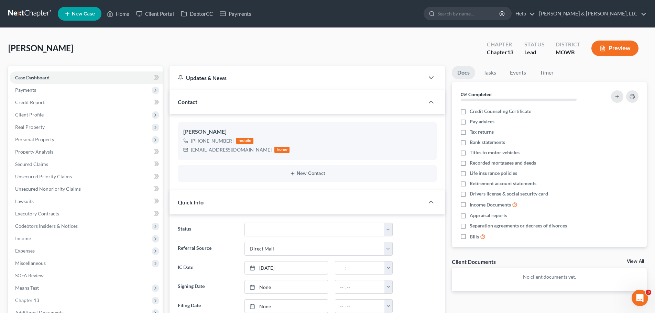
click at [89, 12] on span "New Case" at bounding box center [83, 13] width 23 height 5
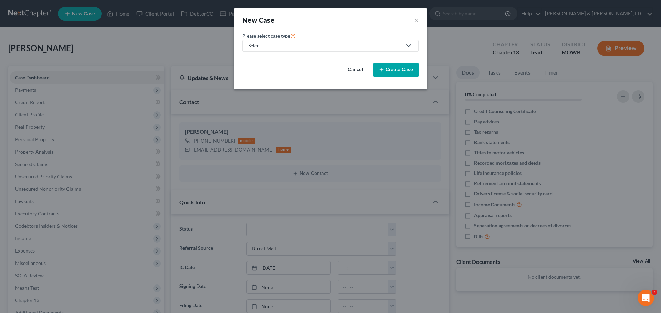
click at [267, 45] on div "Select..." at bounding box center [324, 45] width 153 height 7
click at [275, 57] on div "Bankruptcy" at bounding box center [281, 59] width 65 height 7
select select "46"
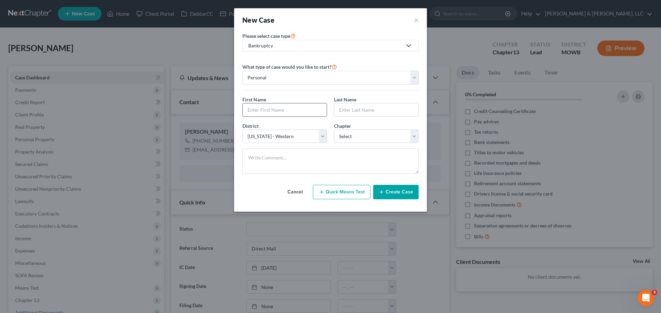
click at [282, 107] on input "text" at bounding box center [285, 110] width 84 height 13
type input "[PERSON_NAME]"
click at [357, 133] on select "Select 7 11 12 13" at bounding box center [376, 137] width 85 height 14
select select "3"
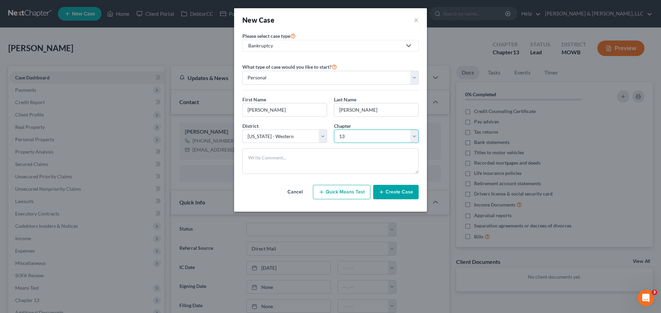
click at [334, 130] on select "Select 7 11 12 13" at bounding box center [376, 137] width 85 height 14
click at [387, 190] on button "Create Case" at bounding box center [395, 192] width 45 height 14
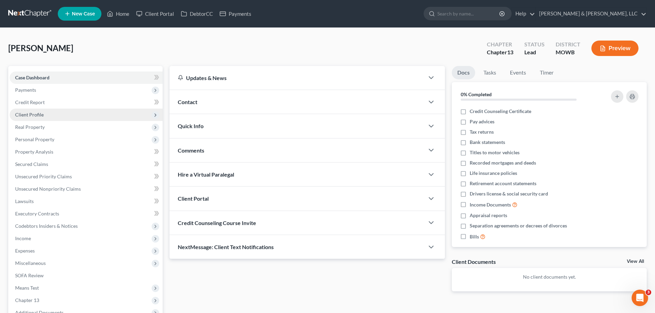
click at [34, 115] on span "Client Profile" at bounding box center [29, 115] width 29 height 6
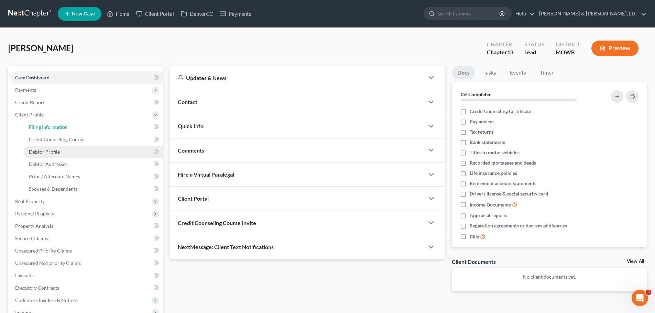
click at [45, 130] on span "Filing Information" at bounding box center [48, 127] width 39 height 6
select select "1"
select select "0"
select select "3"
select select "46"
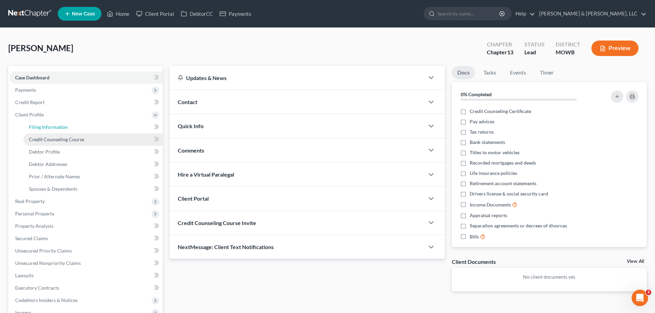
select select "26"
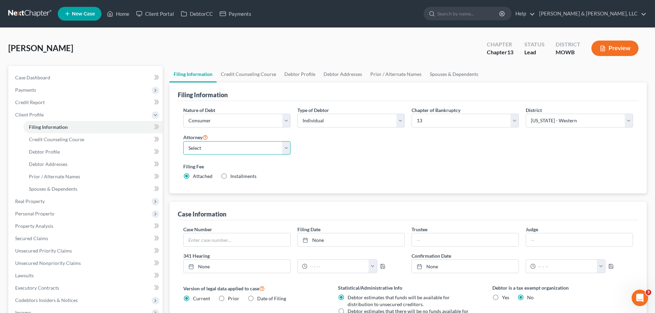
click at [217, 150] on select "Select [PERSON_NAME] - KSB [PERSON_NAME] - MOWB [PERSON_NAME] - KSB [PERSON_NAM…" at bounding box center [236, 148] width 107 height 14
select select "1"
click at [183, 141] on select "Select [PERSON_NAME] - KSB [PERSON_NAME] - MOWB [PERSON_NAME] - KSB [PERSON_NAM…" at bounding box center [236, 148] width 107 height 14
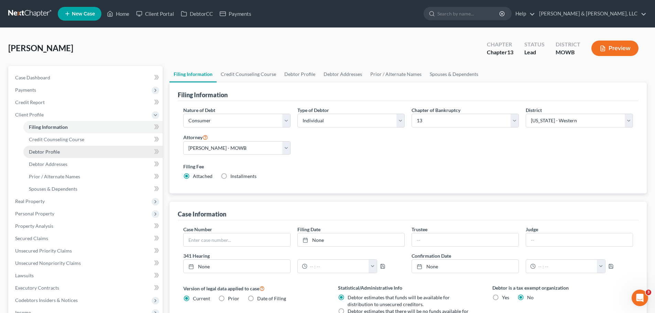
click at [64, 156] on link "Debtor Profile" at bounding box center [92, 152] width 139 height 12
select select "0"
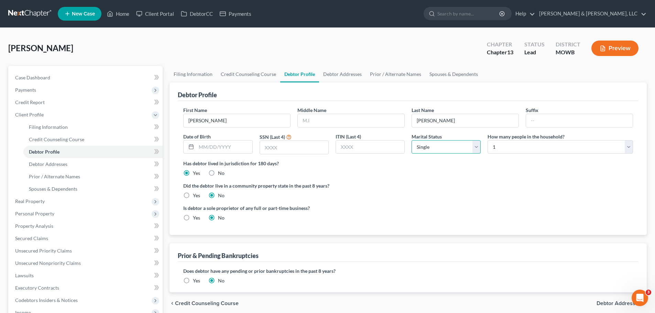
click at [463, 145] on select "Select Single Married Separated Divorced Widowed" at bounding box center [446, 147] width 69 height 14
select select "1"
click at [412, 140] on select "Select Single Married Separated Divorced Widowed" at bounding box center [446, 147] width 69 height 14
click at [503, 149] on select "Select 1 2 3 4 5 6 7 8 9 10 11 12 13 14 15 16 17 18 19 20" at bounding box center [561, 147] width 146 height 14
select select "3"
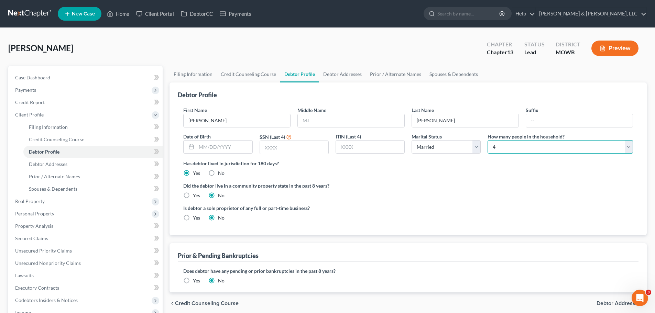
click at [488, 140] on select "Select 1 2 3 4 5 6 7 8 9 10 11 12 13 14 15 16 17 18 19 20" at bounding box center [561, 147] width 146 height 14
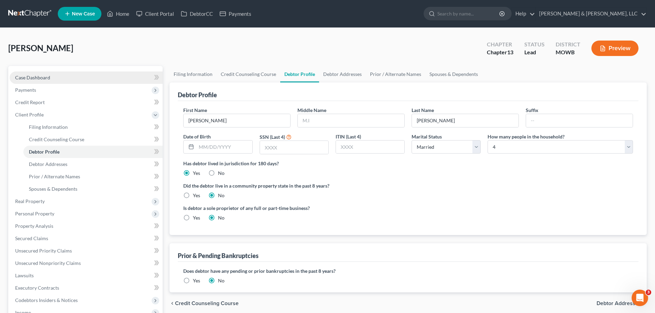
click at [58, 80] on link "Case Dashboard" at bounding box center [86, 78] width 153 height 12
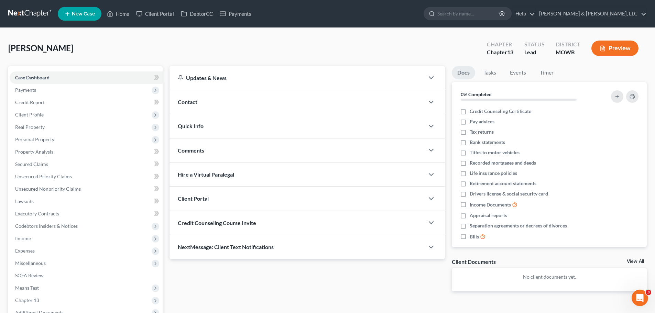
click at [185, 103] on span "Contact" at bounding box center [188, 102] width 20 height 7
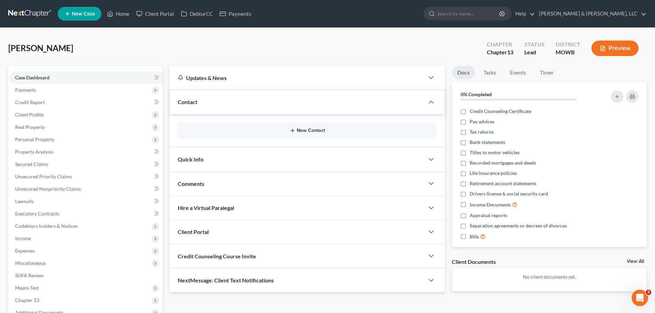
click at [302, 133] on button "New Contact" at bounding box center [307, 131] width 248 height 6
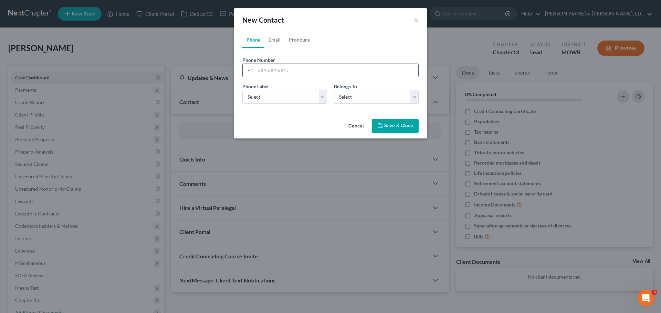
click at [273, 73] on input "tel" at bounding box center [336, 70] width 163 height 13
type input "[PHONE_NUMBER]"
drag, startPoint x: 281, startPoint y: 90, endPoint x: 282, endPoint y: 101, distance: 11.1
click at [281, 91] on select "Select Mobile Home Work Other" at bounding box center [284, 97] width 85 height 14
select select "0"
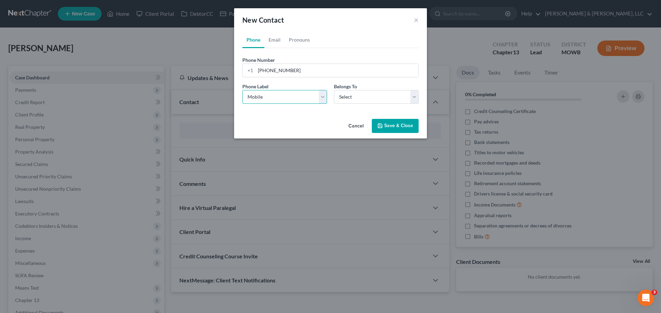
click at [242, 90] on select "Select Mobile Home Work Other" at bounding box center [284, 97] width 85 height 14
drag, startPoint x: 345, startPoint y: 99, endPoint x: 349, endPoint y: 104, distance: 6.1
click at [346, 99] on select "Select Client Other" at bounding box center [376, 97] width 85 height 14
select select "0"
click at [334, 90] on select "Select Client Other" at bounding box center [376, 97] width 85 height 14
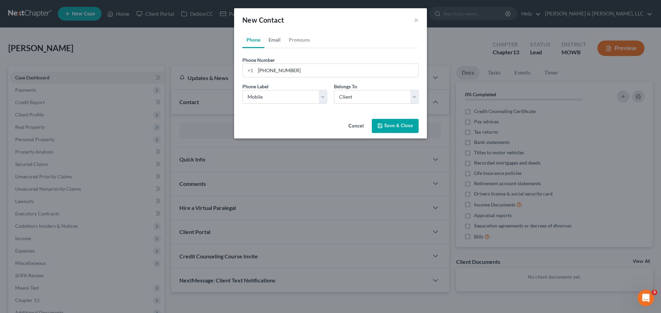
drag, startPoint x: 272, startPoint y: 40, endPoint x: 289, endPoint y: 69, distance: 33.8
click at [272, 40] on link "Email" at bounding box center [274, 40] width 20 height 17
click at [289, 71] on input "email" at bounding box center [336, 70] width 163 height 13
type input "[EMAIL_ADDRESS][DOMAIN_NAME]"
click at [289, 93] on select "Select Home Work Other" at bounding box center [284, 97] width 85 height 14
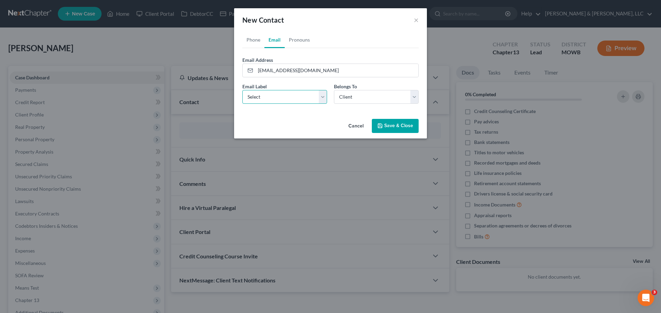
select select "0"
click at [242, 90] on select "Select Home Work Other" at bounding box center [284, 97] width 85 height 14
click at [385, 136] on div "Cancel Save & Close" at bounding box center [330, 127] width 193 height 23
click at [387, 128] on button "Save & Close" at bounding box center [395, 126] width 47 height 14
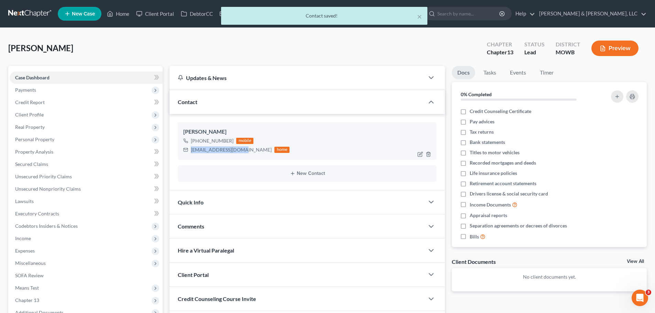
drag, startPoint x: 191, startPoint y: 151, endPoint x: 240, endPoint y: 152, distance: 49.6
click at [240, 152] on div "[EMAIL_ADDRESS][DOMAIN_NAME]" at bounding box center [231, 150] width 81 height 7
copy div "[EMAIL_ADDRESS][DOMAIN_NAME]"
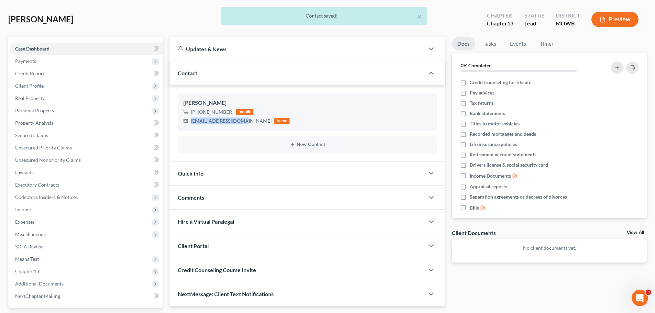
scroll to position [69, 0]
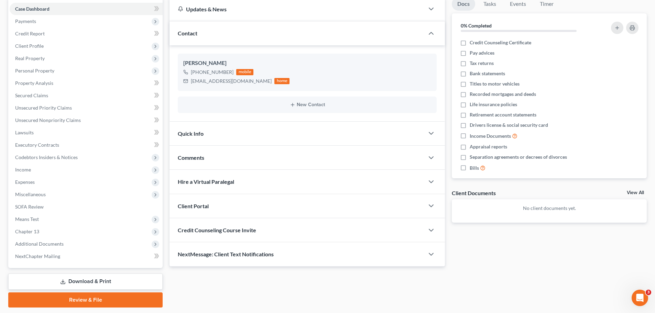
drag, startPoint x: 208, startPoint y: 133, endPoint x: 230, endPoint y: 139, distance: 22.7
click at [209, 135] on div "Quick Info" at bounding box center [297, 134] width 255 height 24
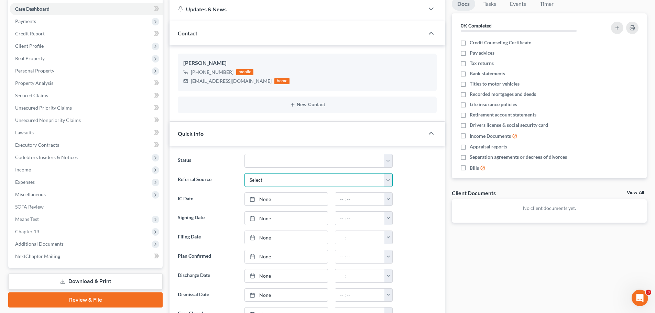
click at [267, 183] on select "Select Word Of Mouth Previous Clients Direct Mail Website Google Search Modern …" at bounding box center [319, 180] width 148 height 14
select select "2"
click at [245, 173] on select "Select Word Of Mouth Previous Clients Direct Mail Website Google Search Modern …" at bounding box center [319, 180] width 148 height 14
click at [261, 201] on link "None" at bounding box center [286, 199] width 83 height 13
type input "[DATE]"
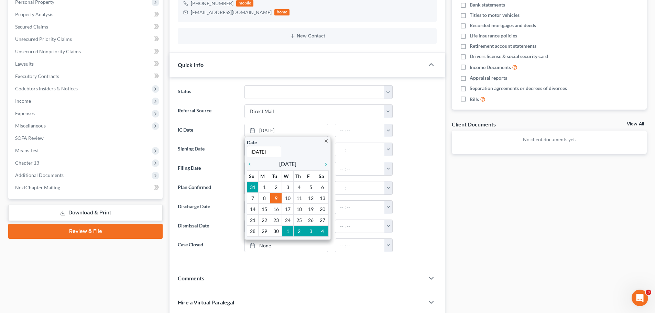
click at [231, 186] on label "Plan Confirmed" at bounding box center [207, 188] width 66 height 14
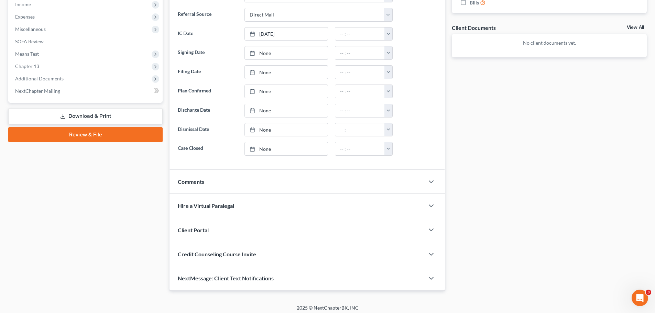
scroll to position [238, 0]
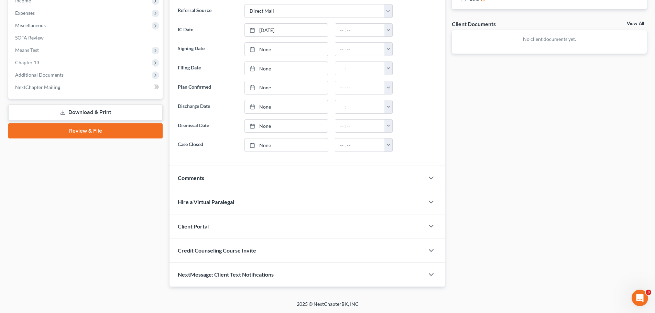
click at [205, 229] on span "Client Portal" at bounding box center [193, 226] width 31 height 7
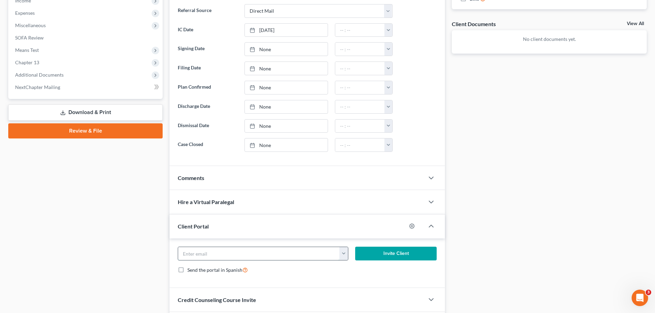
click at [243, 252] on input "email" at bounding box center [259, 253] width 162 height 13
drag, startPoint x: 243, startPoint y: 252, endPoint x: 413, endPoint y: 225, distance: 172.0
click at [413, 221] on div at bounding box center [416, 226] width 18 height 11
click at [413, 225] on icon "button" at bounding box center [412, 227] width 6 height 6
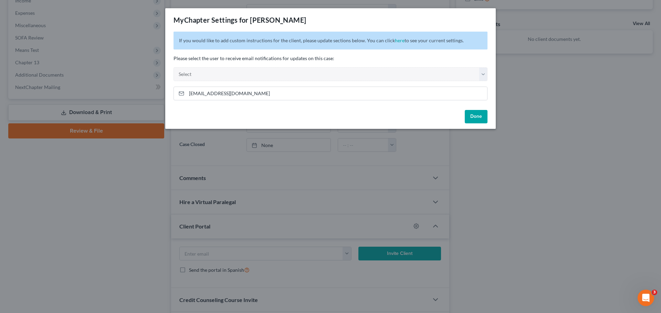
click at [478, 118] on button "Done" at bounding box center [475, 117] width 23 height 14
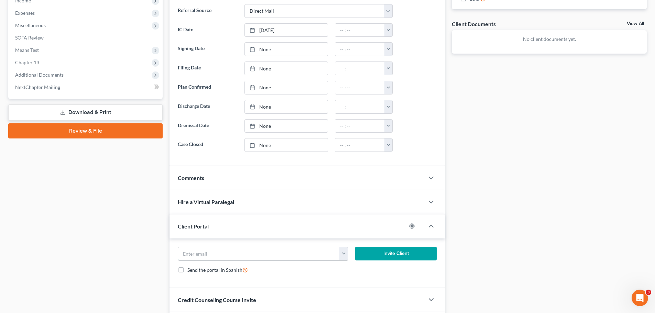
click at [235, 256] on input "email" at bounding box center [259, 253] width 162 height 13
paste input "[EMAIL_ADDRESS][DOMAIN_NAME]"
type input "[EMAIL_ADDRESS][DOMAIN_NAME]"
click at [386, 249] on button "Invite Client" at bounding box center [396, 254] width 82 height 14
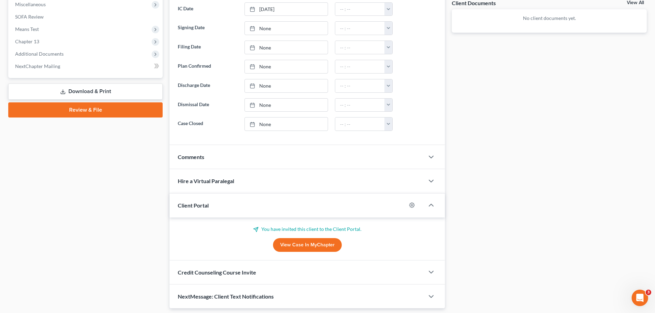
scroll to position [281, 0]
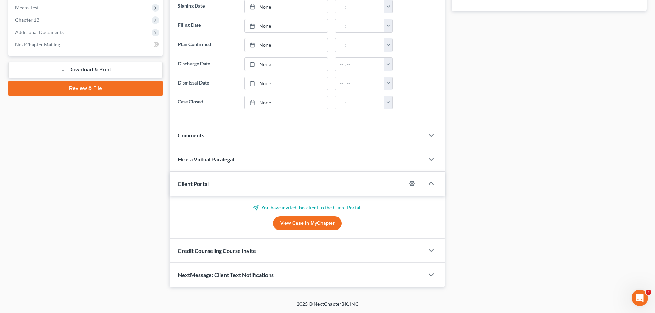
click at [253, 247] on div "Credit Counseling Course Invite" at bounding box center [297, 251] width 255 height 24
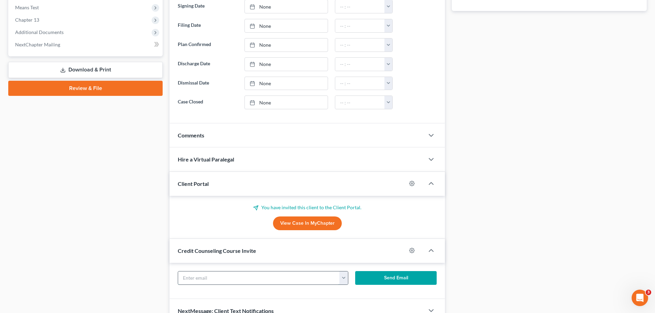
click at [254, 276] on input "text" at bounding box center [259, 278] width 162 height 13
paste input "[EMAIL_ADDRESS][DOMAIN_NAME]"
type input "[EMAIL_ADDRESS][DOMAIN_NAME]"
click at [395, 278] on button "Send Email" at bounding box center [396, 278] width 82 height 14
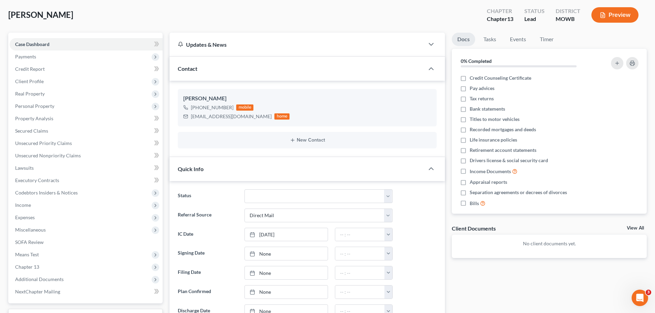
scroll to position [0, 0]
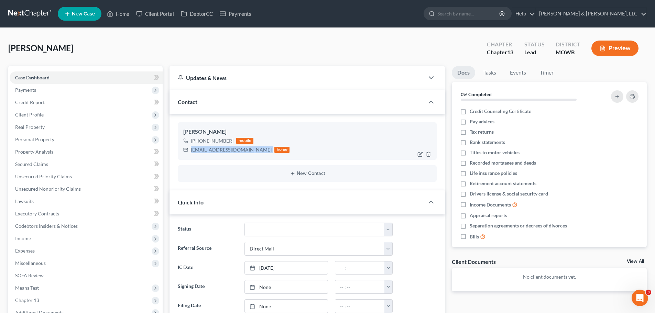
drag, startPoint x: 191, startPoint y: 151, endPoint x: 244, endPoint y: 150, distance: 53.0
click at [244, 150] on div "[EMAIL_ADDRESS][DOMAIN_NAME] home" at bounding box center [236, 150] width 106 height 9
copy div "[EMAIL_ADDRESS][DOMAIN_NAME]"
drag, startPoint x: 129, startPoint y: 15, endPoint x: 143, endPoint y: 4, distance: 17.4
click at [130, 15] on link "Home" at bounding box center [118, 14] width 29 height 12
